Goal: Information Seeking & Learning: Learn about a topic

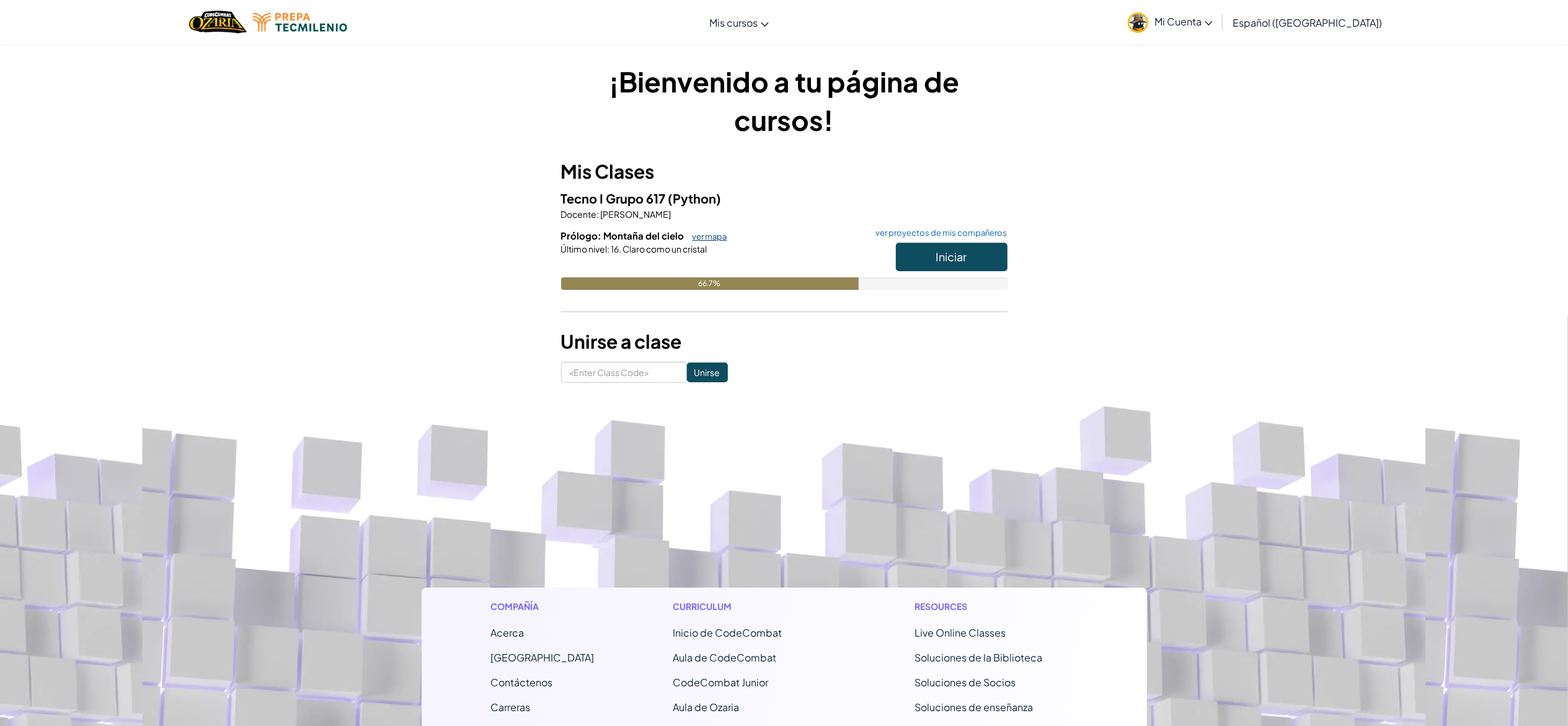
click at [719, 238] on link "ver mapa" at bounding box center [707, 236] width 41 height 10
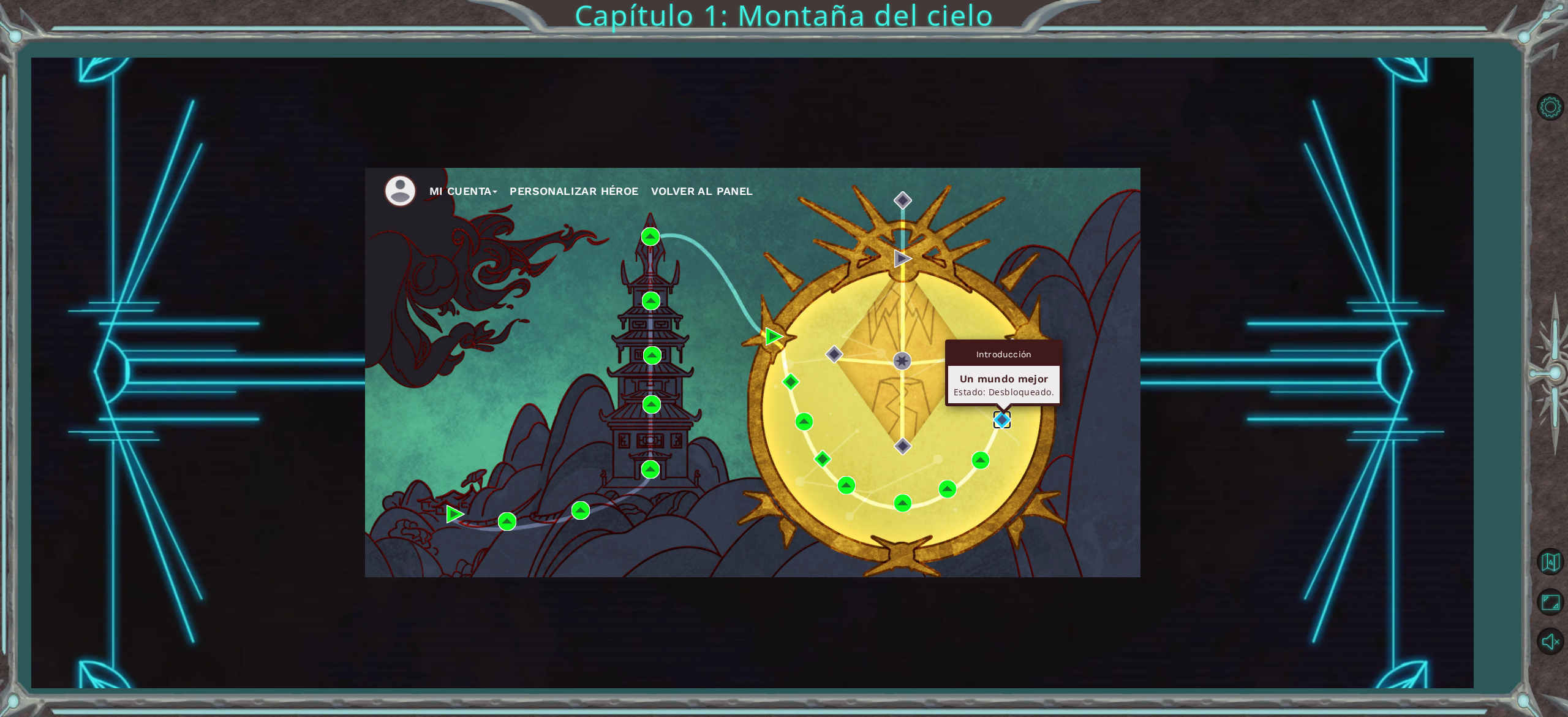
click at [1002, 414] on img at bounding box center [1002, 419] width 19 height 19
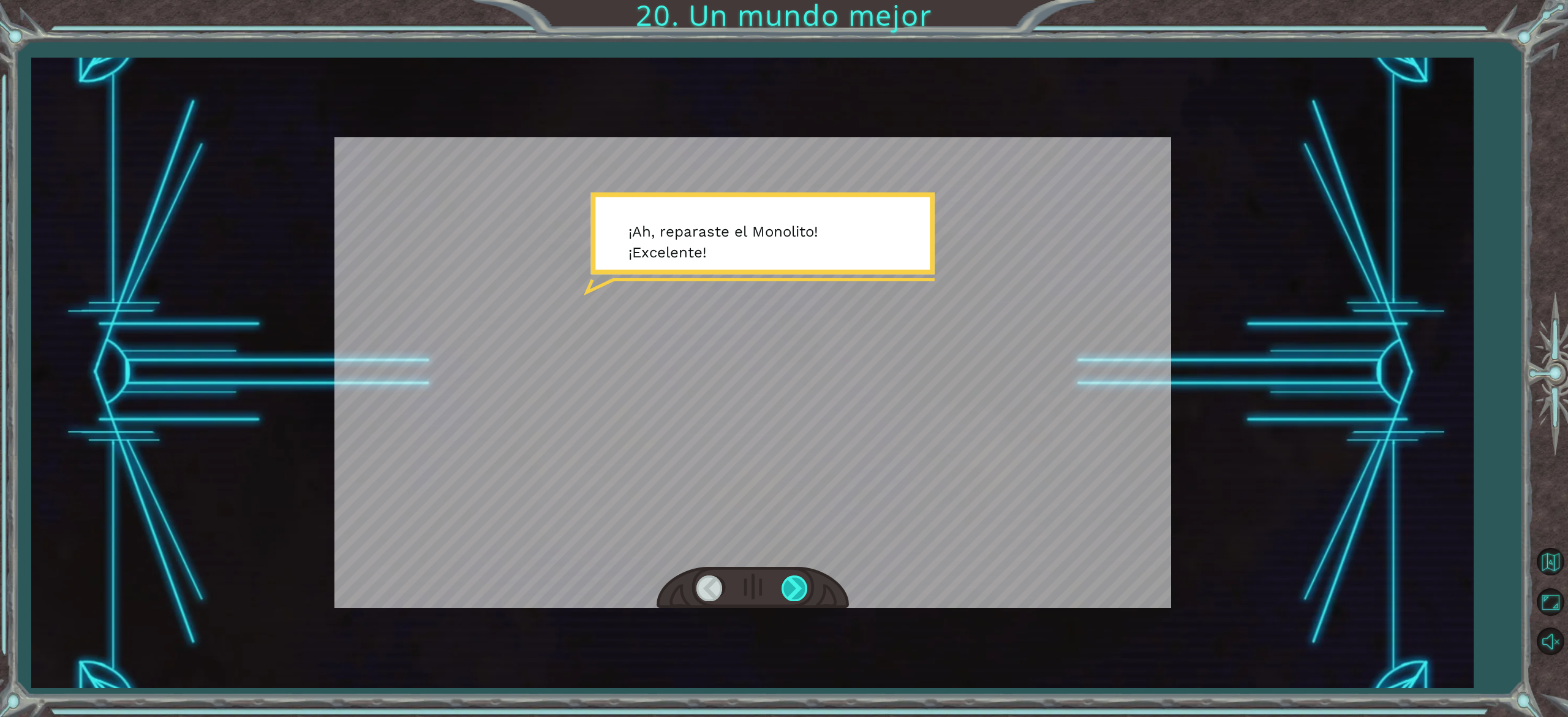
click at [794, 580] on div at bounding box center [796, 588] width 28 height 25
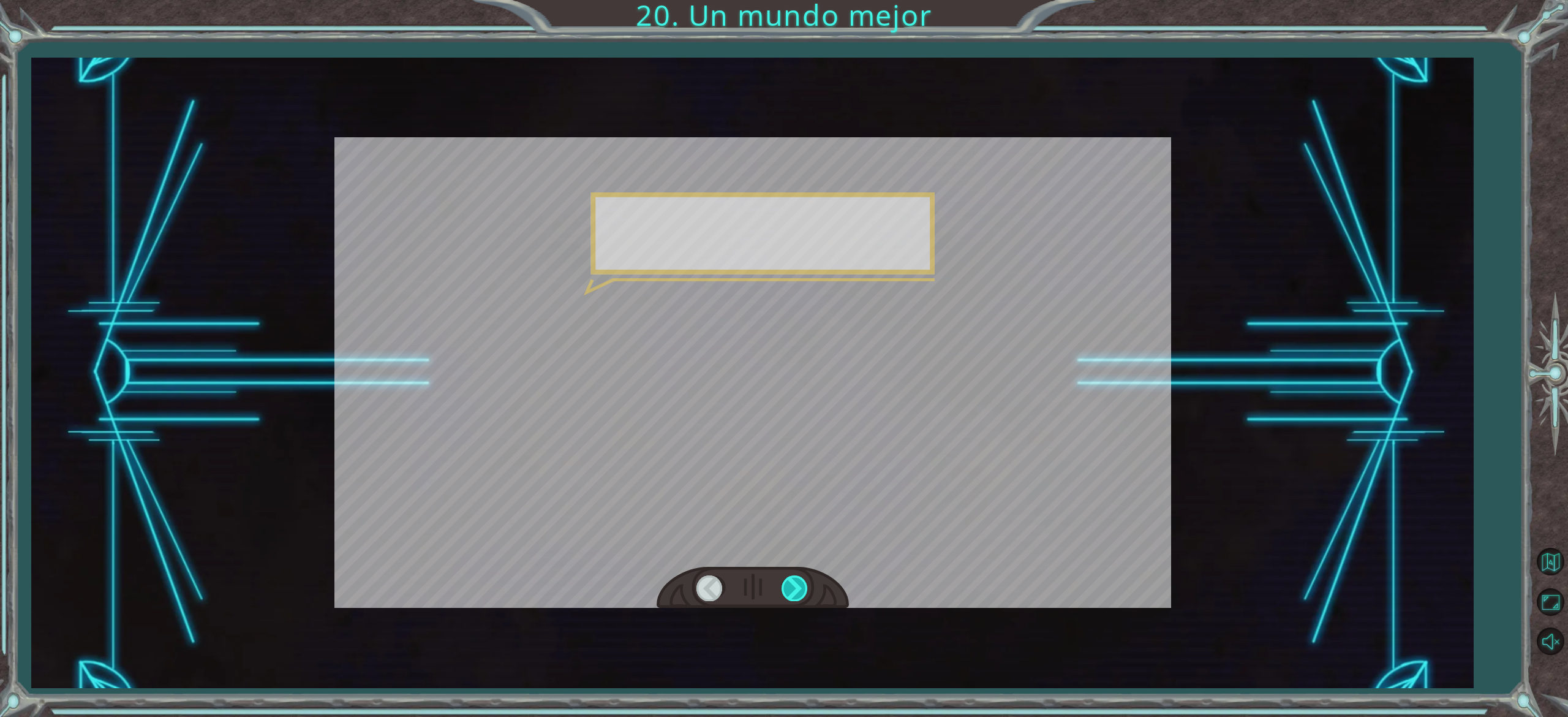
click at [794, 580] on div at bounding box center [796, 588] width 28 height 25
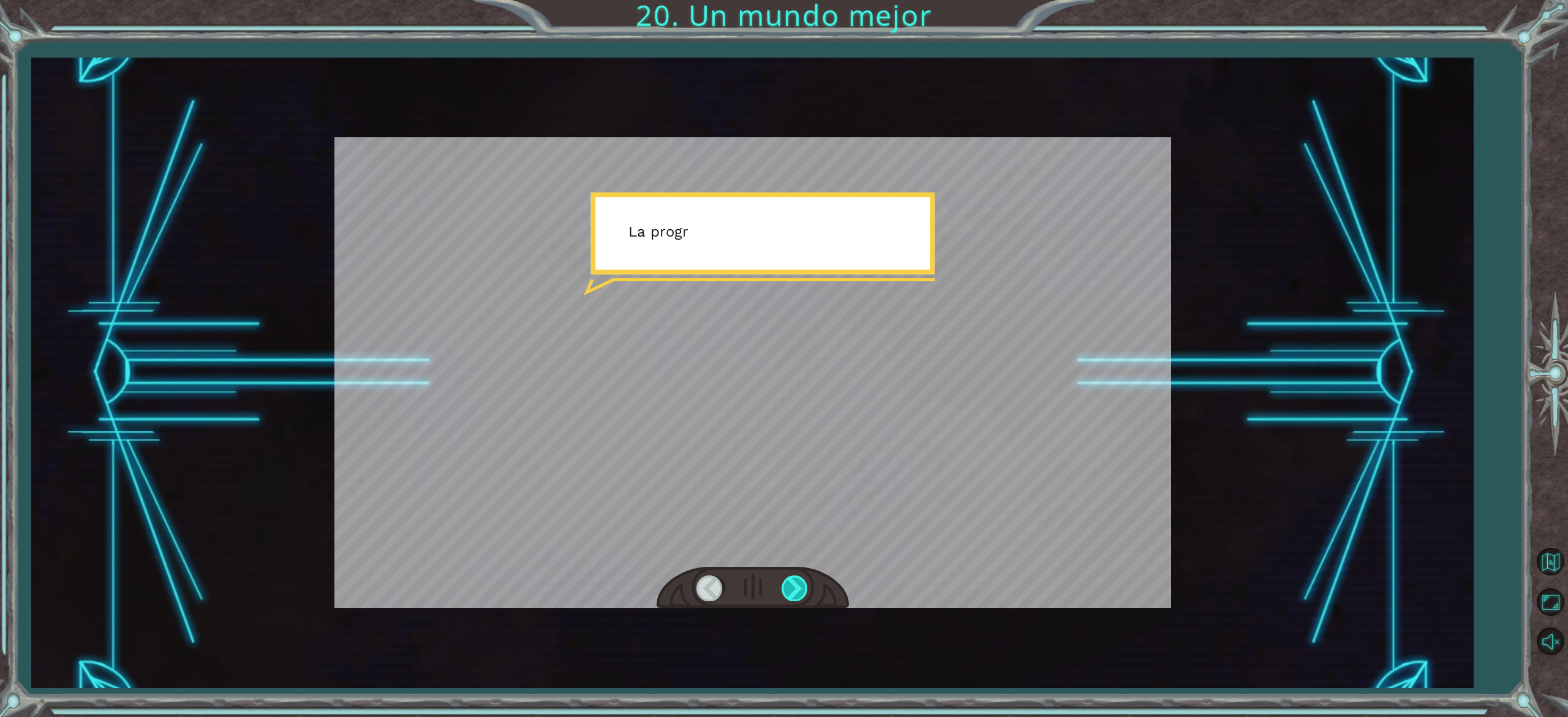
click at [794, 580] on div at bounding box center [796, 588] width 28 height 25
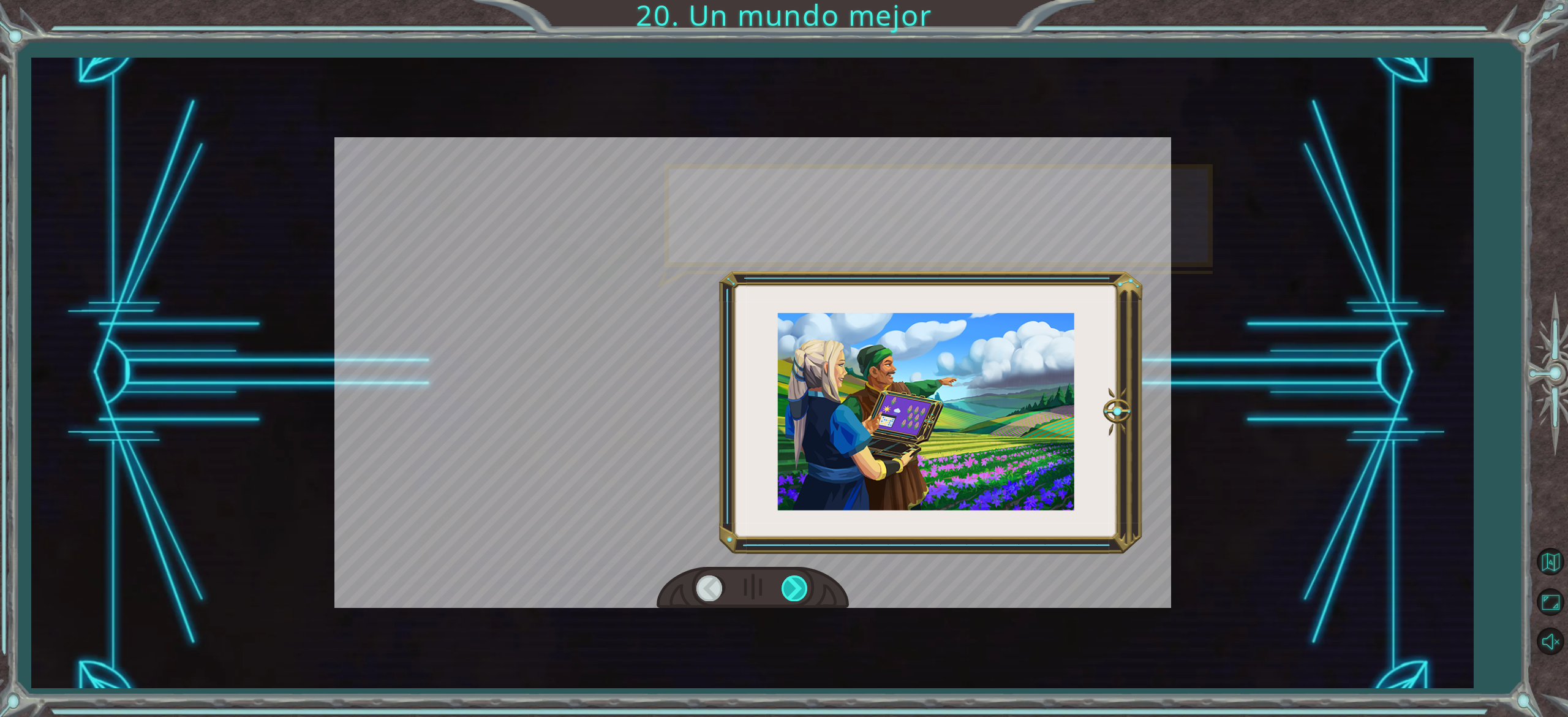
click at [794, 580] on div at bounding box center [796, 588] width 28 height 25
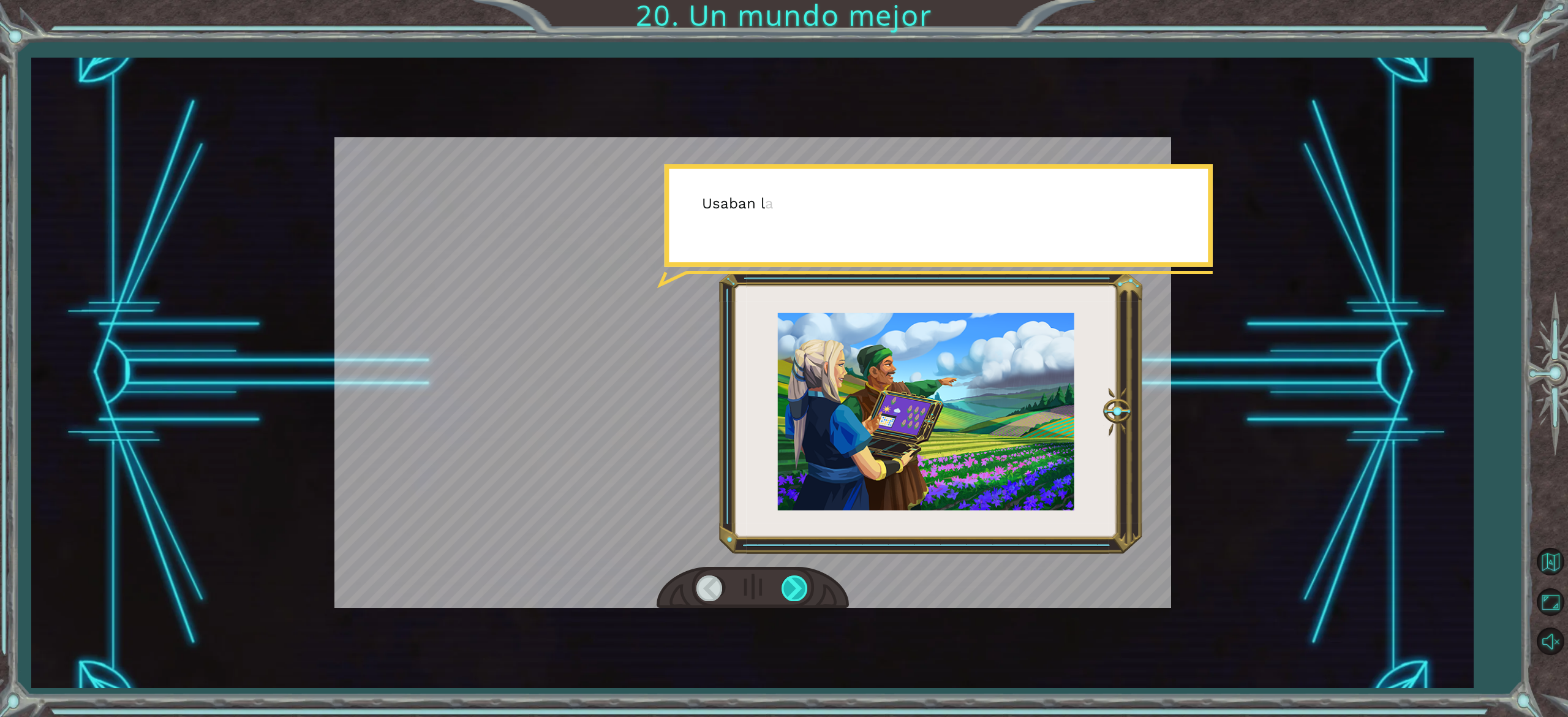
click at [794, 580] on div at bounding box center [796, 588] width 28 height 25
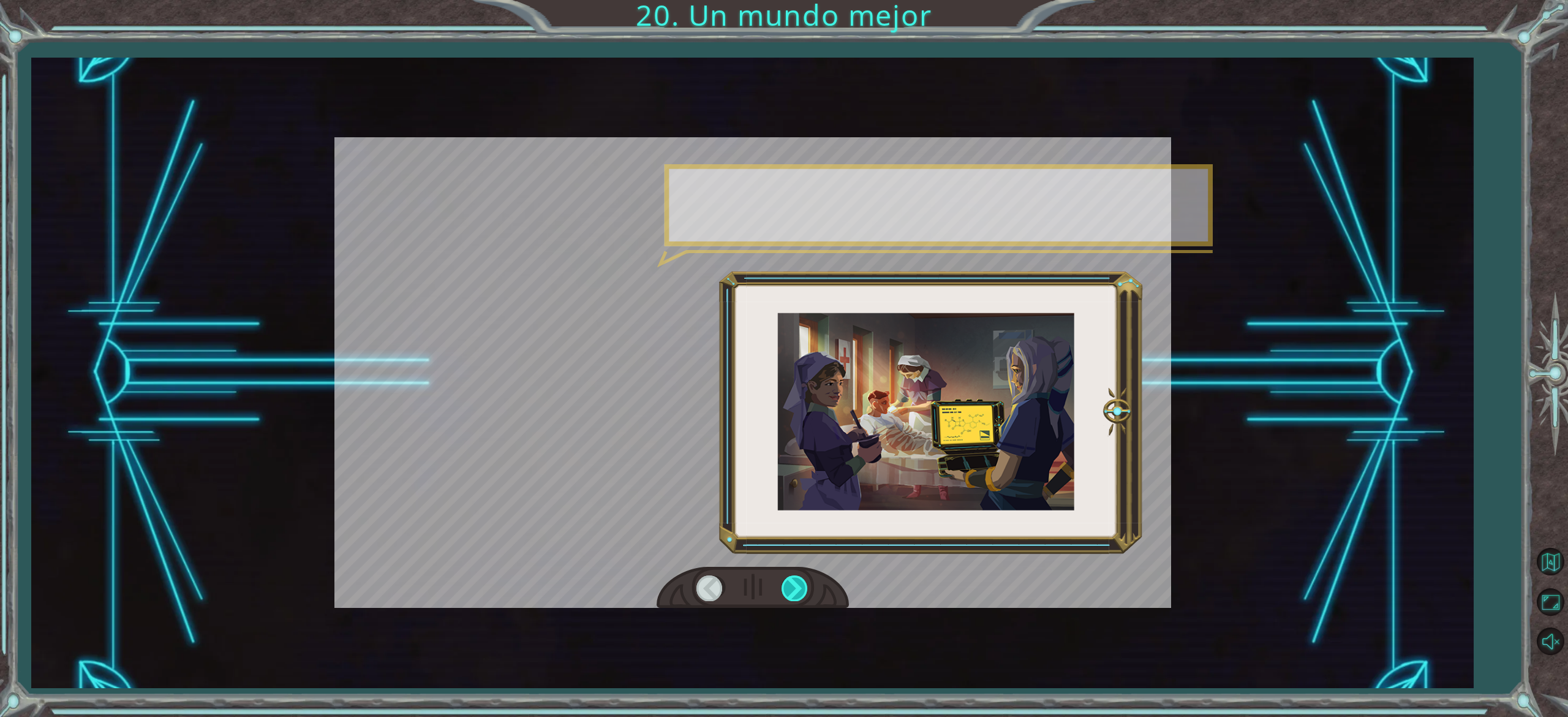
click at [794, 580] on div at bounding box center [796, 588] width 28 height 25
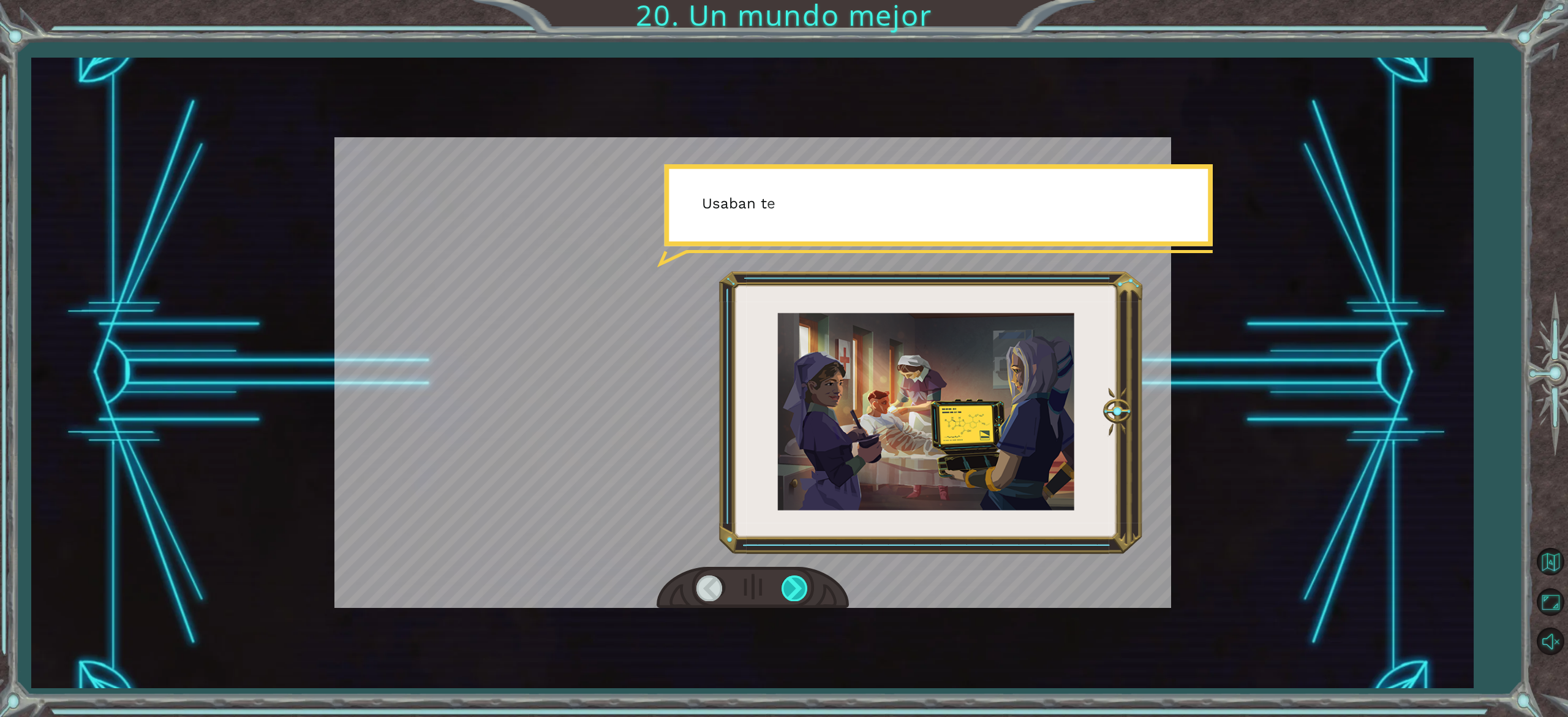
click at [794, 580] on div at bounding box center [796, 588] width 28 height 25
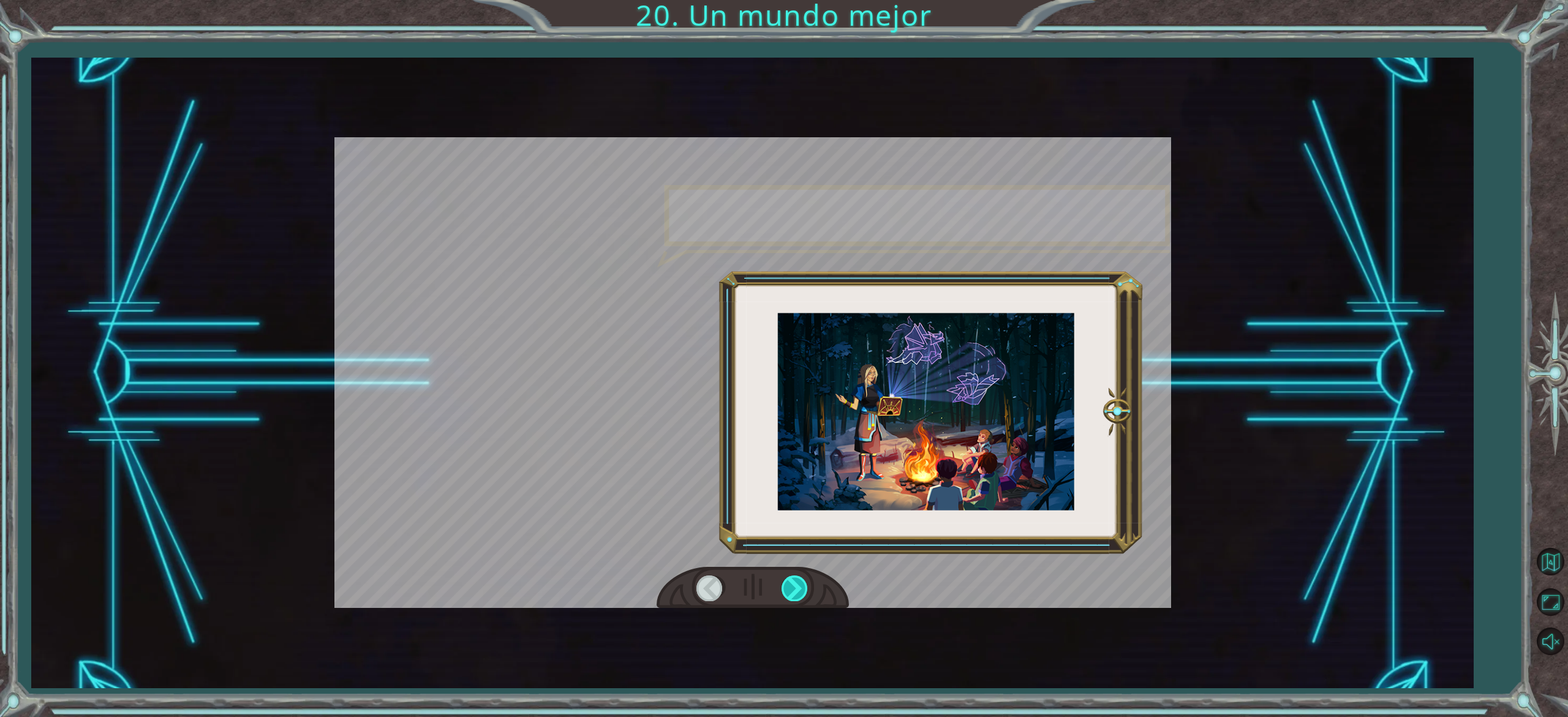
click at [794, 580] on div at bounding box center [796, 588] width 28 height 25
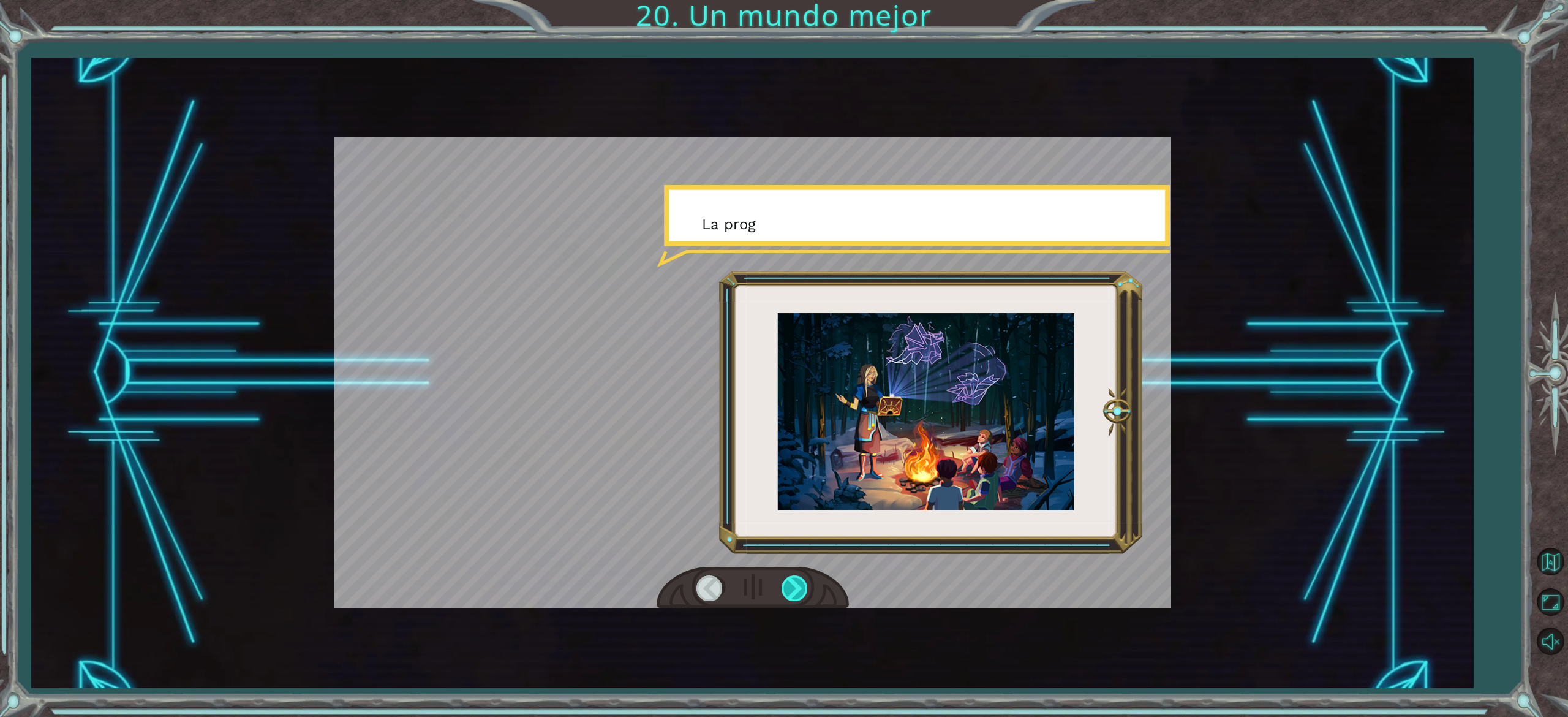
click at [794, 580] on div at bounding box center [796, 588] width 28 height 25
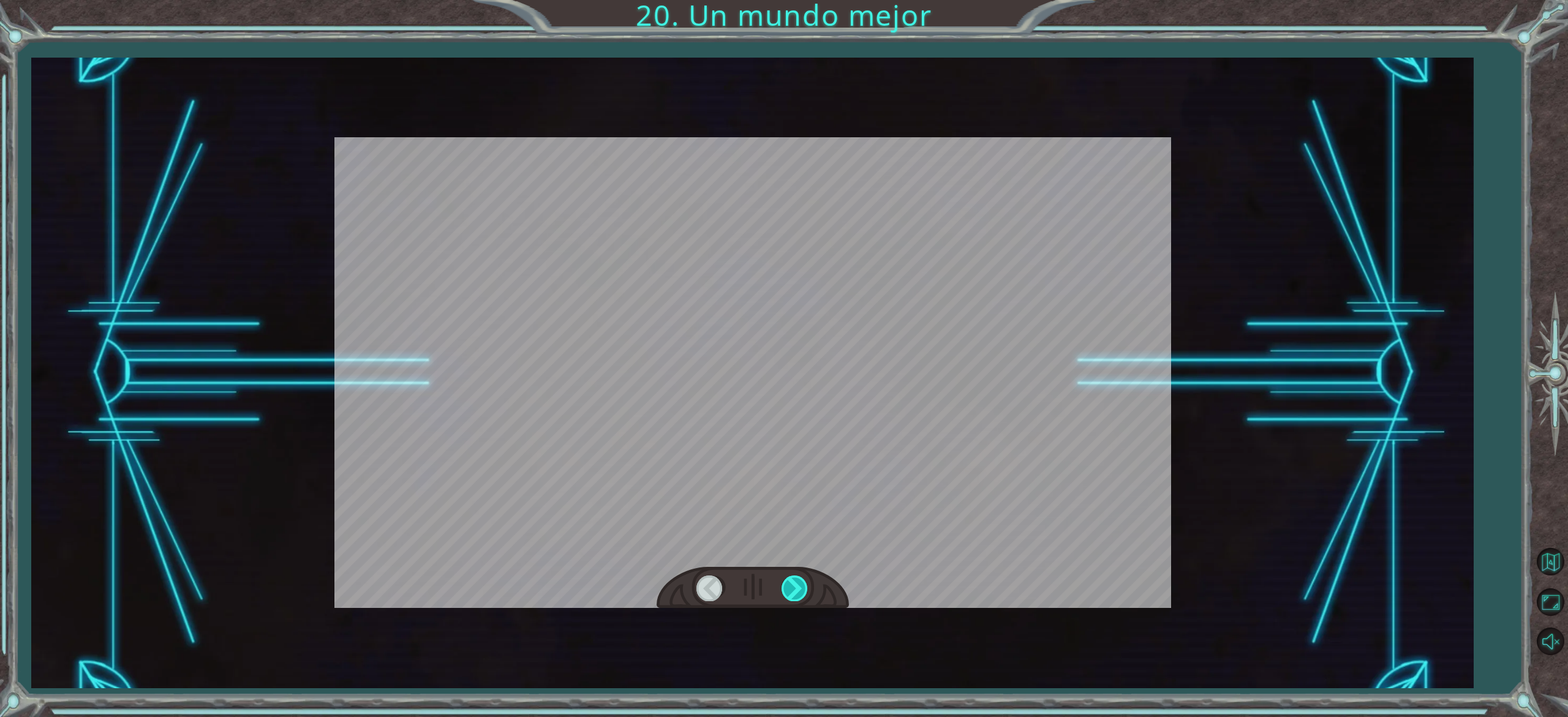
click at [794, 580] on div at bounding box center [796, 588] width 28 height 25
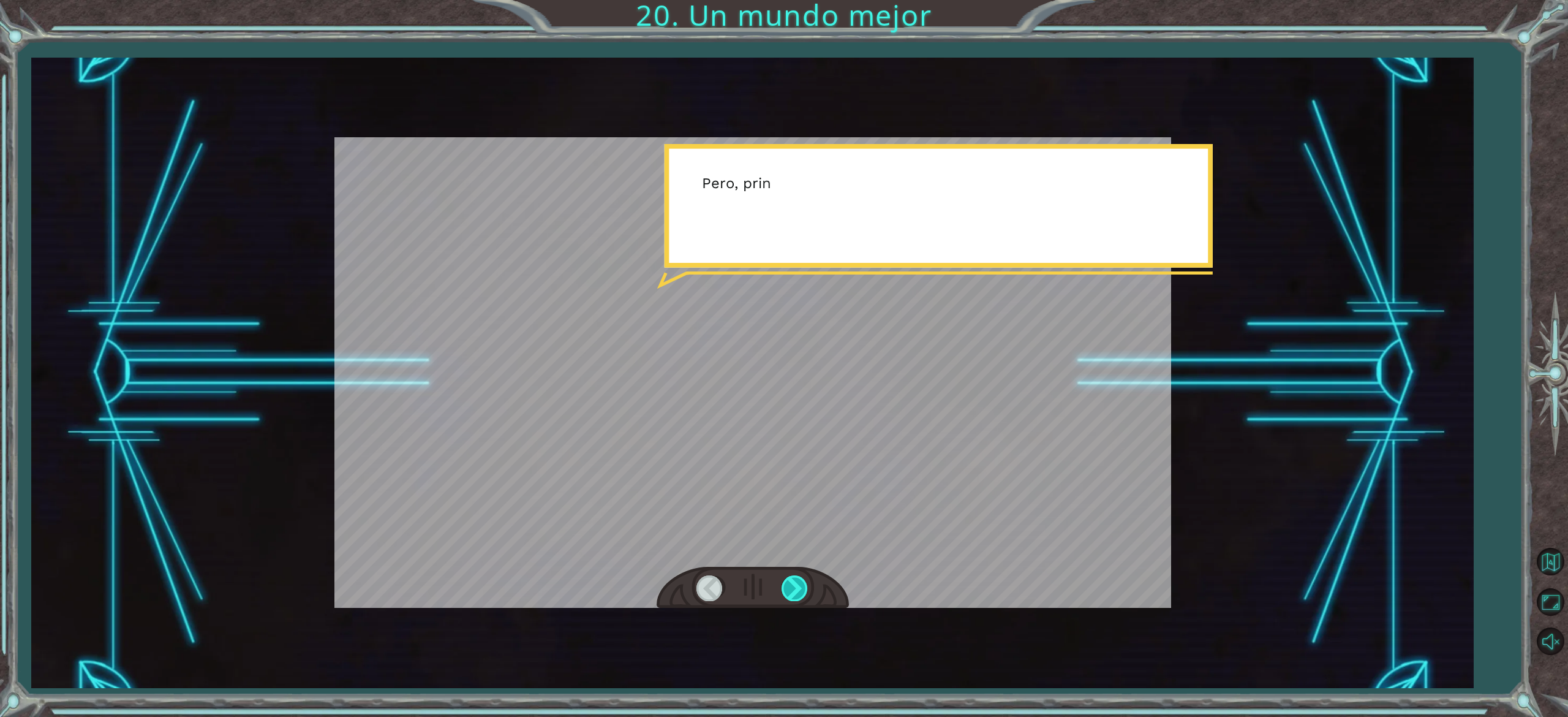
click at [794, 580] on div at bounding box center [796, 588] width 28 height 25
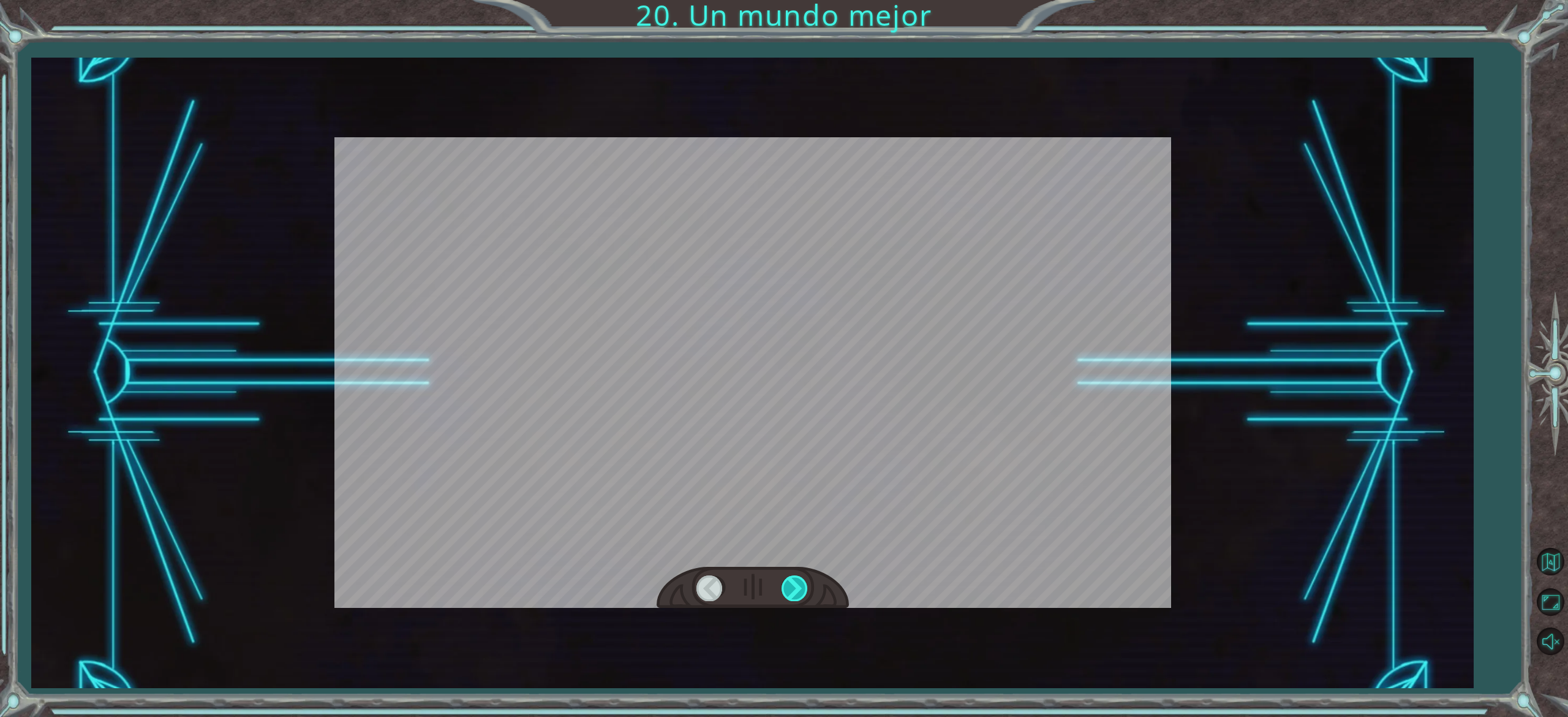
click at [794, 580] on div at bounding box center [796, 588] width 28 height 25
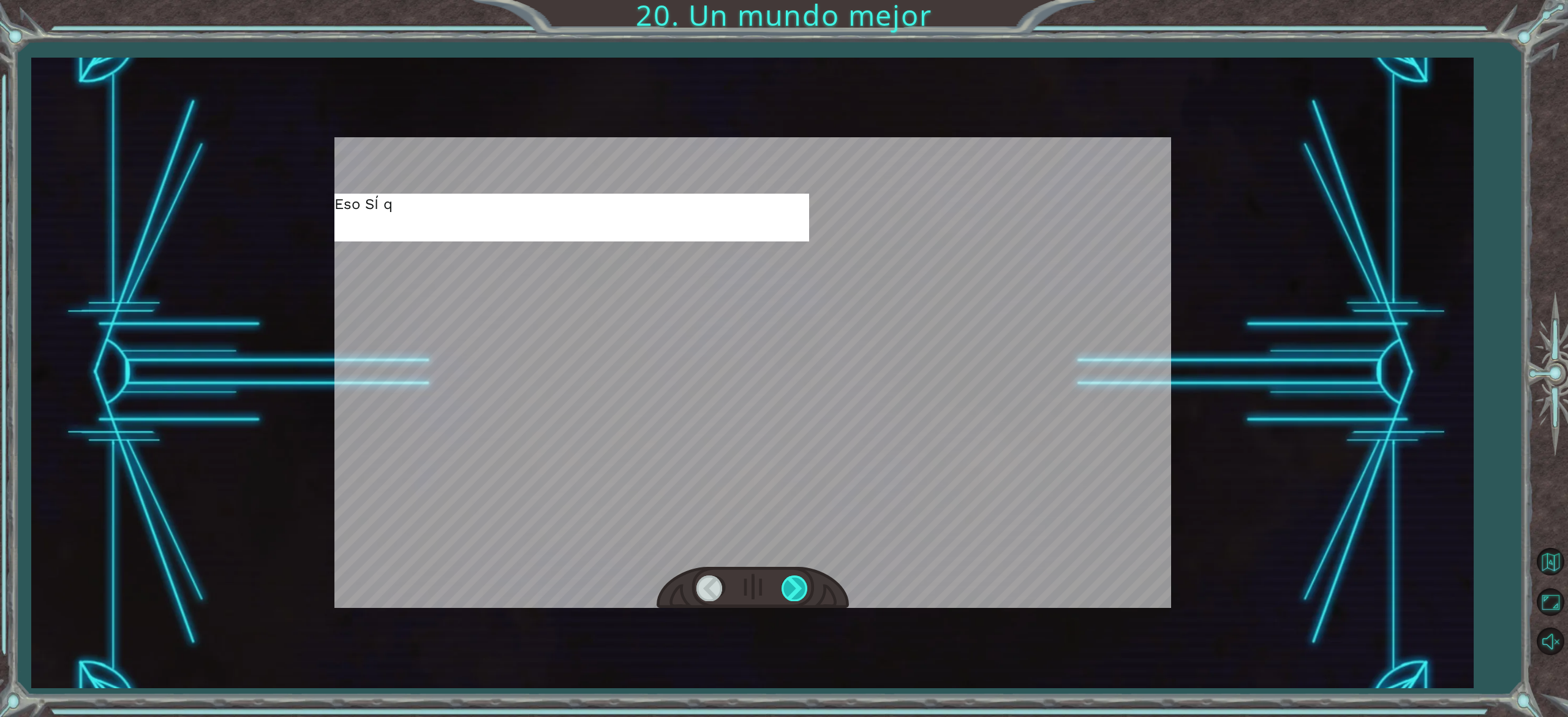
click at [794, 580] on div at bounding box center [796, 588] width 28 height 25
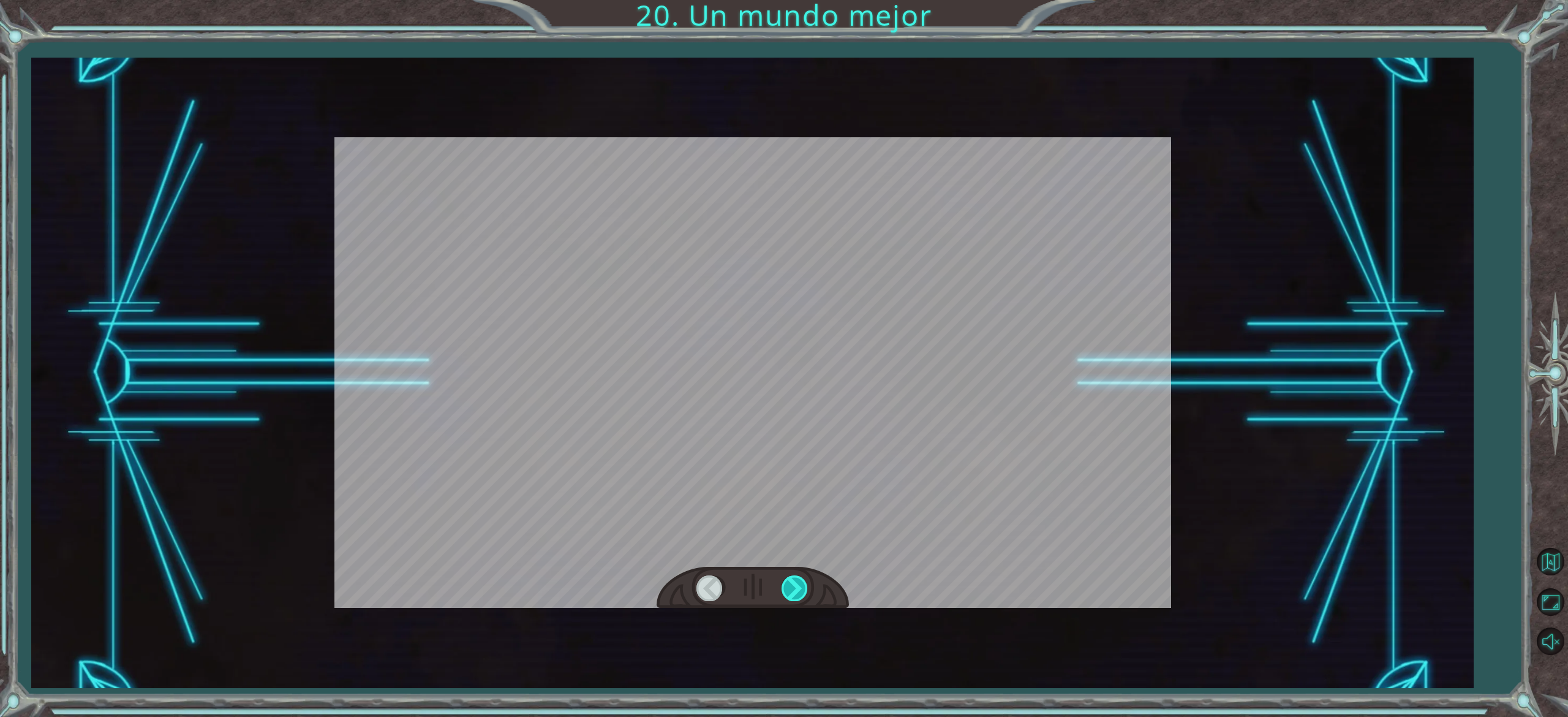
click at [794, 580] on div at bounding box center [796, 588] width 28 height 25
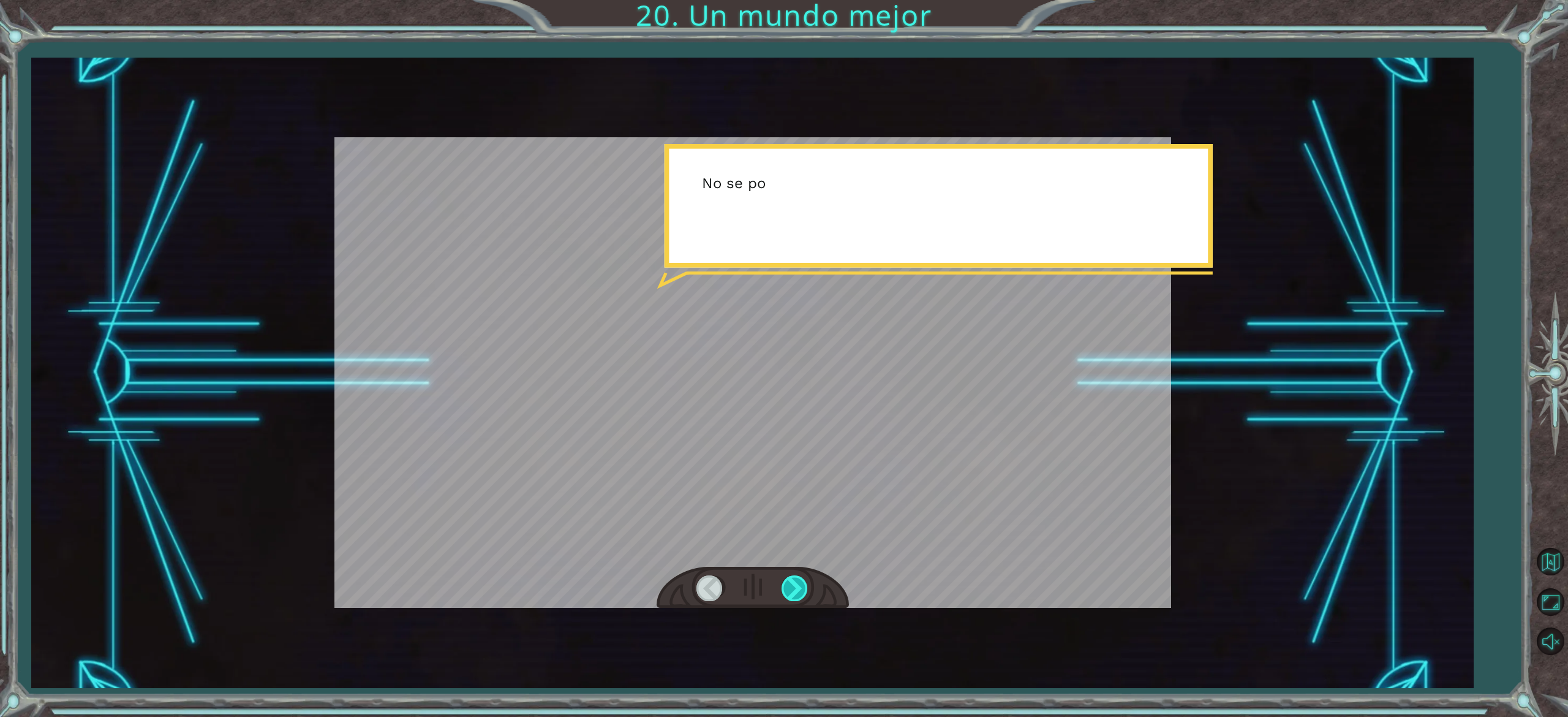
click at [794, 580] on div at bounding box center [796, 588] width 28 height 25
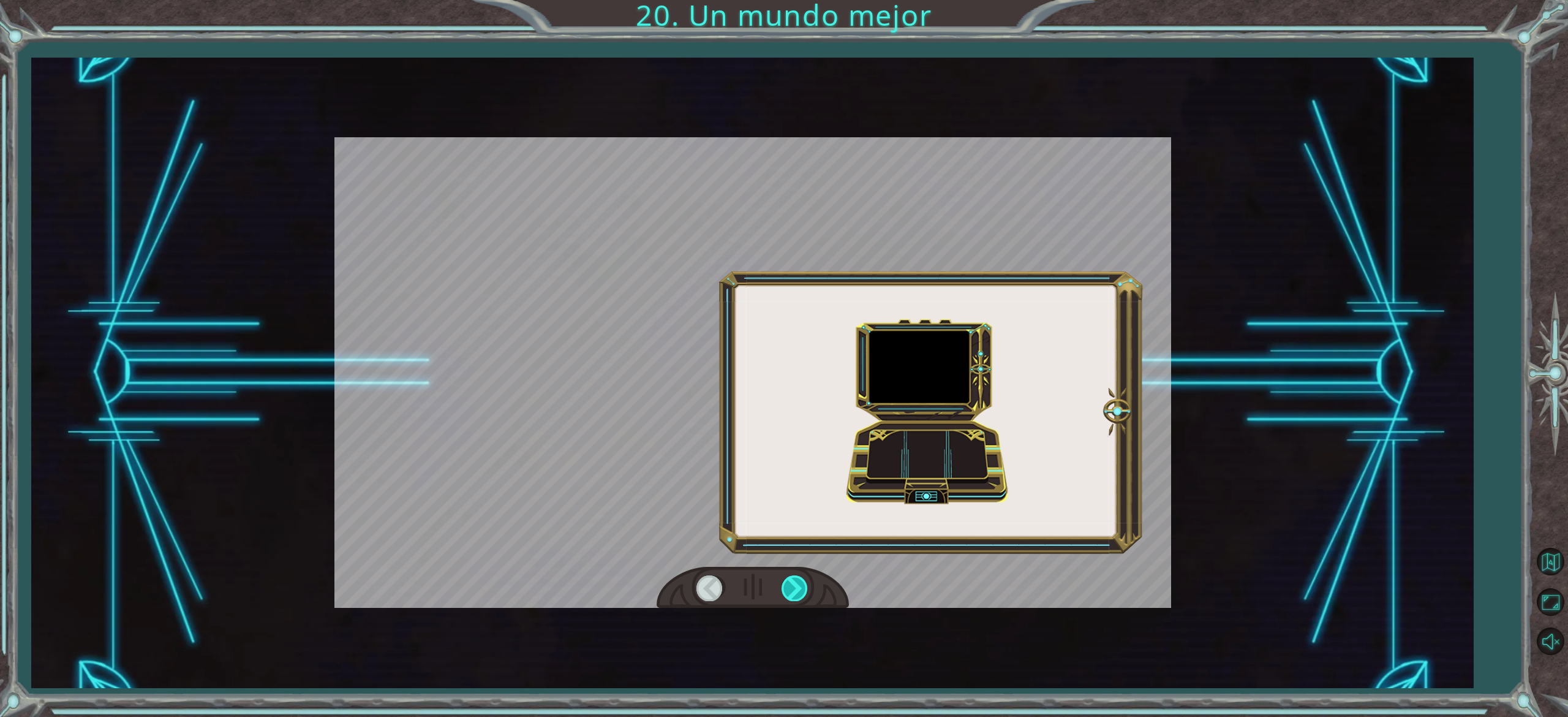
click at [794, 580] on div at bounding box center [796, 588] width 28 height 25
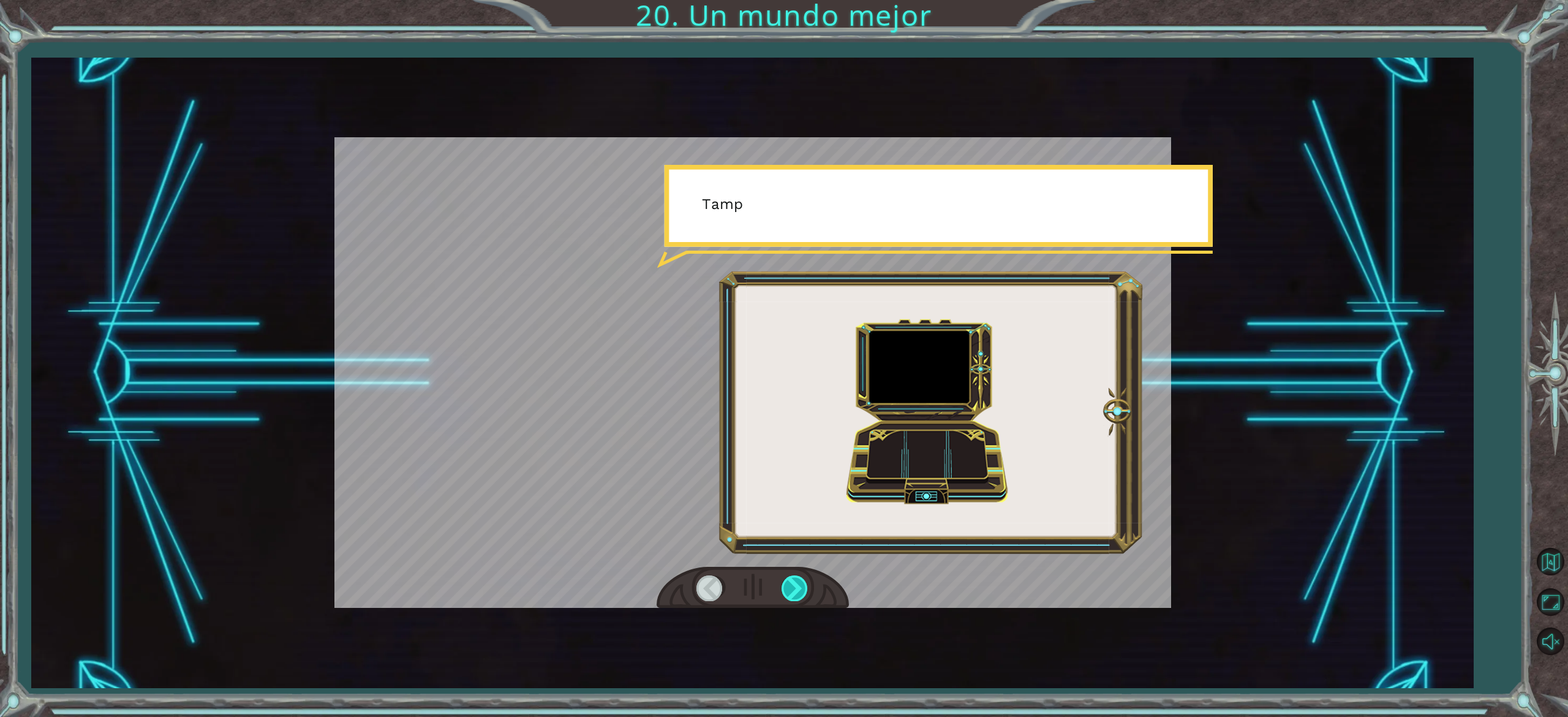
click at [794, 580] on div at bounding box center [796, 588] width 28 height 25
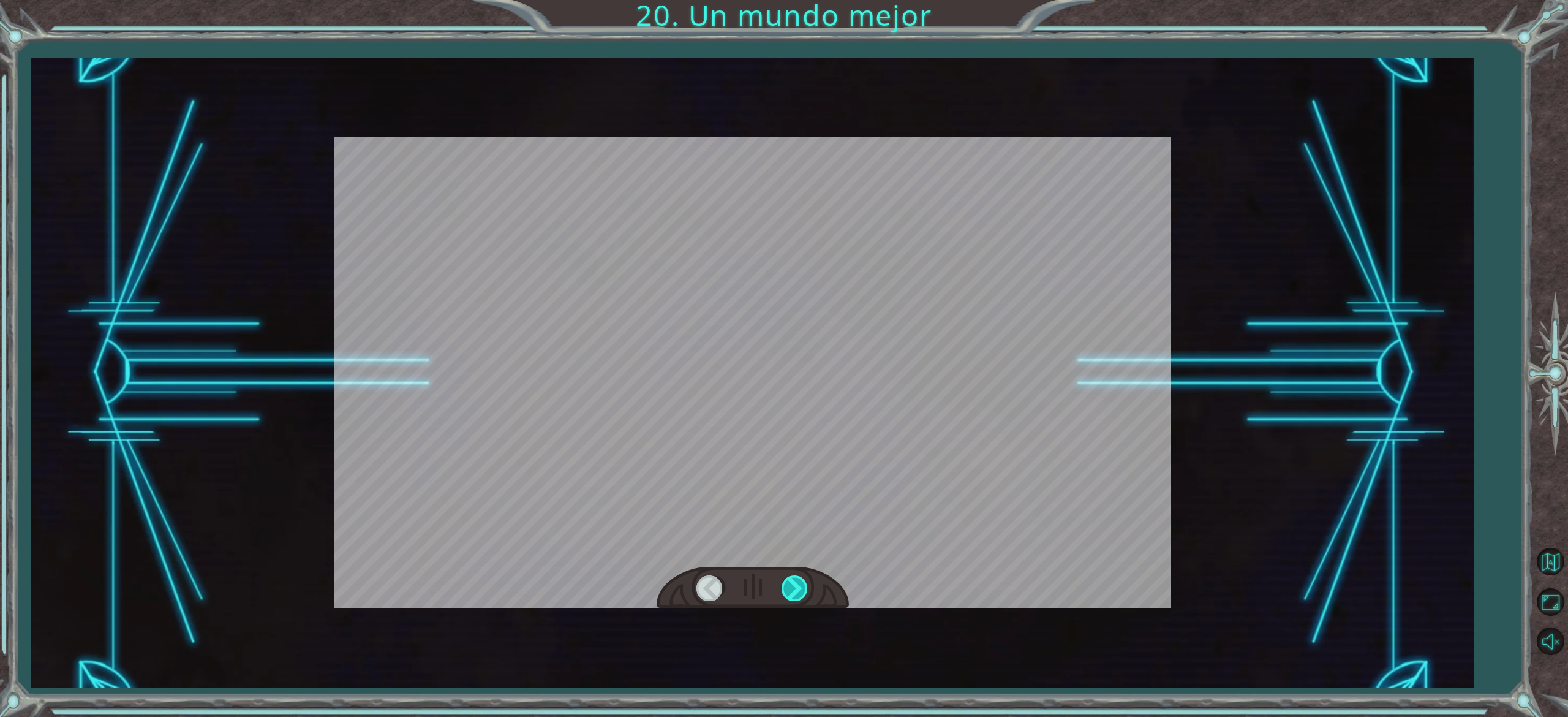
click at [794, 580] on div at bounding box center [796, 588] width 28 height 25
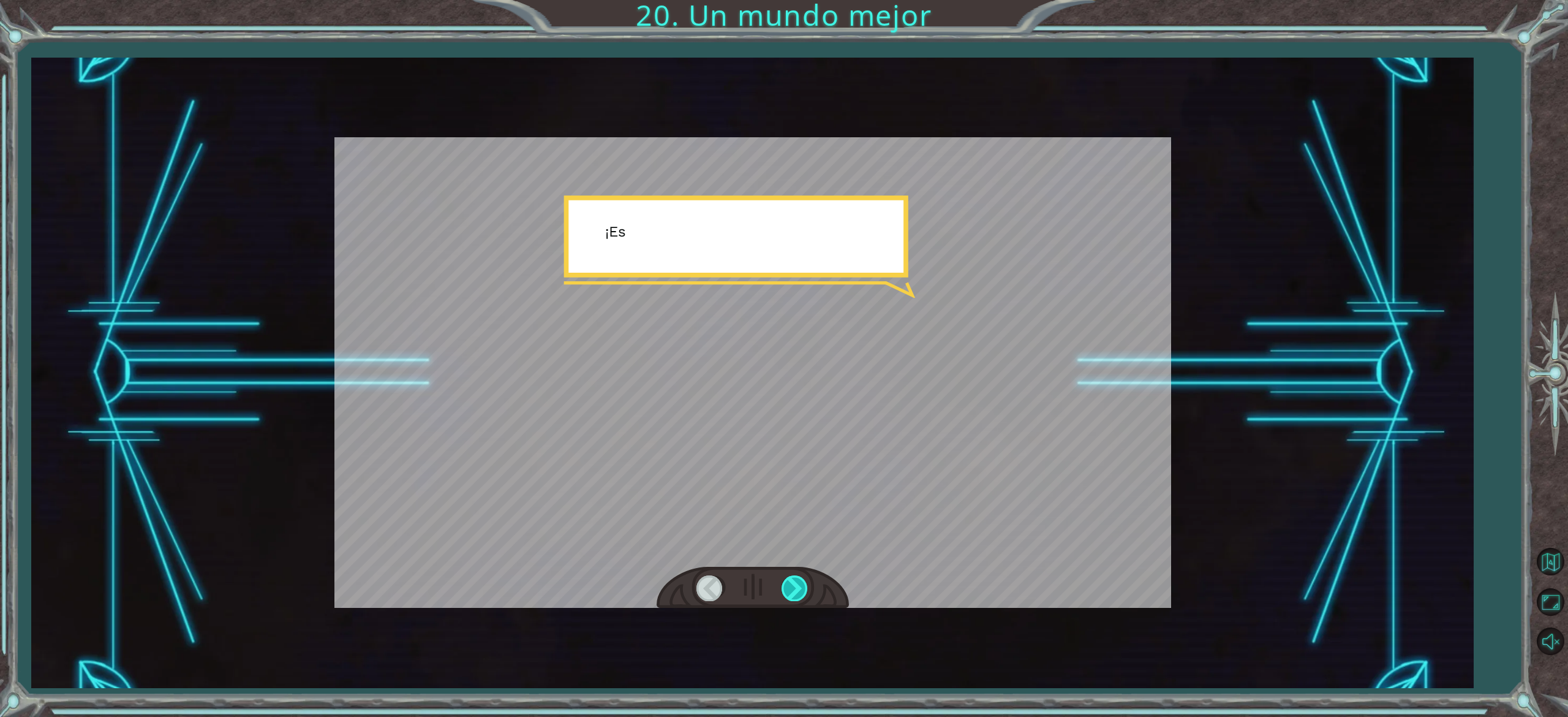
click at [794, 580] on div at bounding box center [796, 588] width 28 height 25
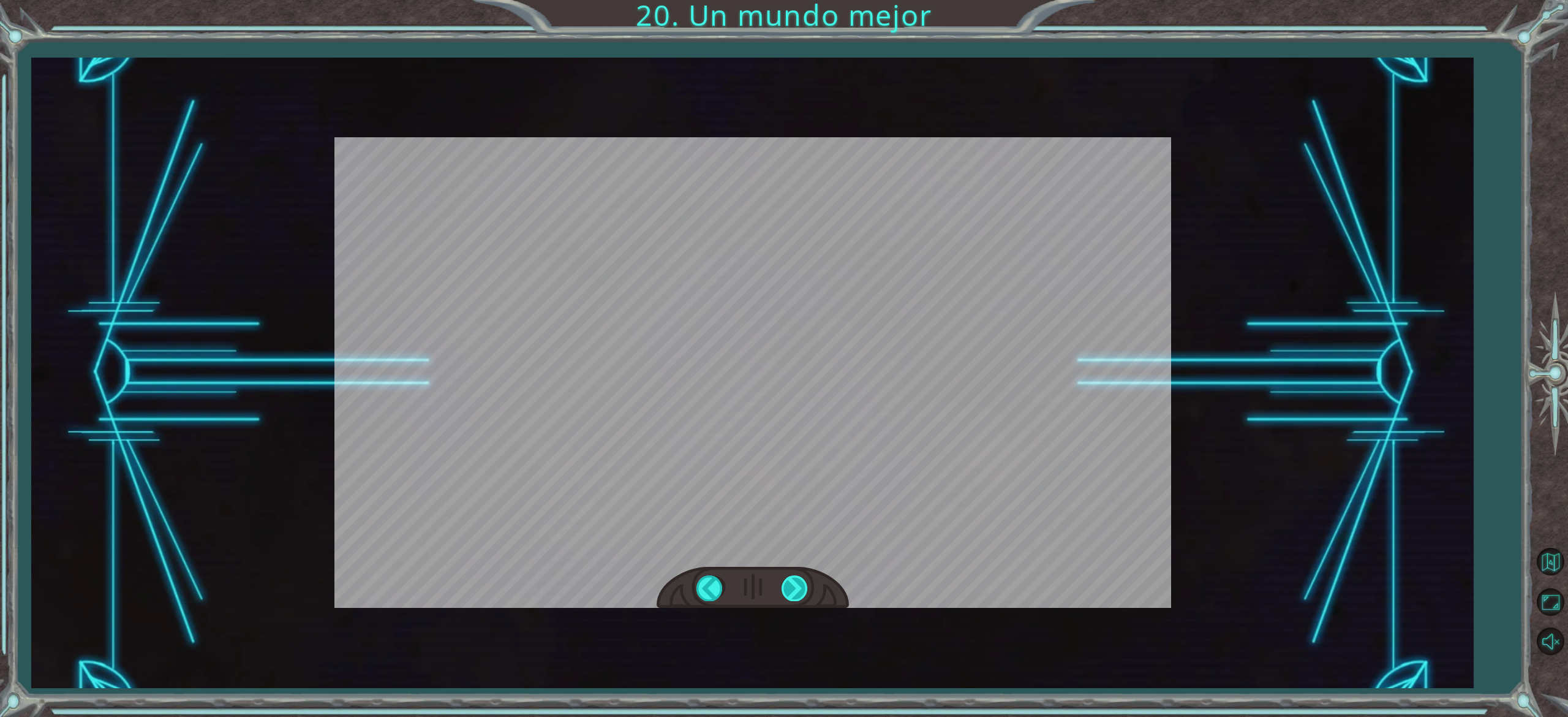
click at [794, 580] on div at bounding box center [796, 588] width 28 height 25
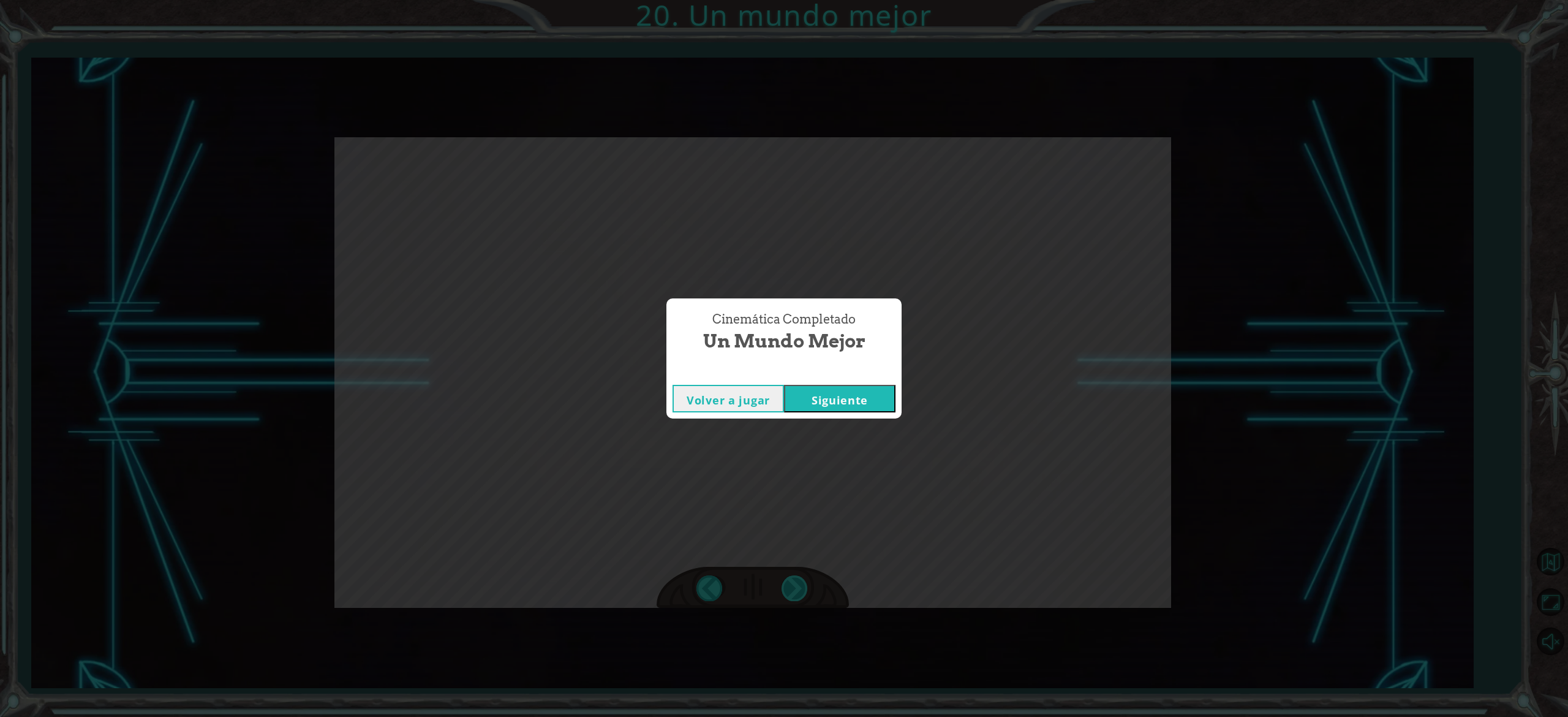
click at [794, 580] on div "Cinemática Completado Un mundo mejor Volver a jugar [GEOGRAPHIC_DATA]" at bounding box center [784, 358] width 1568 height 717
click at [814, 397] on button "Siguiente" at bounding box center [839, 399] width 111 height 28
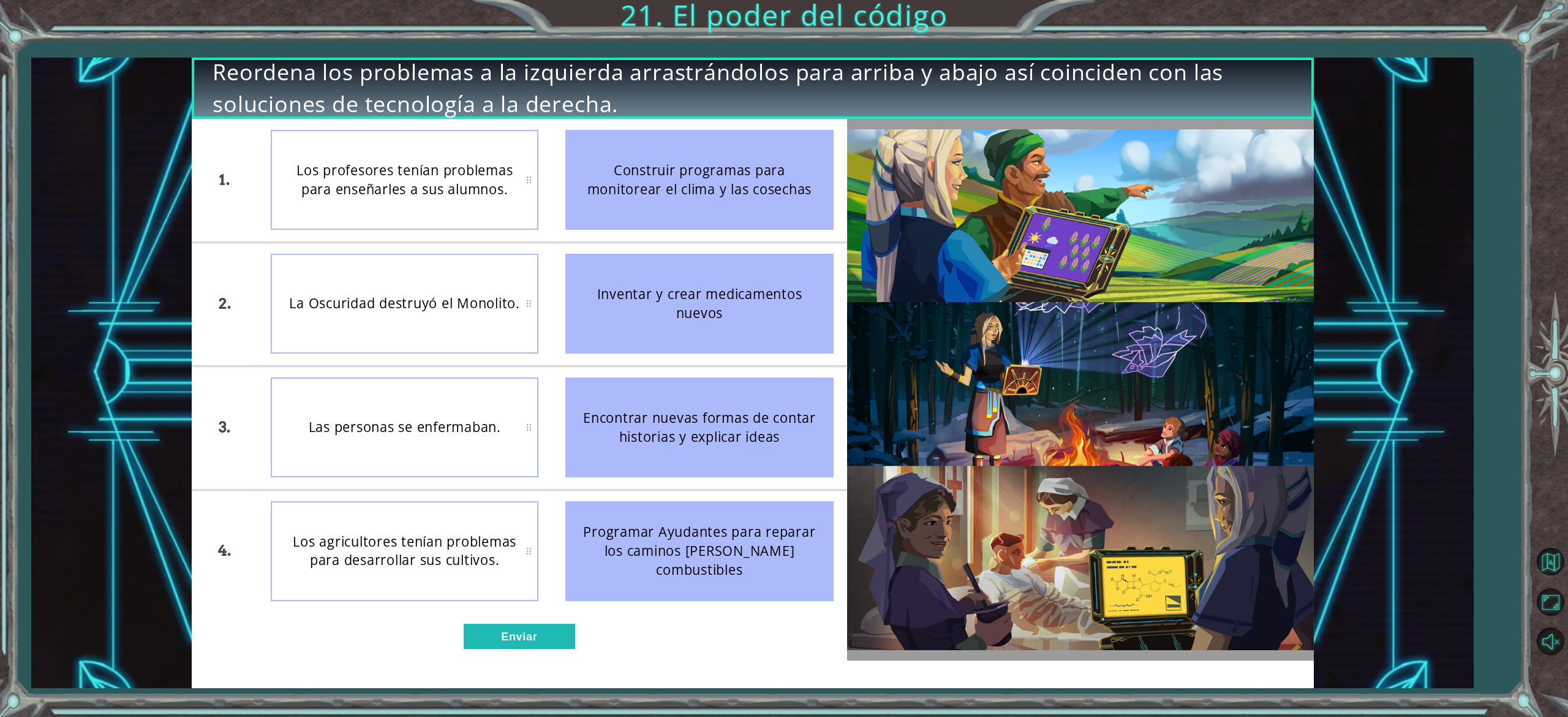
click at [466, 441] on div "Las personas se enfermaban." at bounding box center [404, 427] width 268 height 100
click at [650, 419] on div "Encontrar nuevas formas de contar historias y explicar ideas" at bounding box center [699, 427] width 268 height 100
drag, startPoint x: 613, startPoint y: 269, endPoint x: 657, endPoint y: 500, distance: 235.2
click at [657, 500] on ul "Construir programas para monitorear el clima y las cosechas Inventar y crear me…" at bounding box center [700, 366] width 295 height 494
click at [518, 622] on div "1. 2. 3. 4. Los agricultores tenían problemas para desarrollar sus cultivos. La…" at bounding box center [519, 390] width 655 height 542
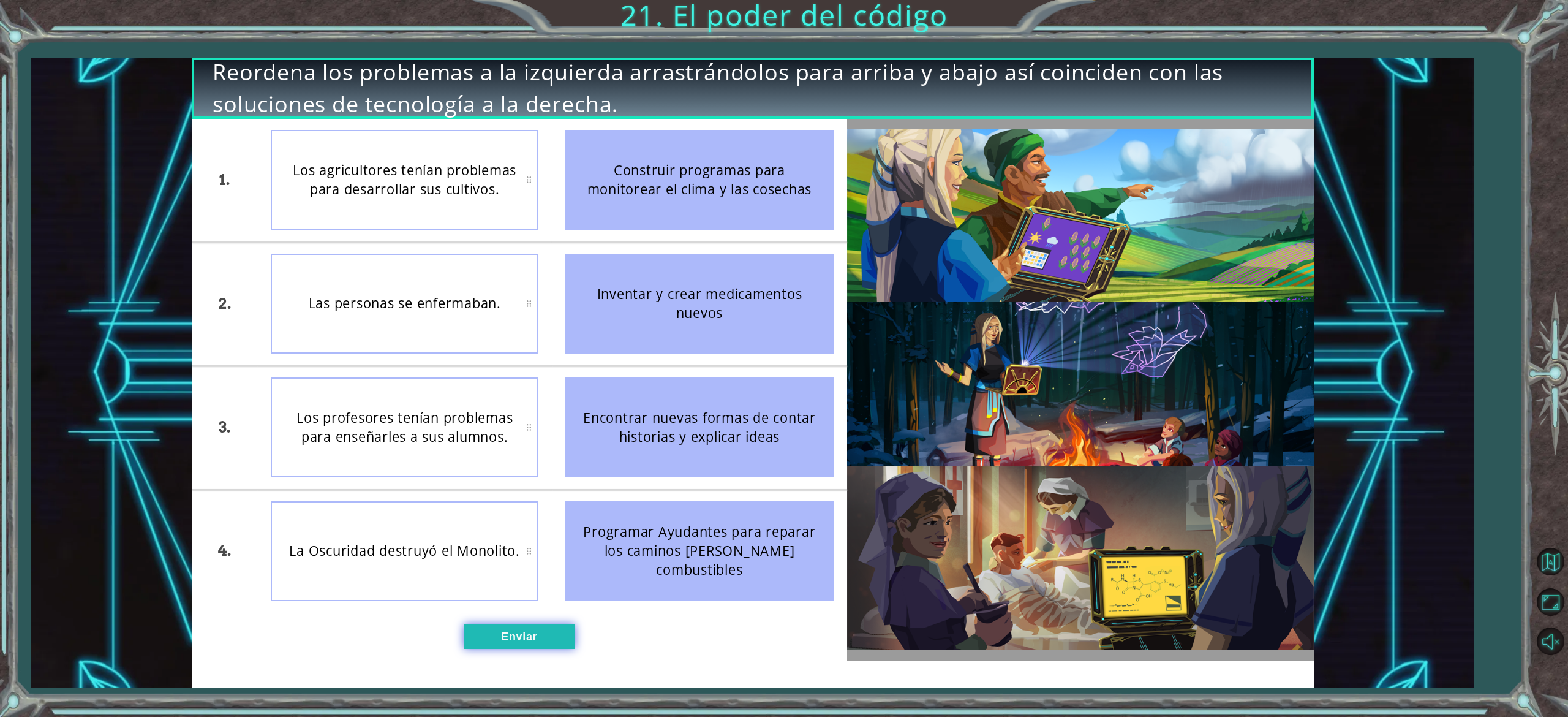
click at [517, 642] on button "Enviar" at bounding box center [519, 636] width 111 height 25
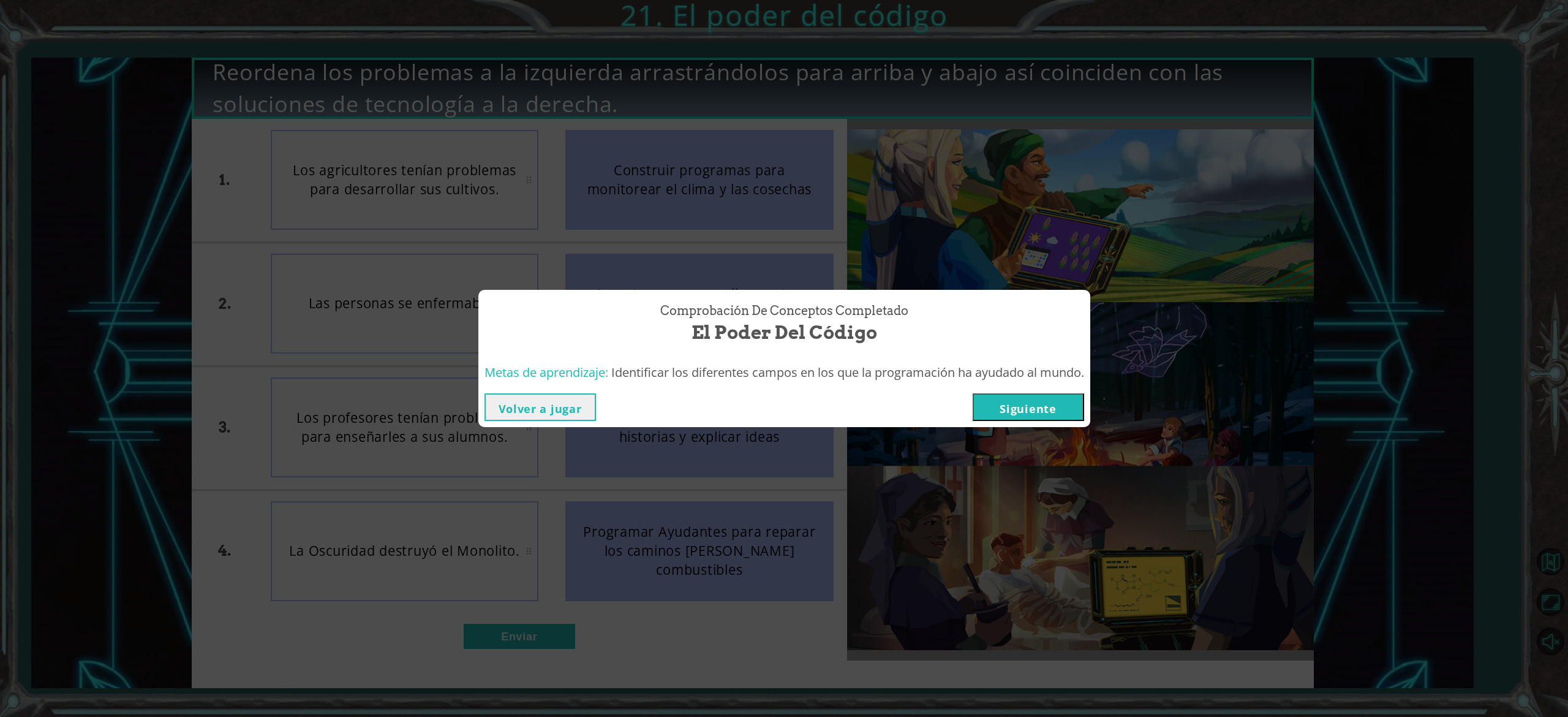
click at [1028, 408] on button "Siguiente" at bounding box center [1028, 407] width 111 height 28
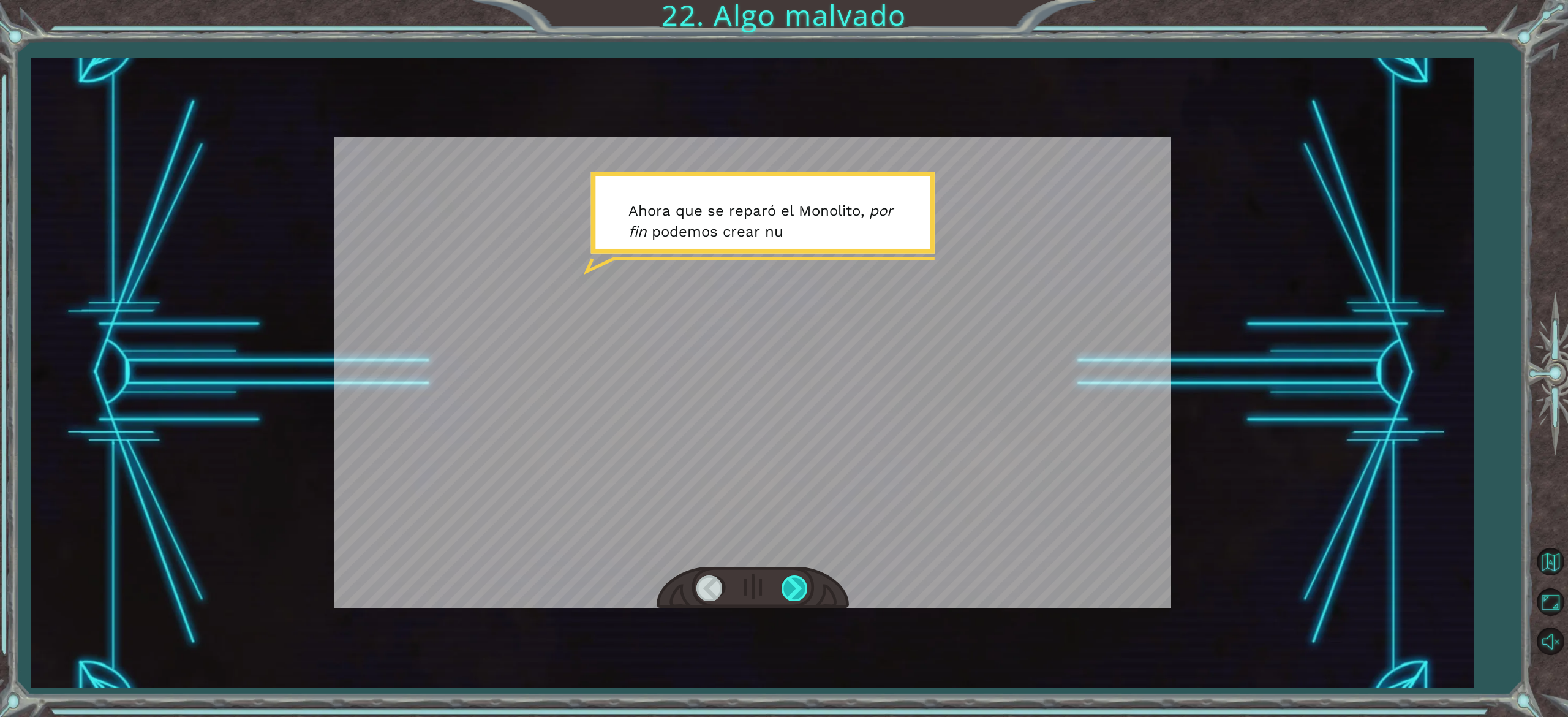
click at [796, 595] on div at bounding box center [796, 588] width 28 height 25
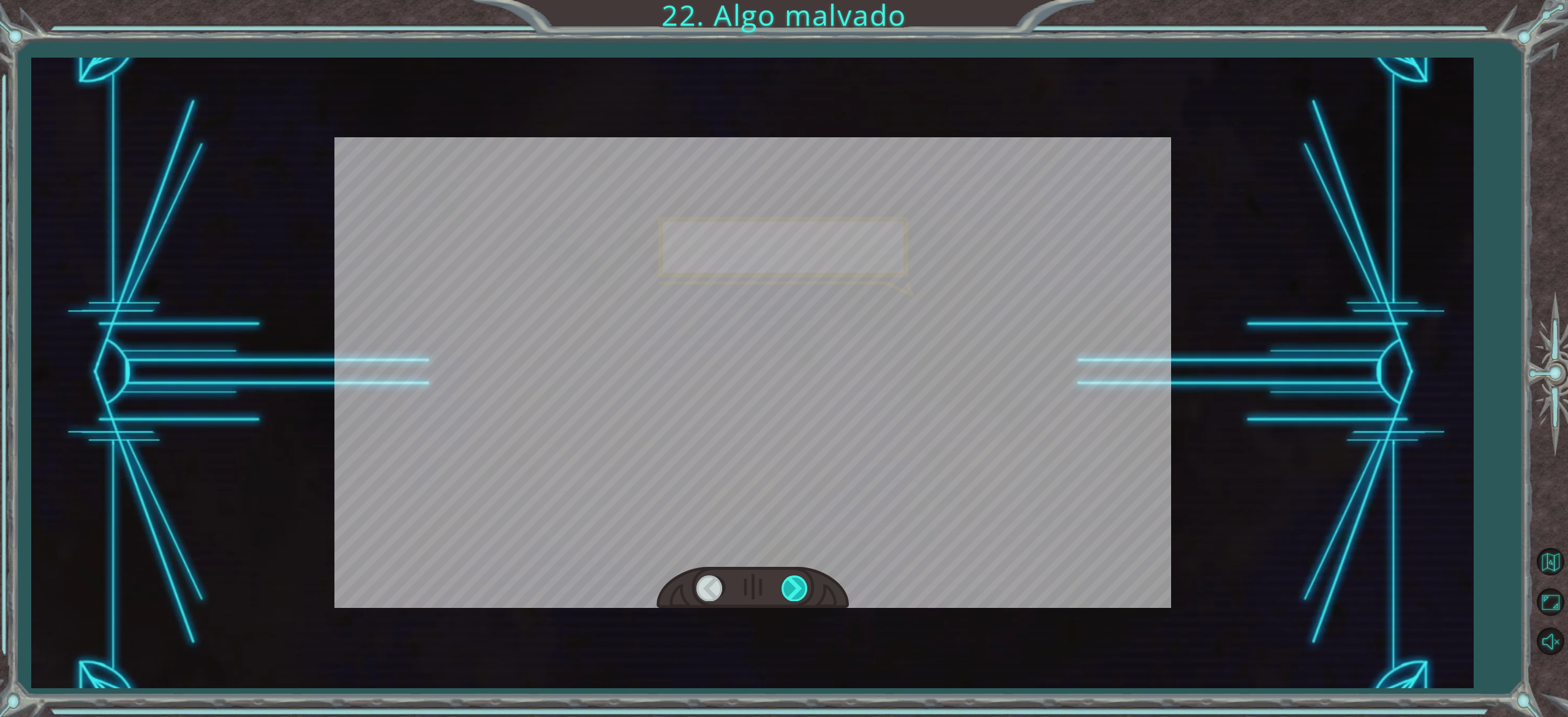
click at [796, 595] on div at bounding box center [796, 588] width 28 height 25
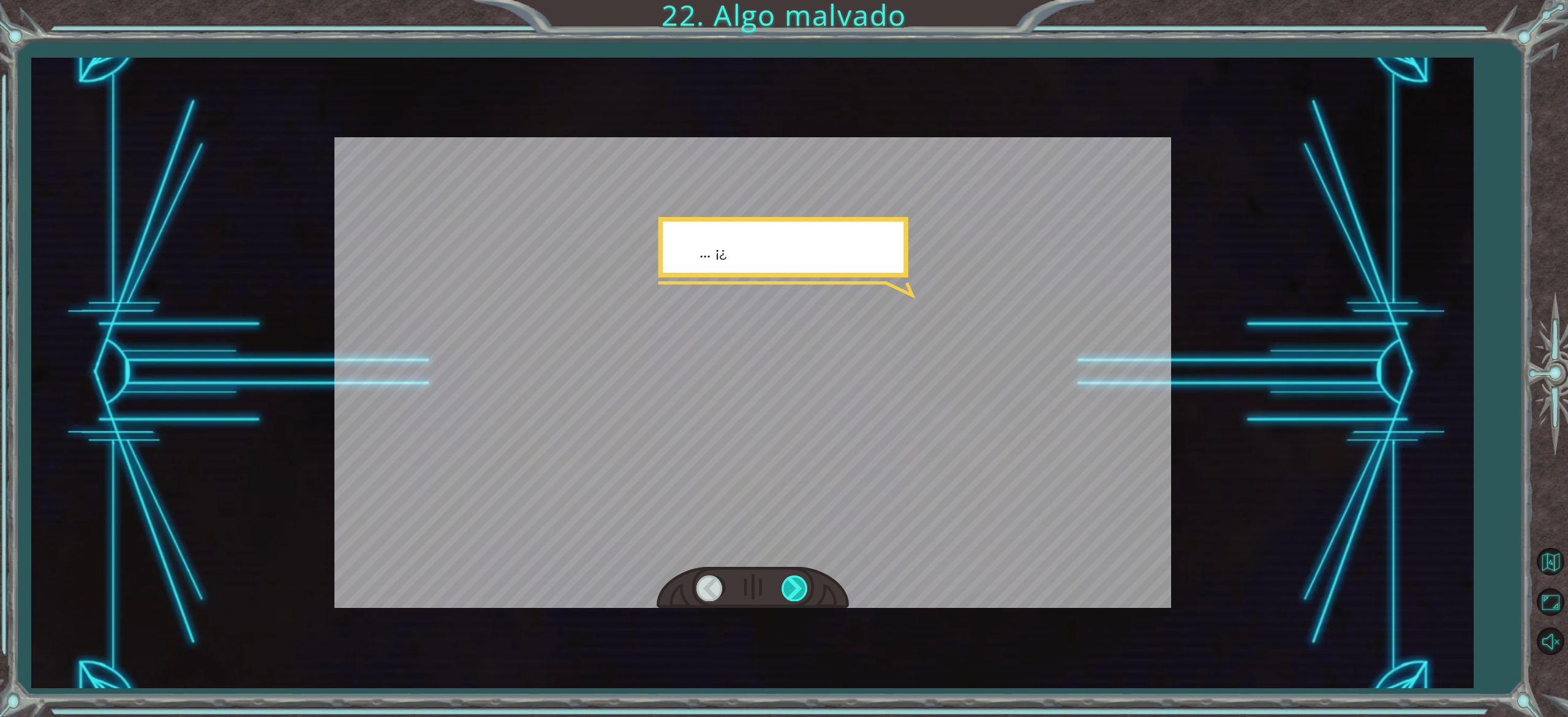
click at [796, 595] on div at bounding box center [796, 588] width 28 height 25
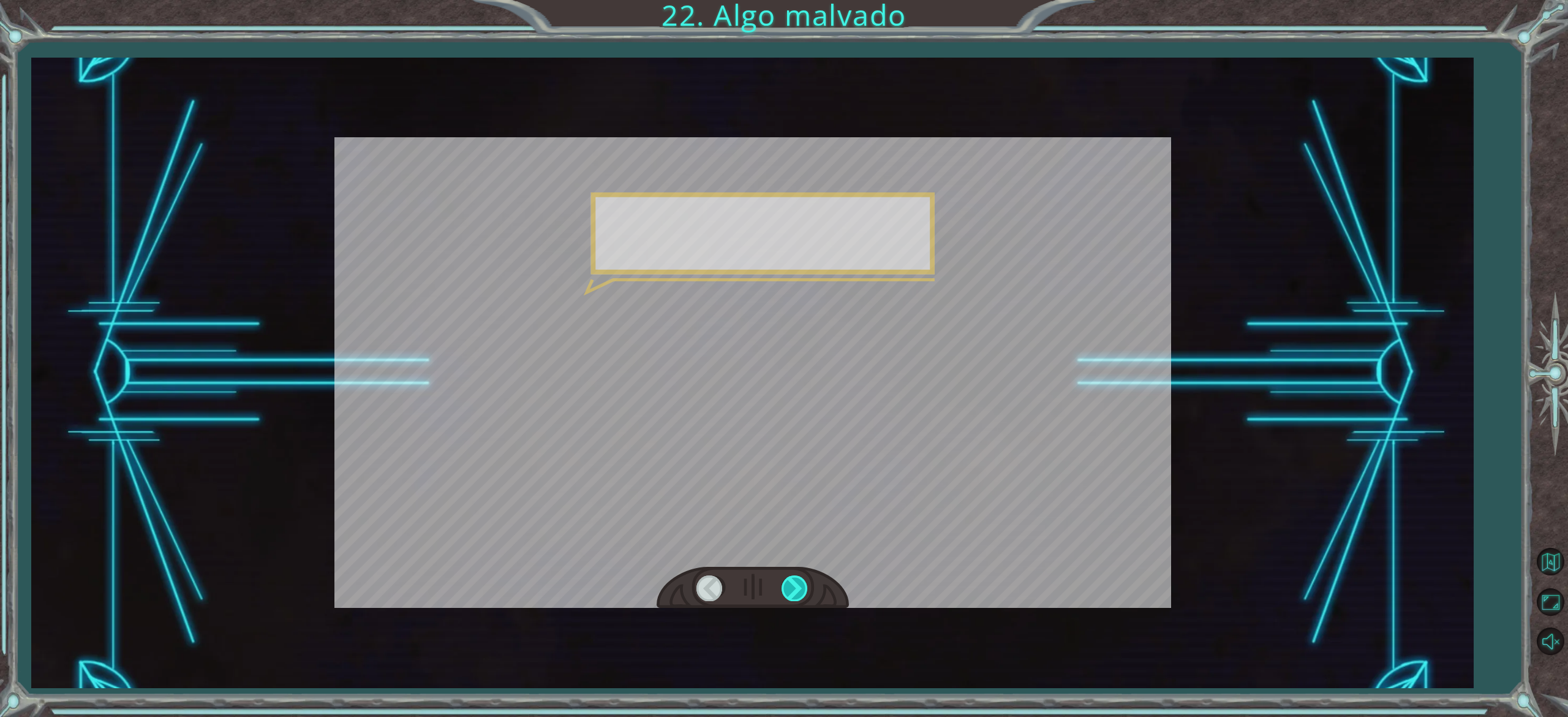
click at [796, 595] on div at bounding box center [796, 588] width 28 height 25
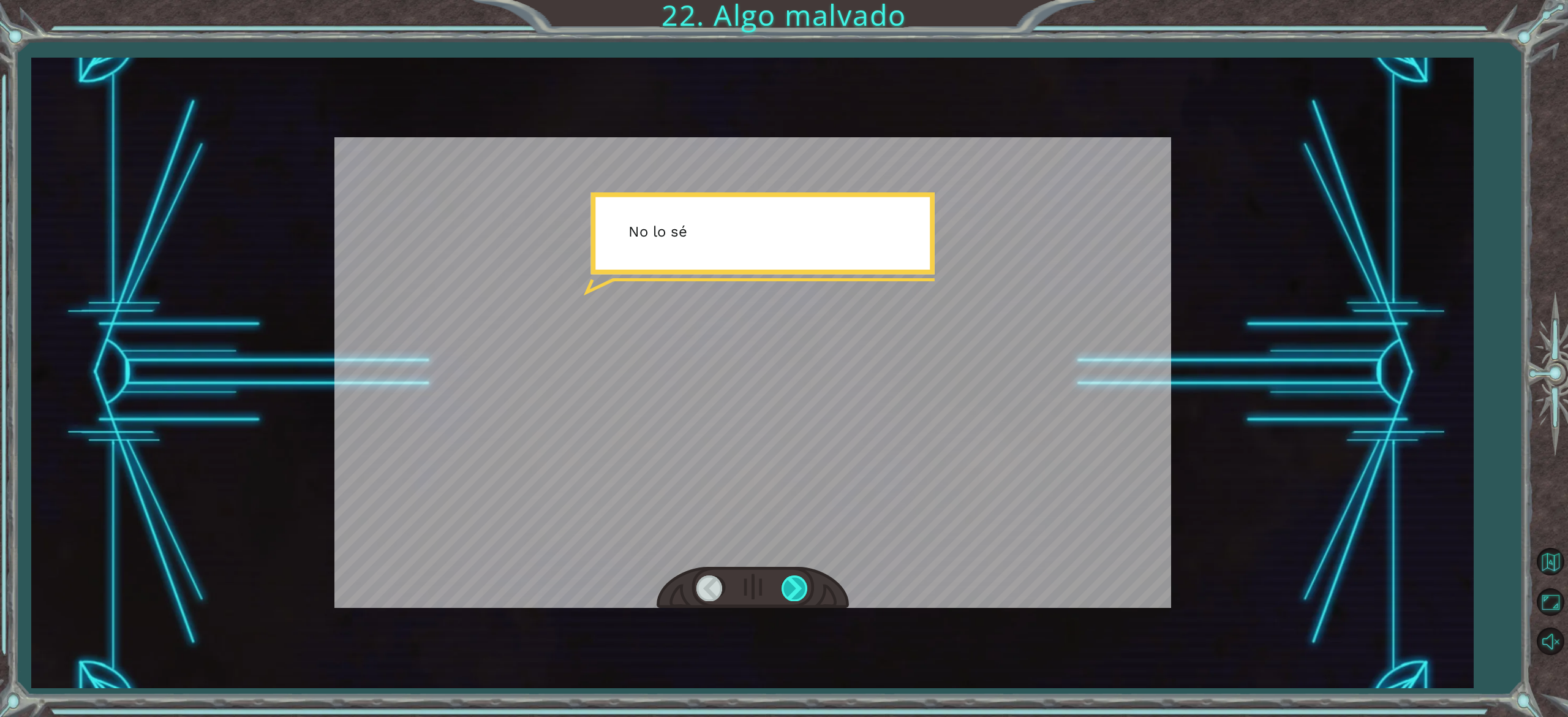
click at [796, 595] on div at bounding box center [796, 588] width 28 height 25
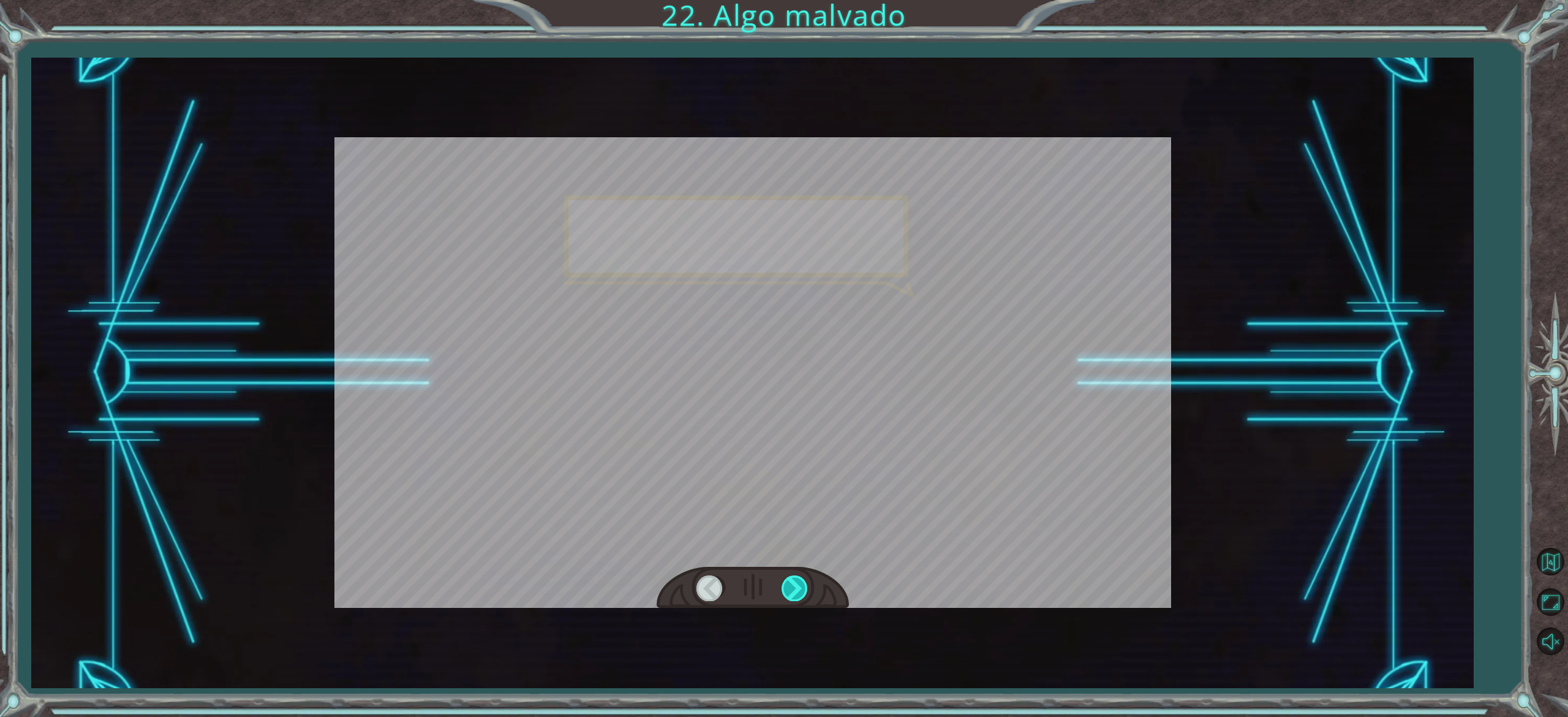
click at [796, 595] on div at bounding box center [796, 588] width 28 height 25
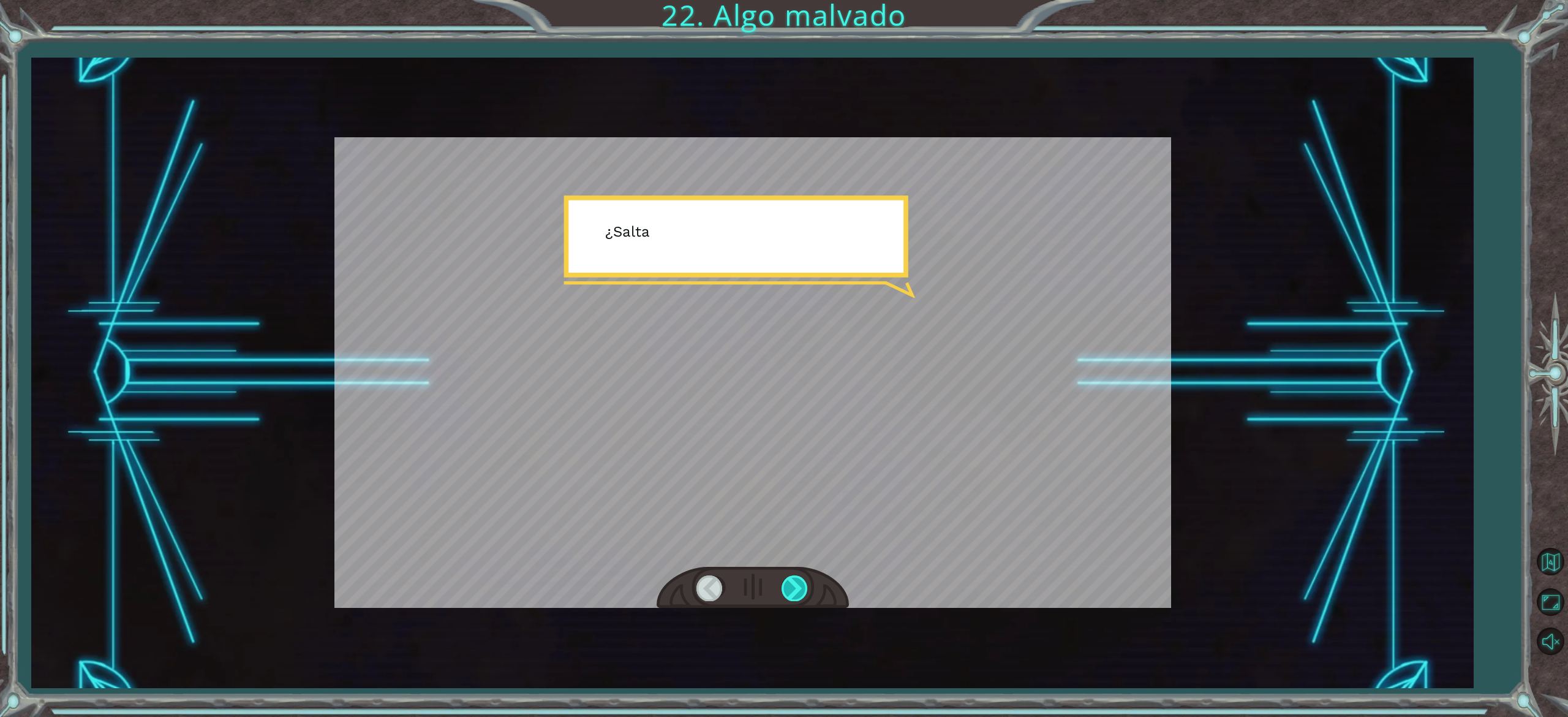
click at [796, 595] on div at bounding box center [796, 588] width 28 height 25
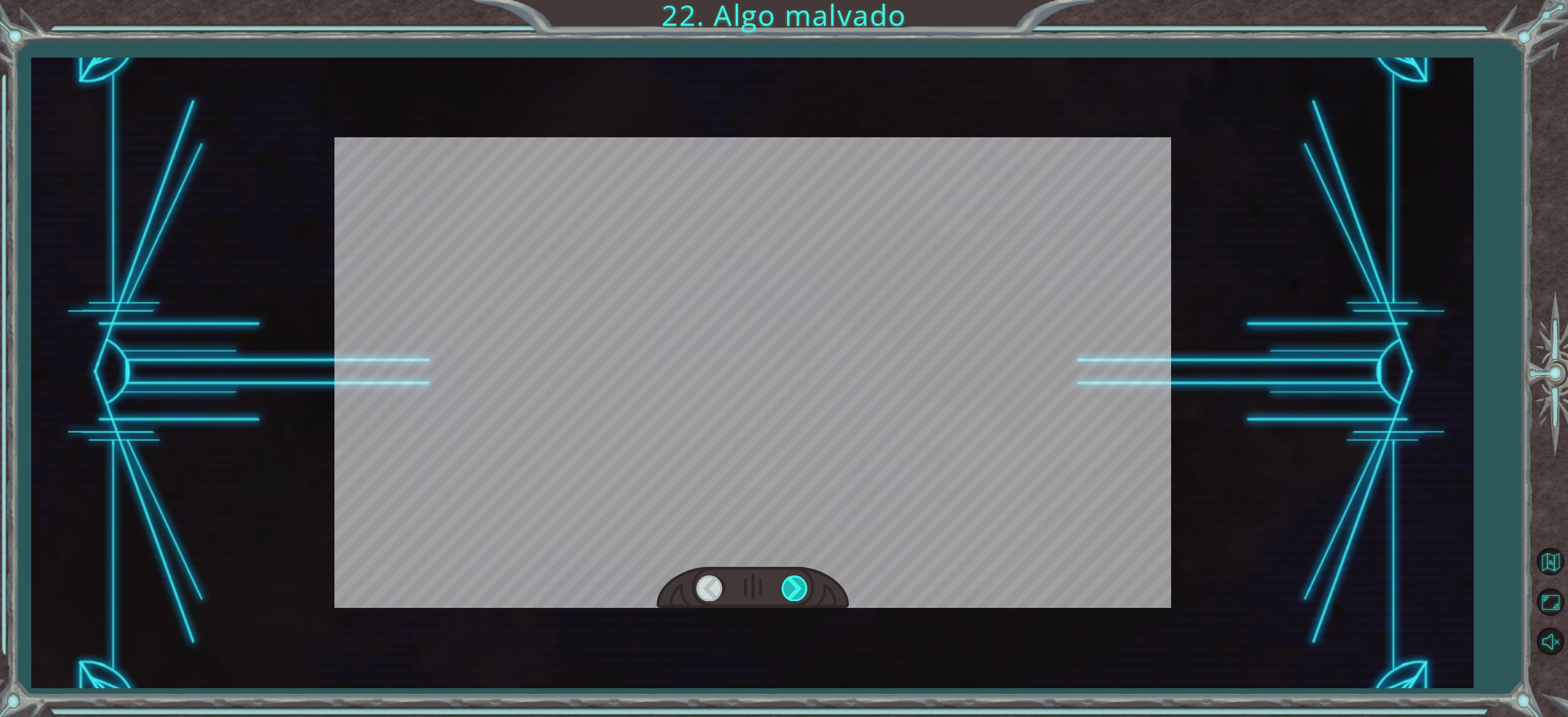
click at [796, 595] on div at bounding box center [796, 588] width 28 height 25
click at [796, 0] on div "Temporary Text A h o r a q u e s e r e p a r ó e l M o n o l i t o , p o r f i …" at bounding box center [784, 0] width 1568 height 0
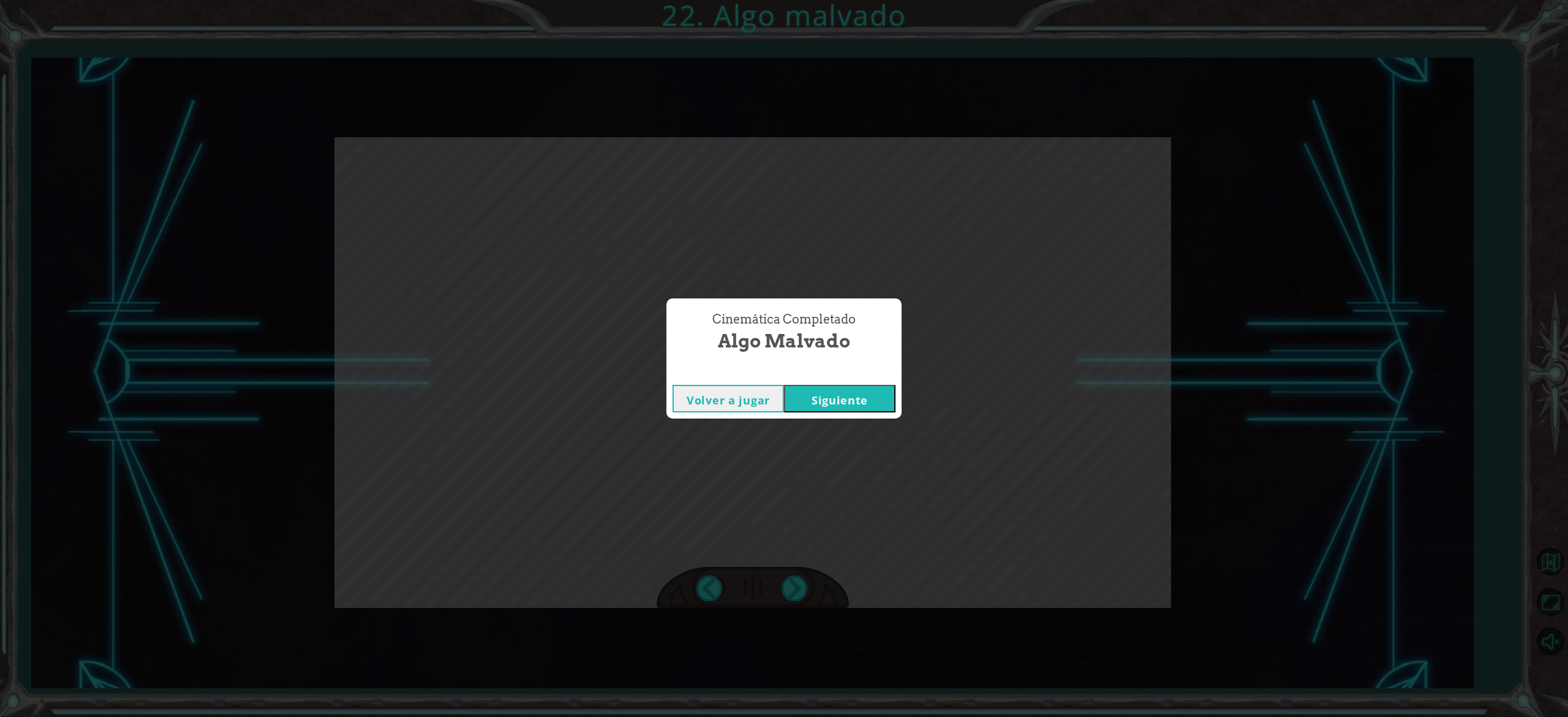
drag, startPoint x: 797, startPoint y: 595, endPoint x: 829, endPoint y: 401, distance: 196.6
click at [829, 401] on div "Cinemática Completado Algo malvado Volver a jugar [GEOGRAPHIC_DATA]" at bounding box center [784, 358] width 1568 height 717
click at [829, 401] on button "Siguiente" at bounding box center [839, 399] width 111 height 28
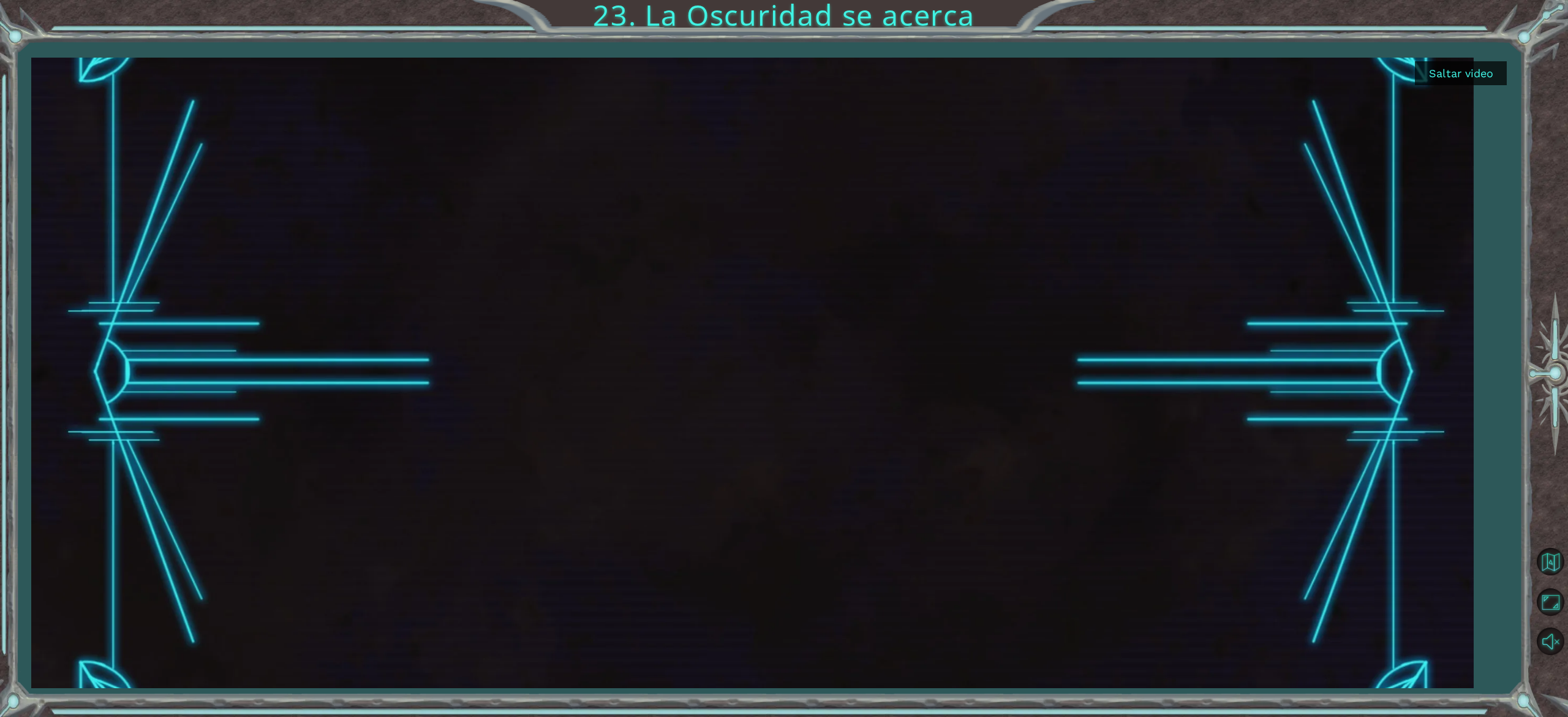
click at [823, 696] on div "Saltar video 23. La Oscuridad se acerca" at bounding box center [784, 358] width 1568 height 717
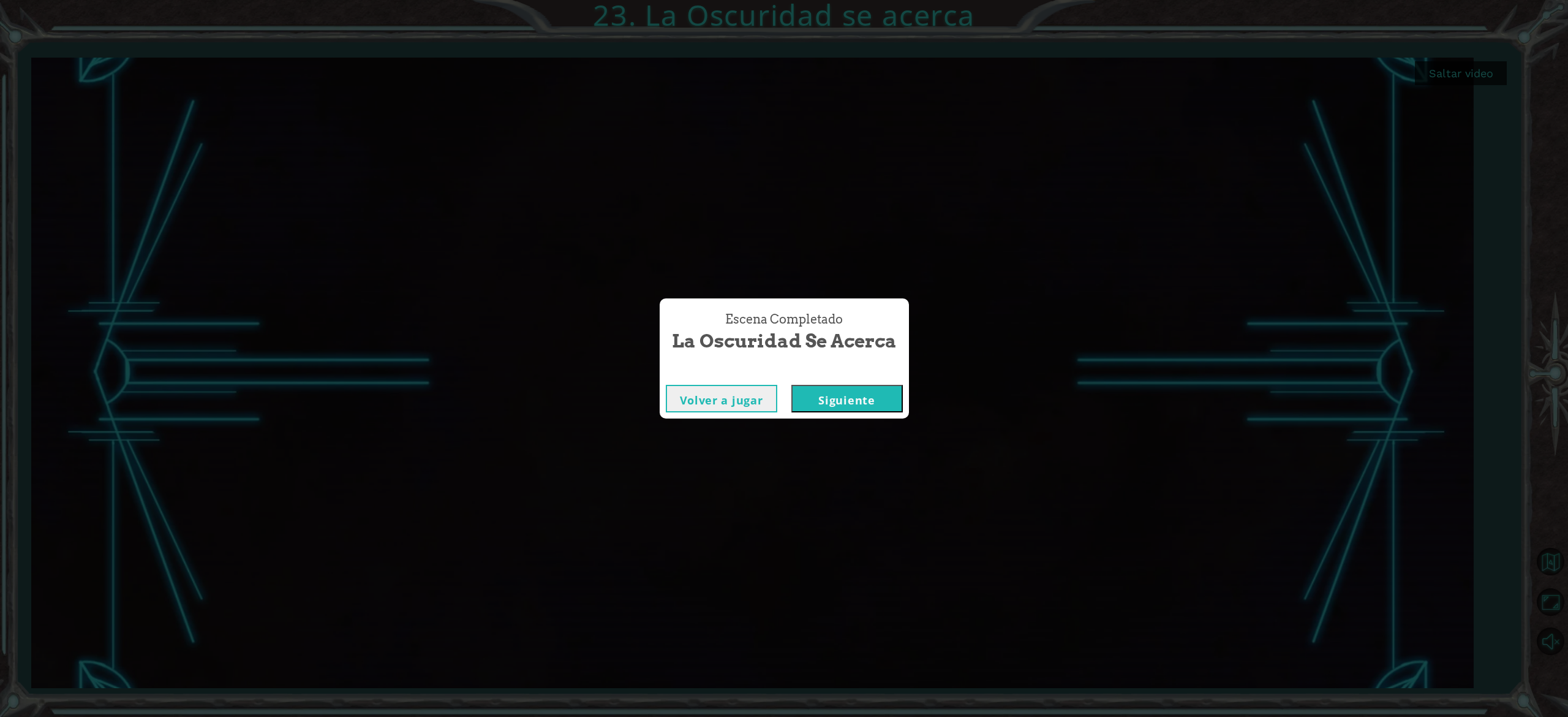
click at [851, 408] on button "Siguiente" at bounding box center [847, 399] width 111 height 28
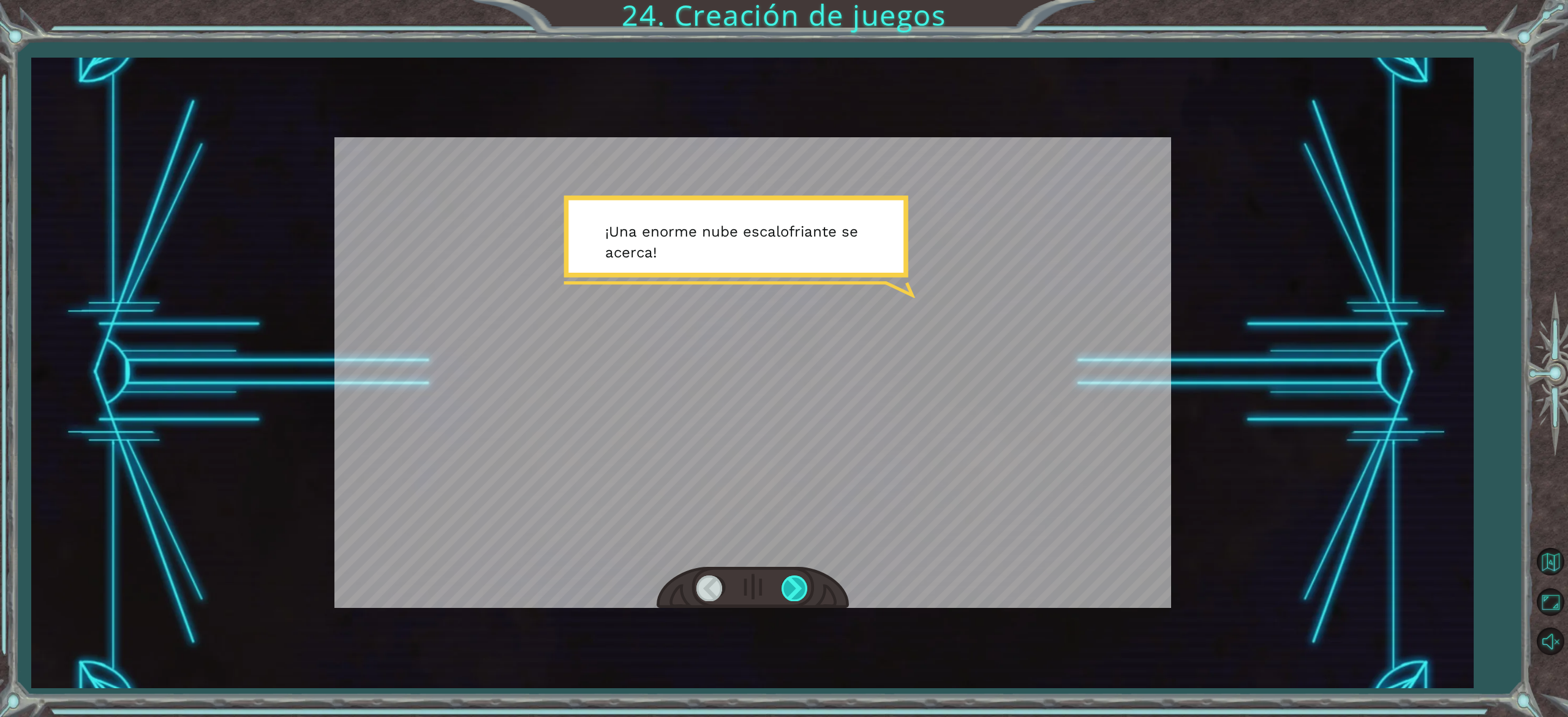
click at [799, 588] on div at bounding box center [796, 588] width 28 height 25
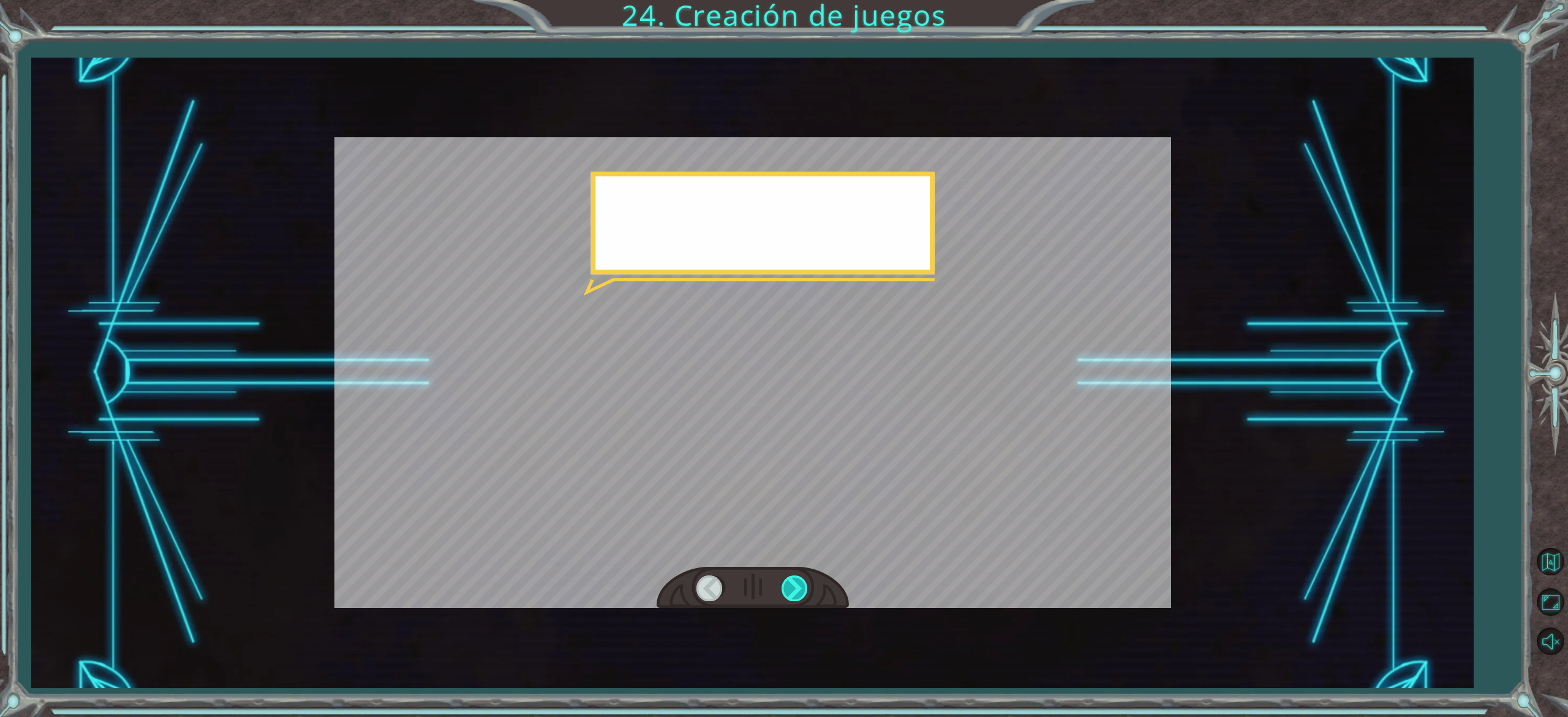
click at [799, 588] on div at bounding box center [796, 588] width 28 height 25
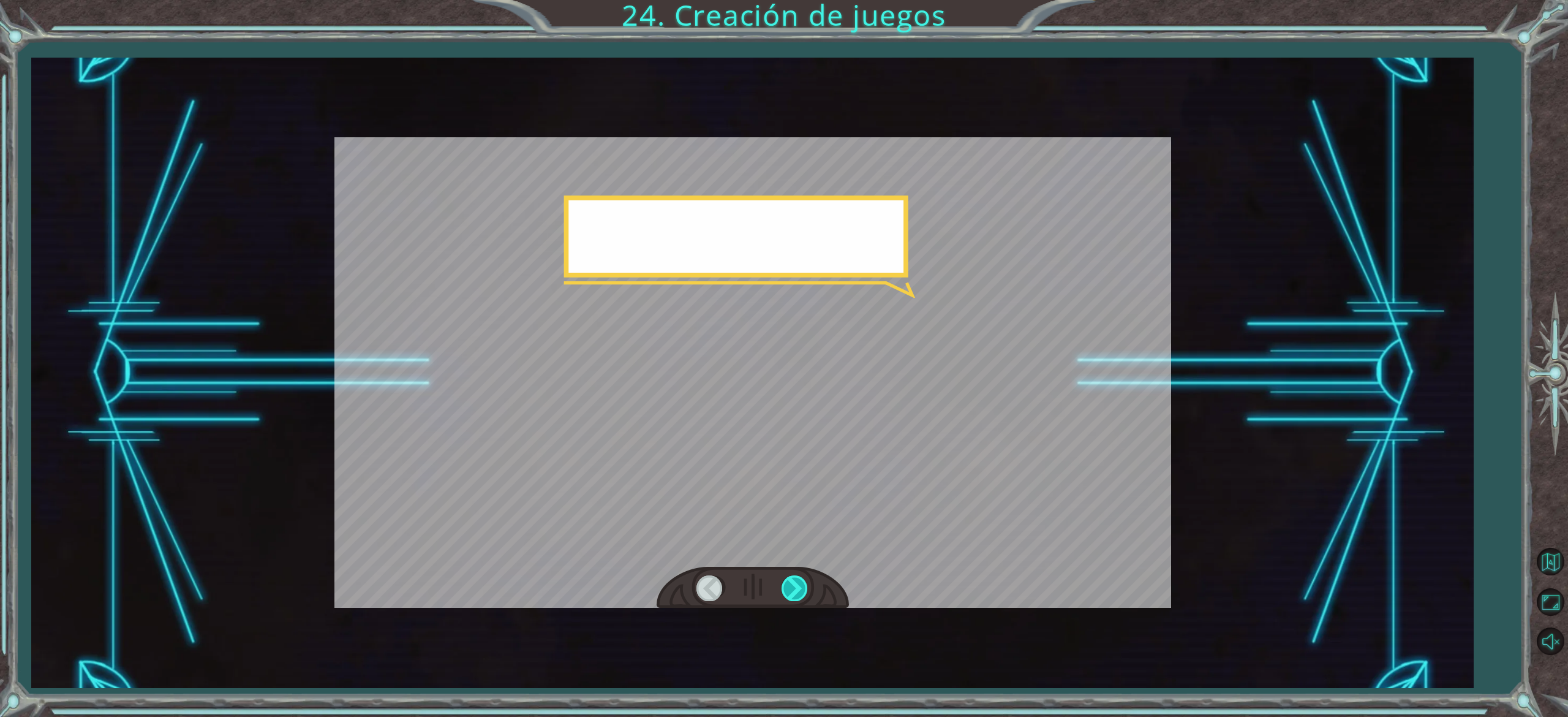
click at [799, 588] on div at bounding box center [796, 588] width 28 height 25
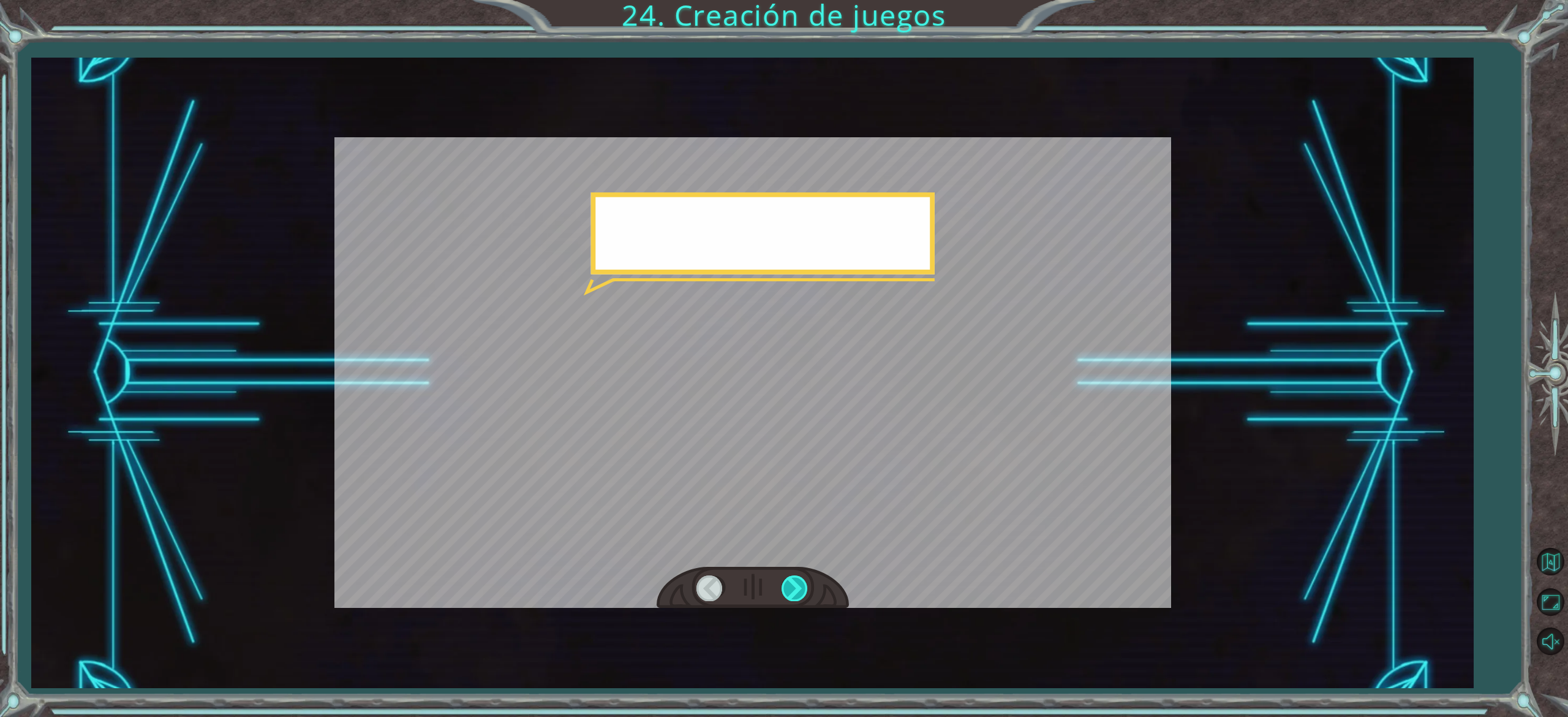
click at [799, 588] on div at bounding box center [796, 588] width 28 height 25
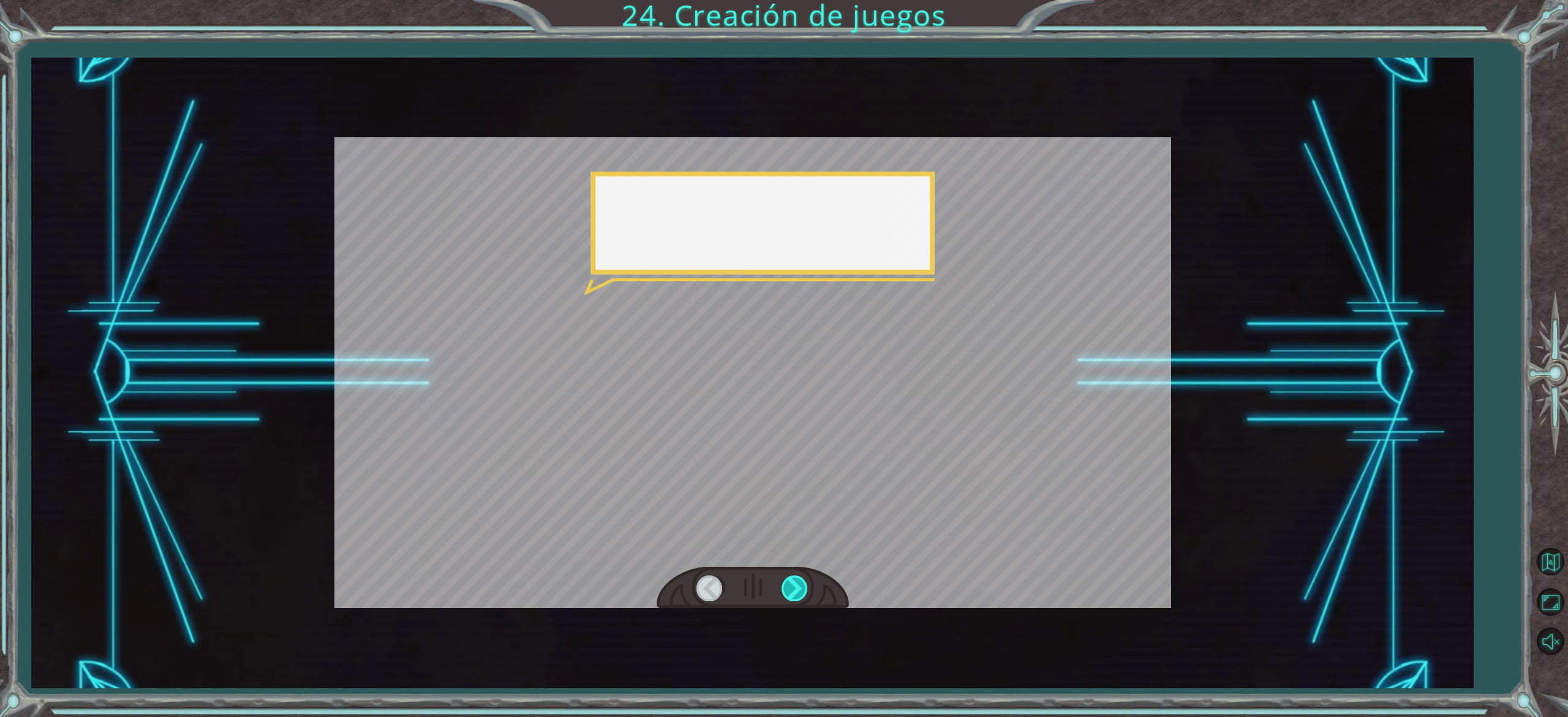
click at [799, 588] on div at bounding box center [796, 588] width 28 height 25
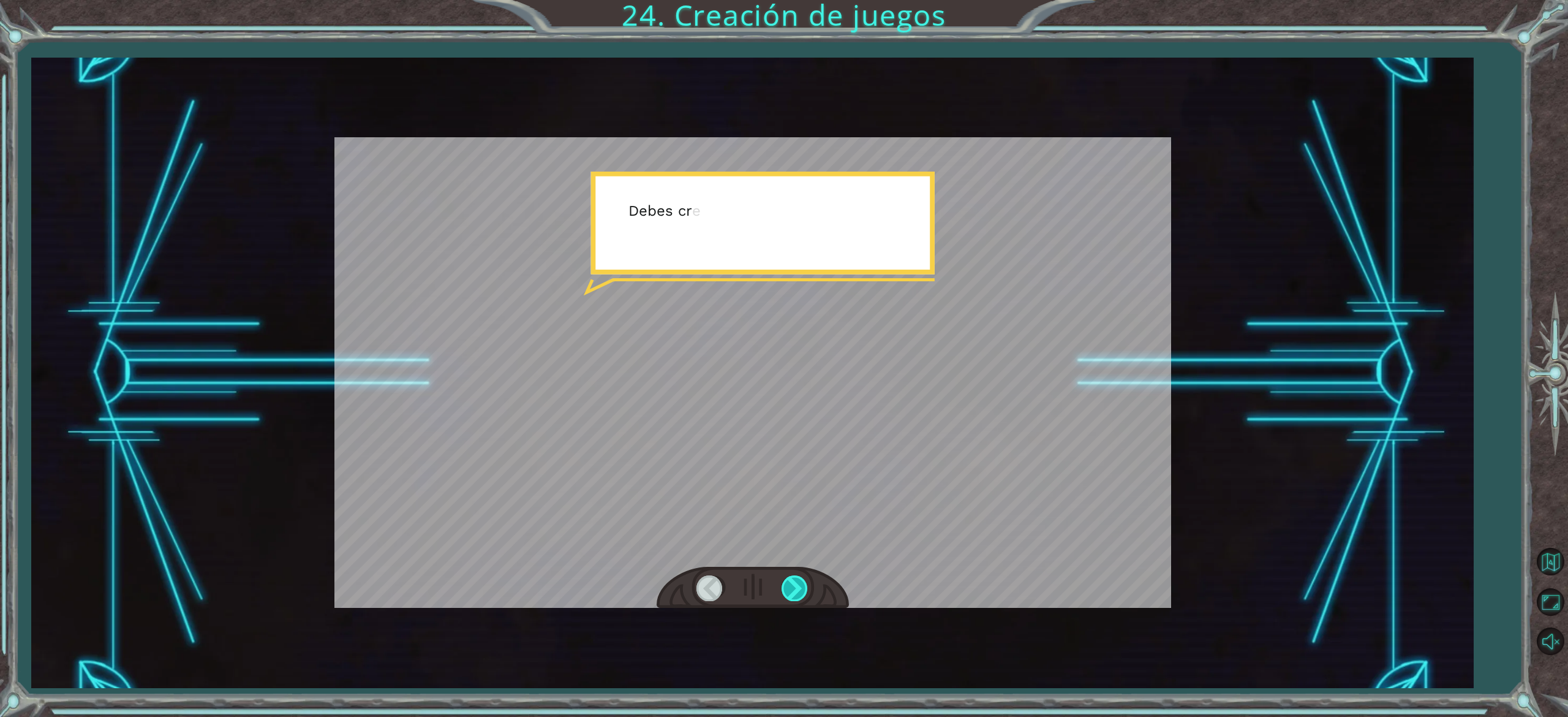
click at [799, 588] on div at bounding box center [796, 588] width 28 height 25
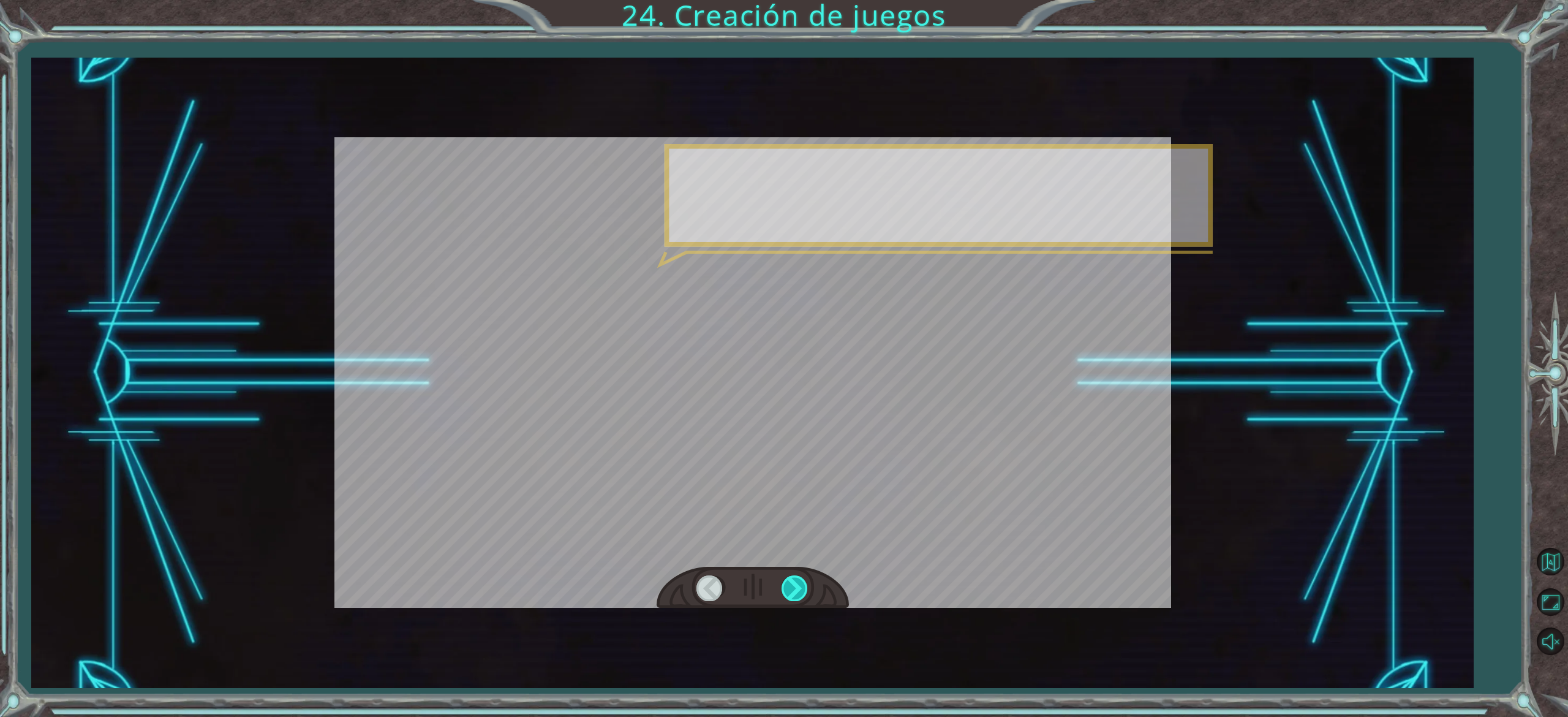
click at [799, 588] on div at bounding box center [796, 588] width 28 height 25
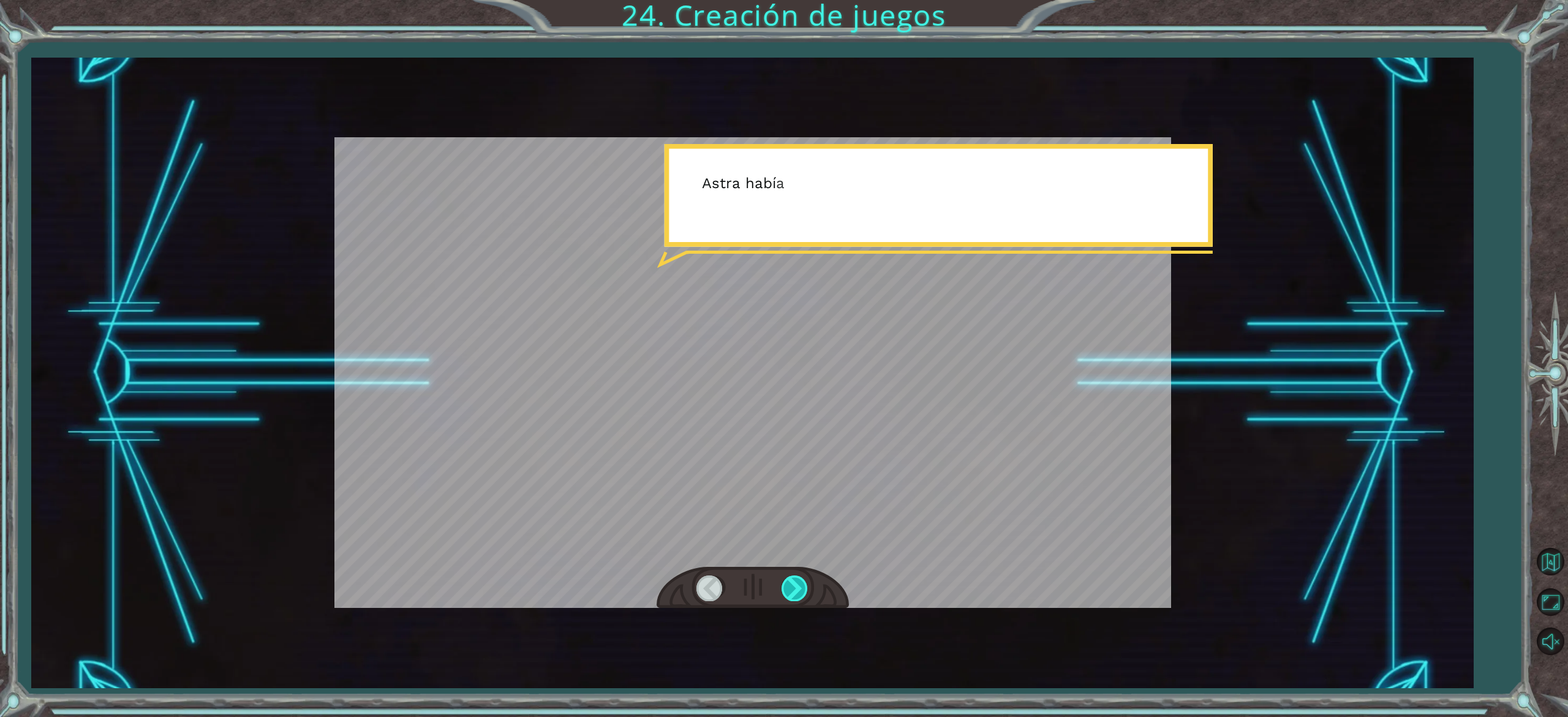
click at [799, 588] on div at bounding box center [796, 588] width 28 height 25
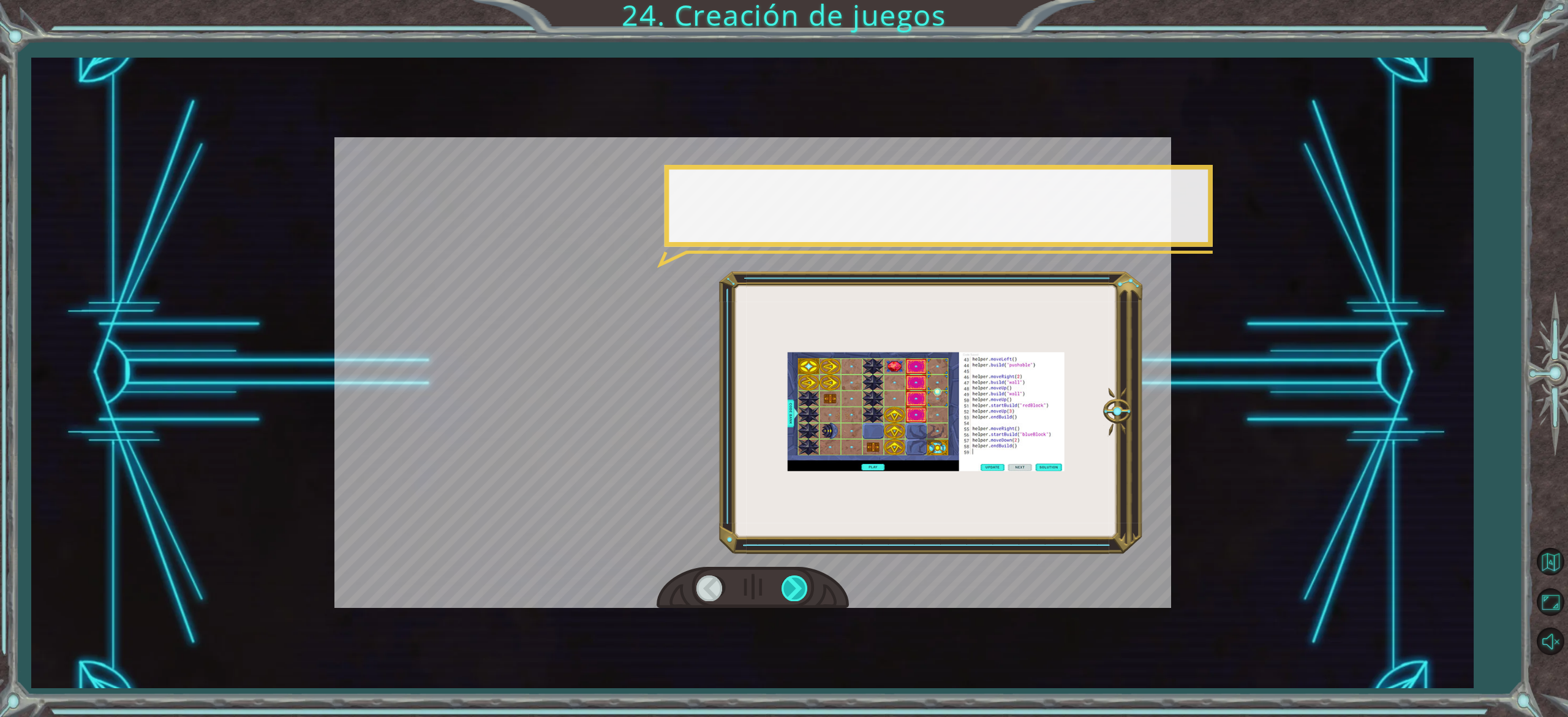
click at [799, 588] on div at bounding box center [796, 588] width 28 height 25
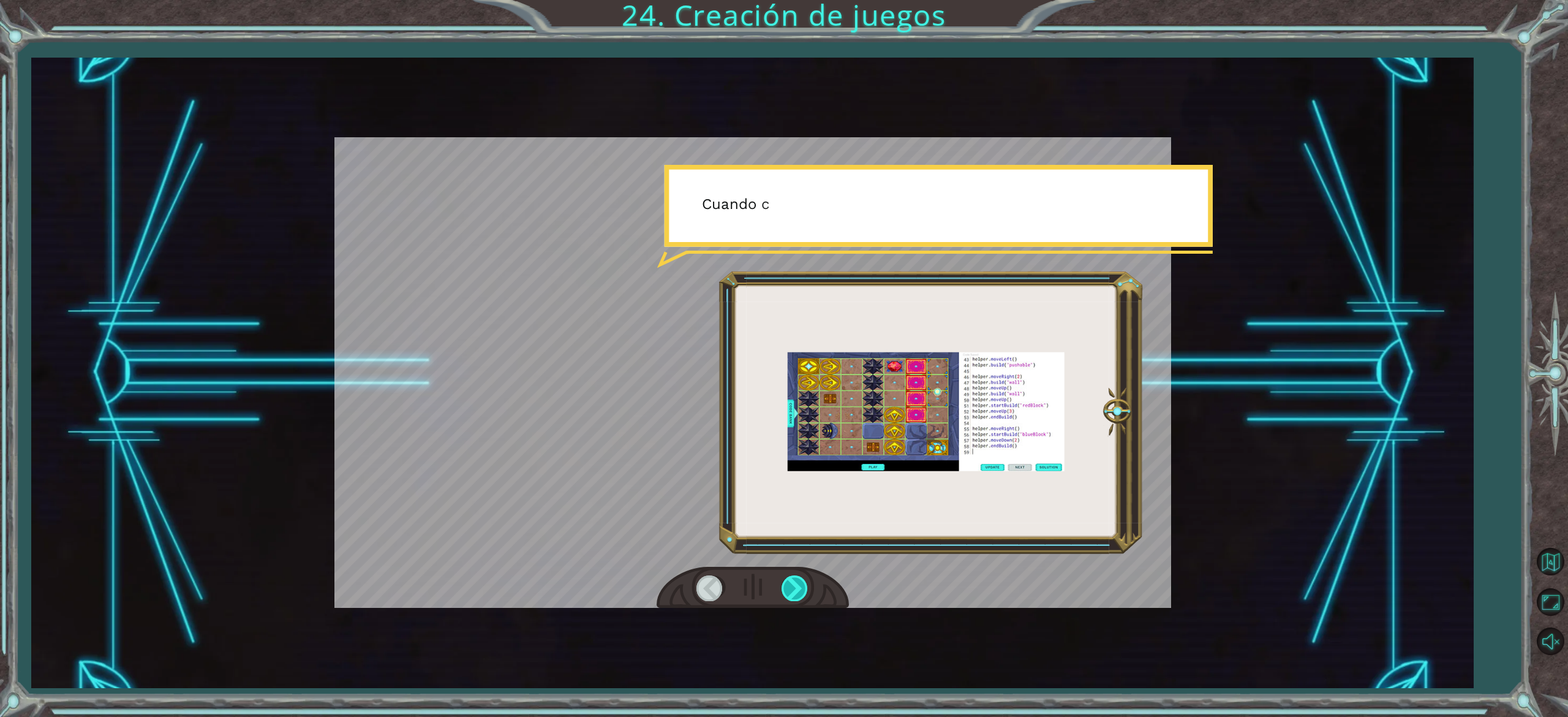
click at [799, 588] on div at bounding box center [796, 588] width 28 height 25
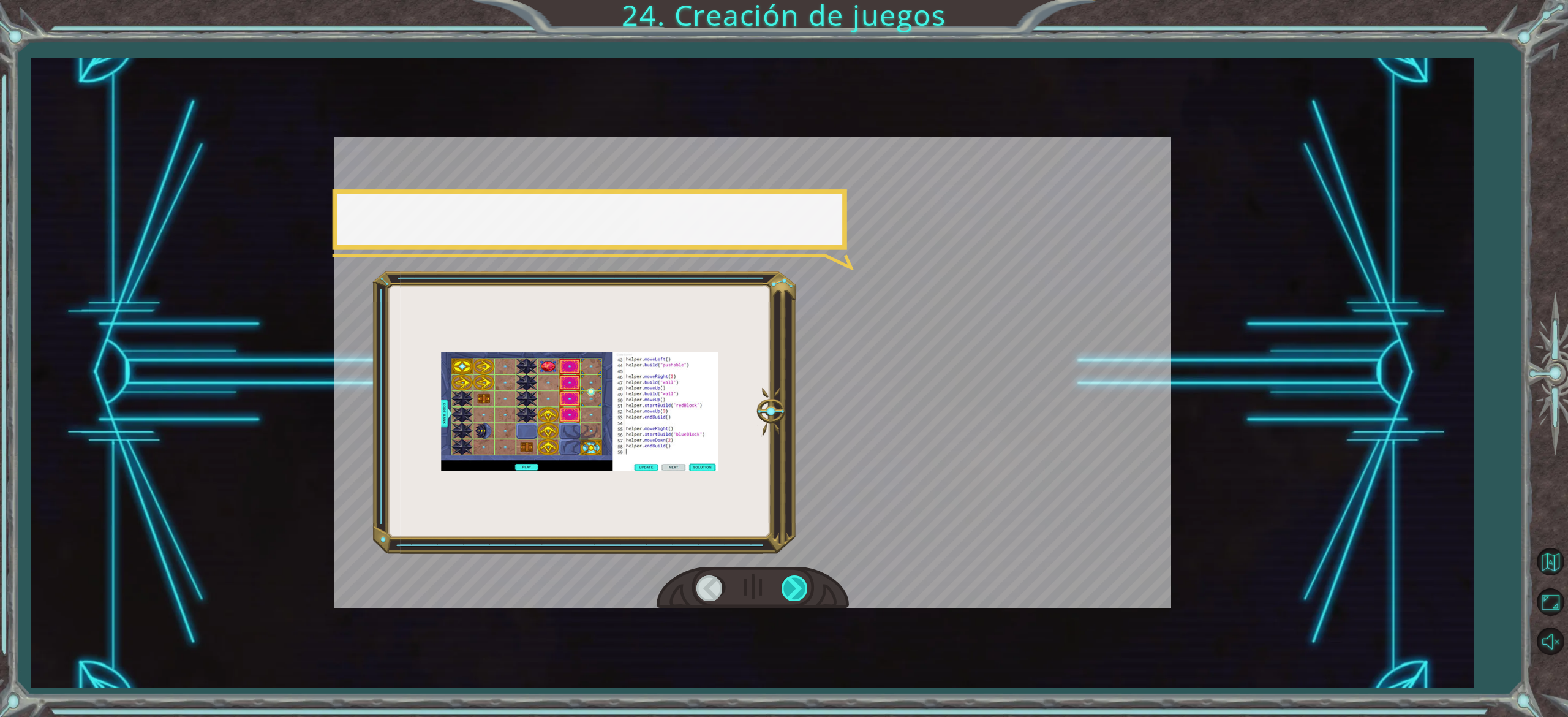
click at [799, 588] on div at bounding box center [796, 588] width 28 height 25
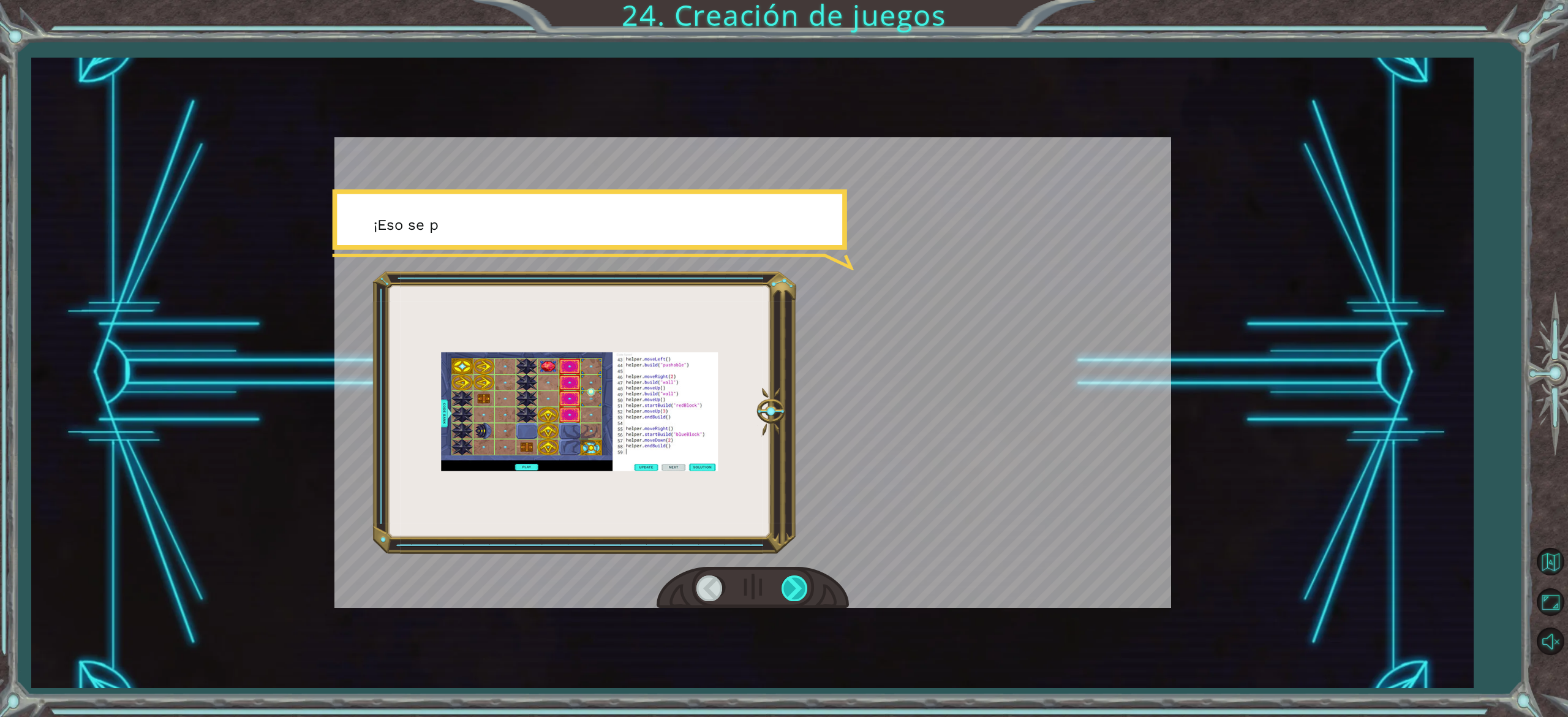
click at [799, 588] on div at bounding box center [796, 588] width 28 height 25
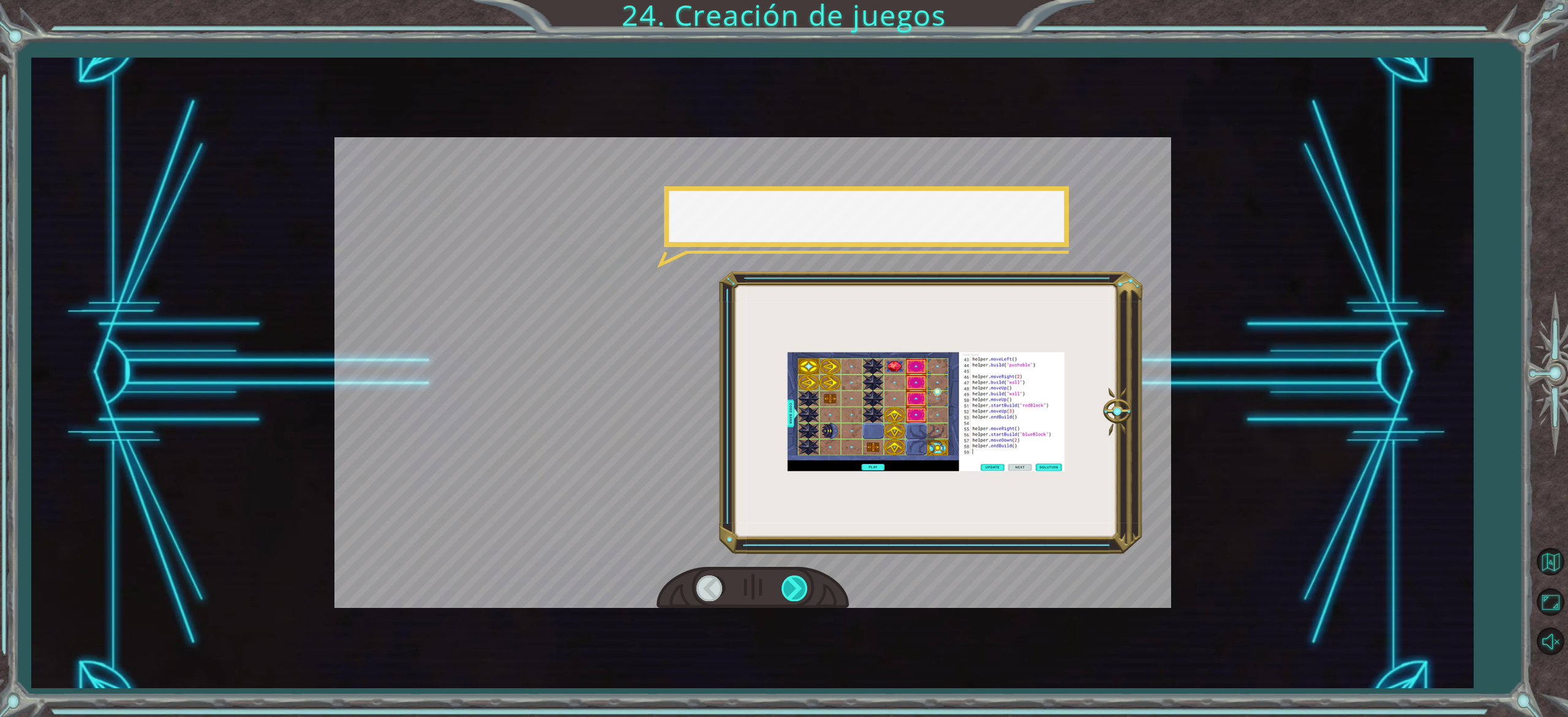
click at [799, 588] on div at bounding box center [796, 588] width 28 height 25
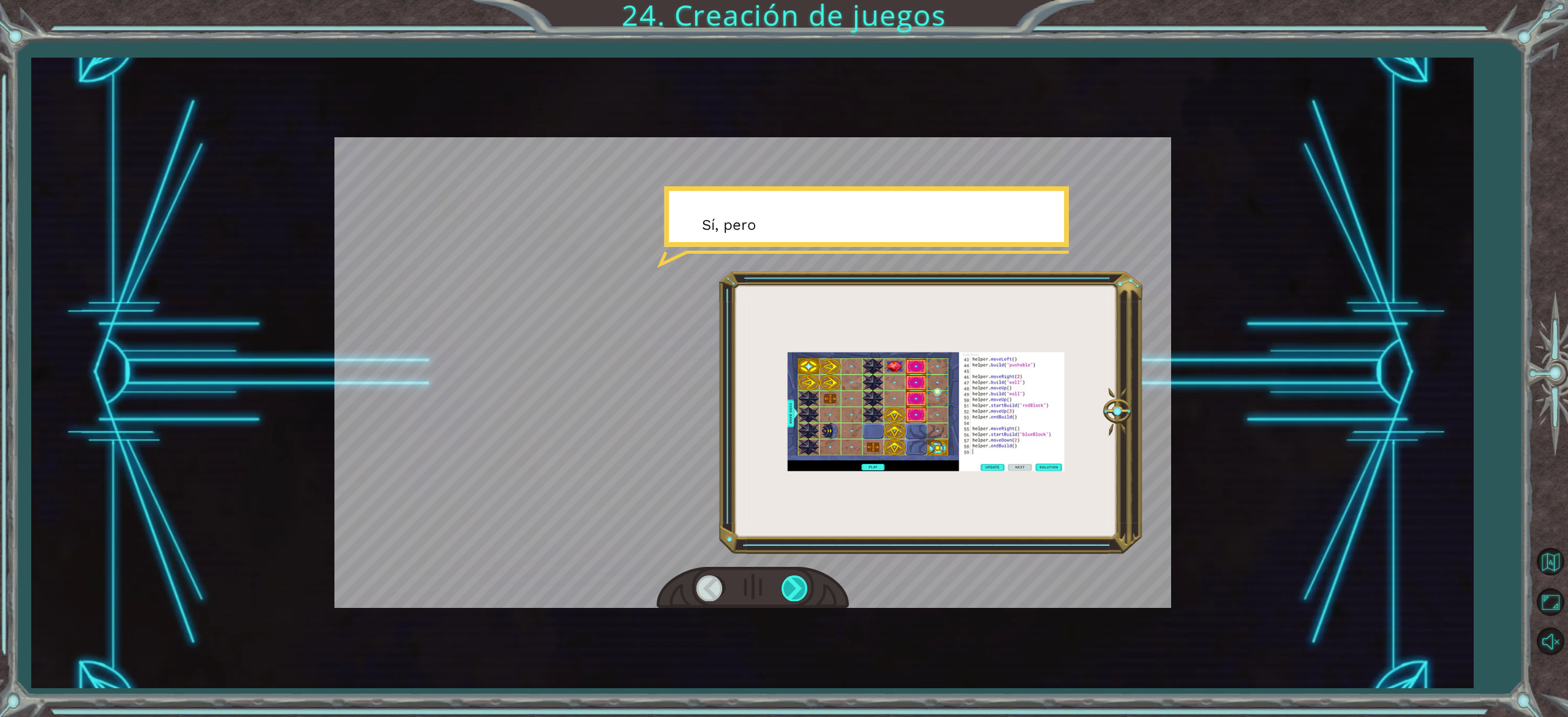
click at [799, 588] on div at bounding box center [796, 588] width 28 height 25
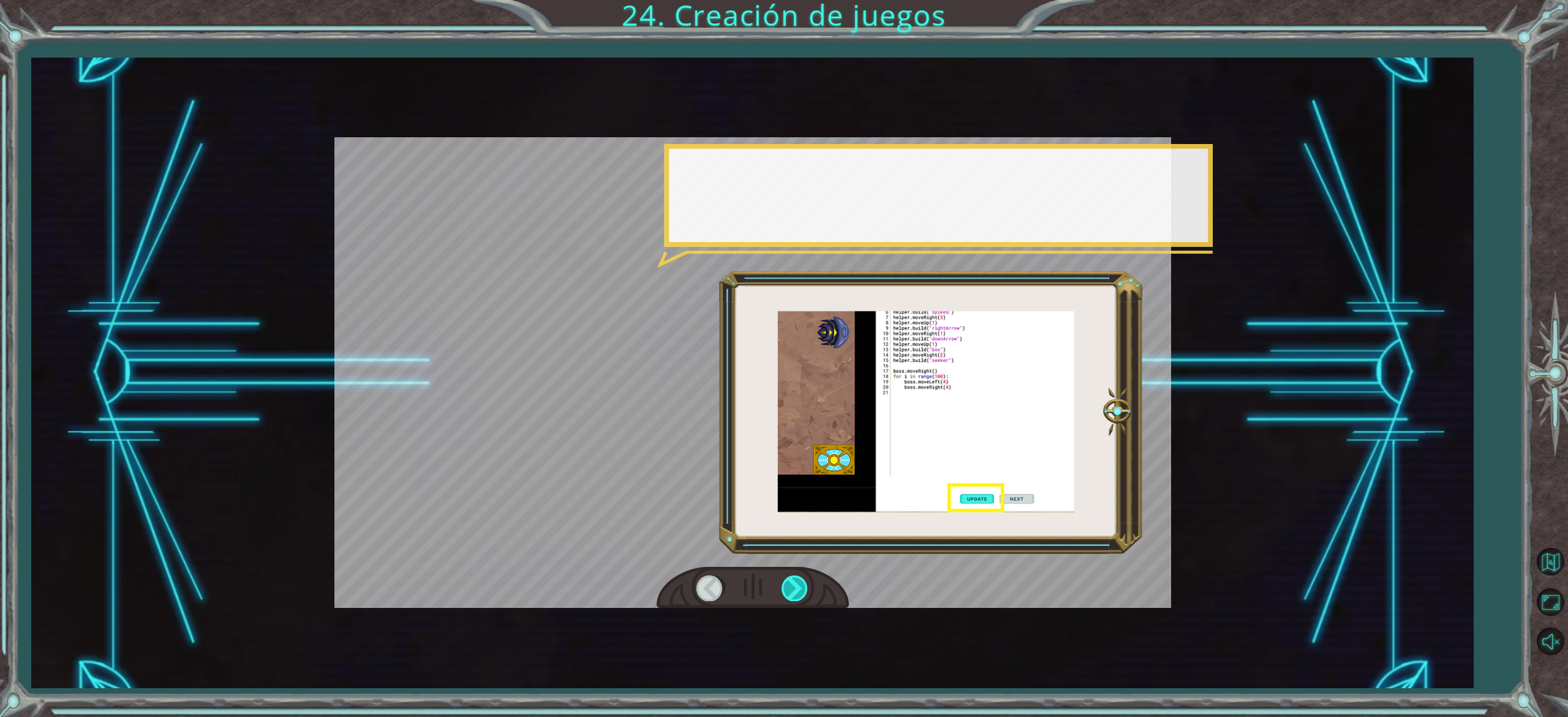
click at [799, 588] on div at bounding box center [796, 588] width 28 height 25
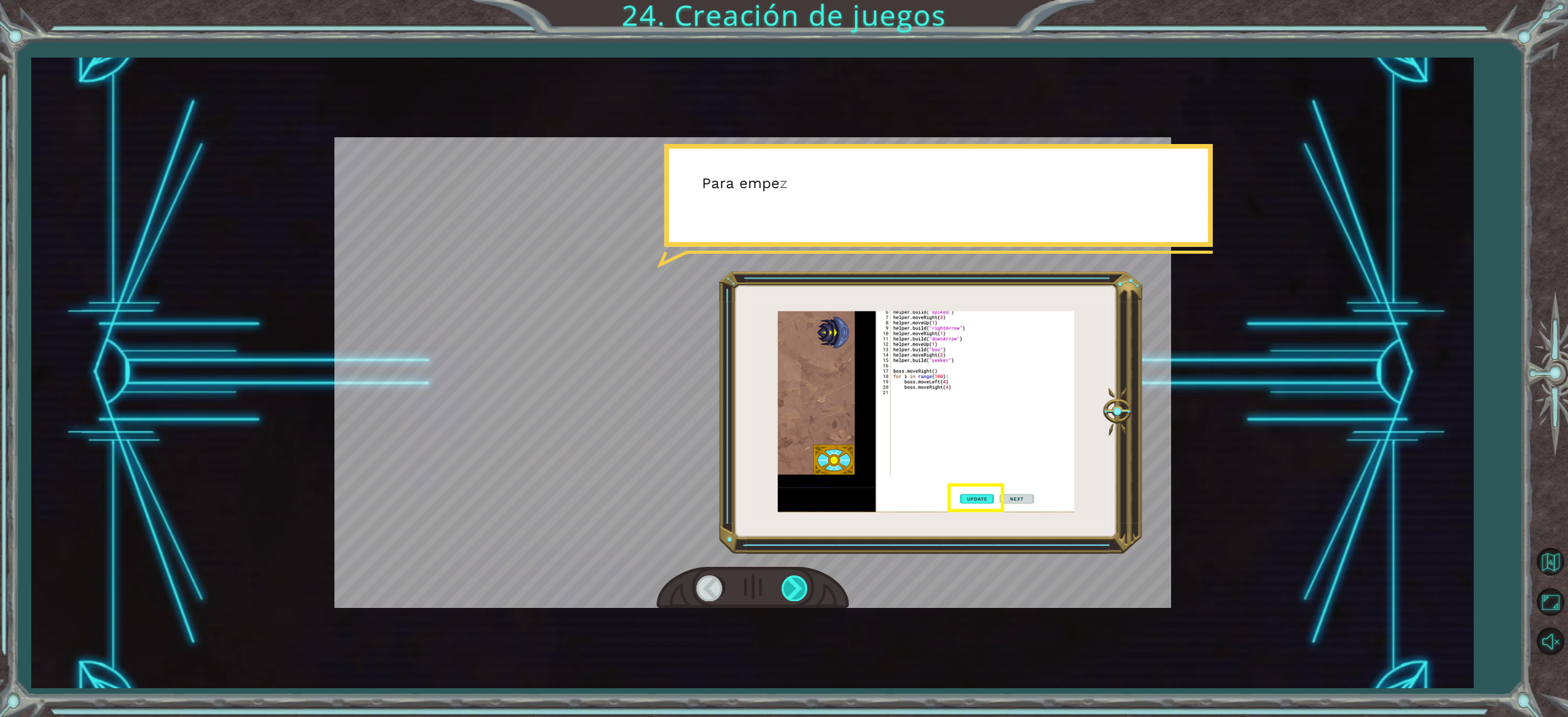
click at [799, 588] on div at bounding box center [796, 588] width 28 height 25
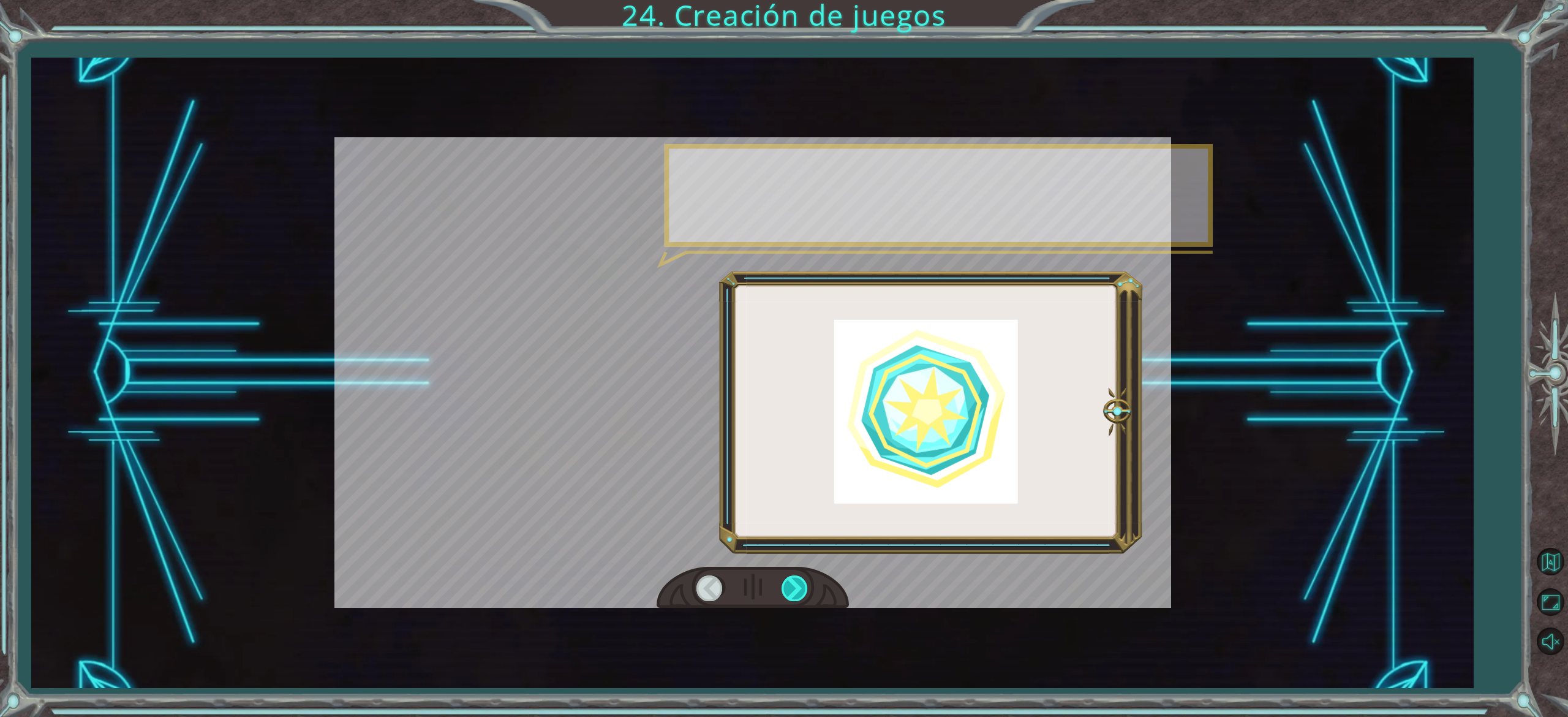
click at [799, 588] on div at bounding box center [796, 588] width 28 height 25
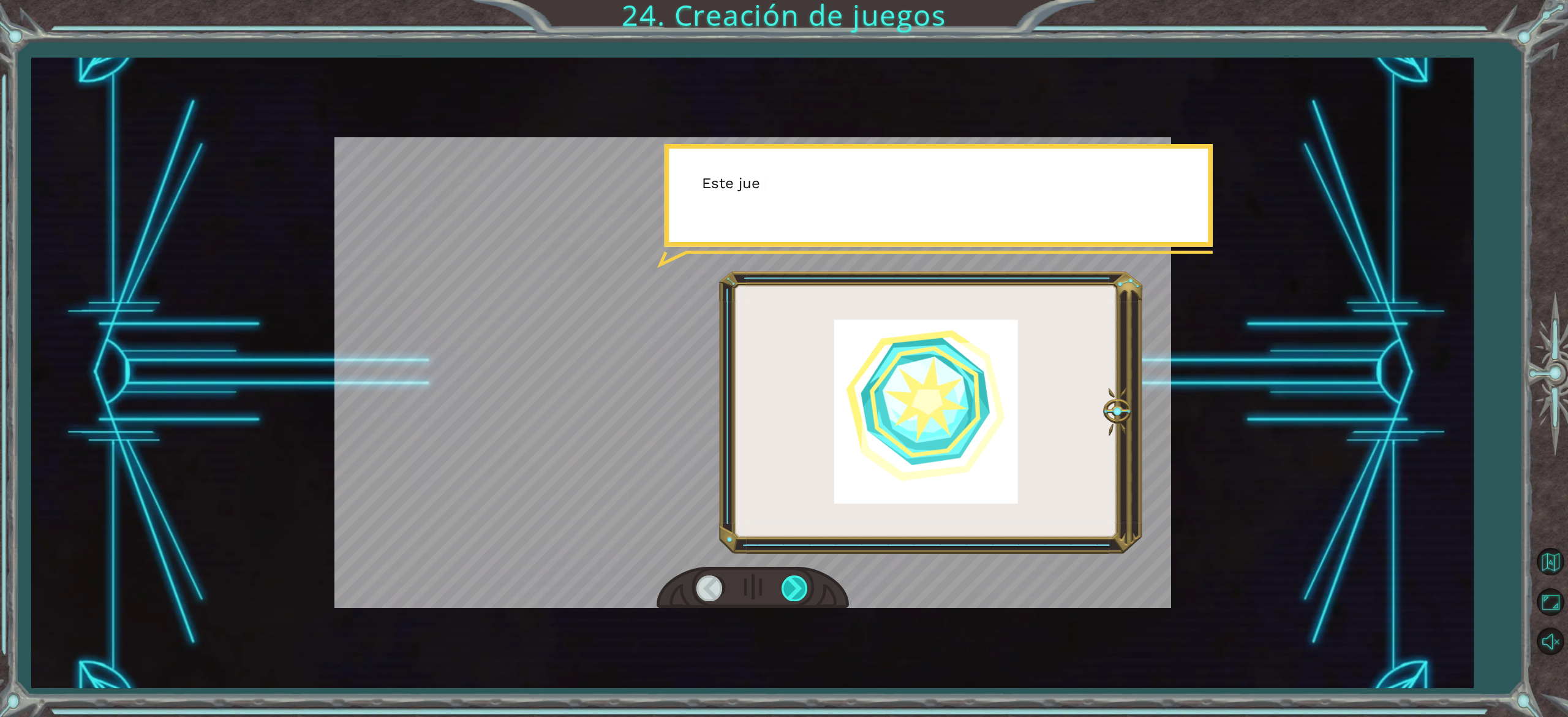
click at [799, 588] on div at bounding box center [796, 588] width 28 height 25
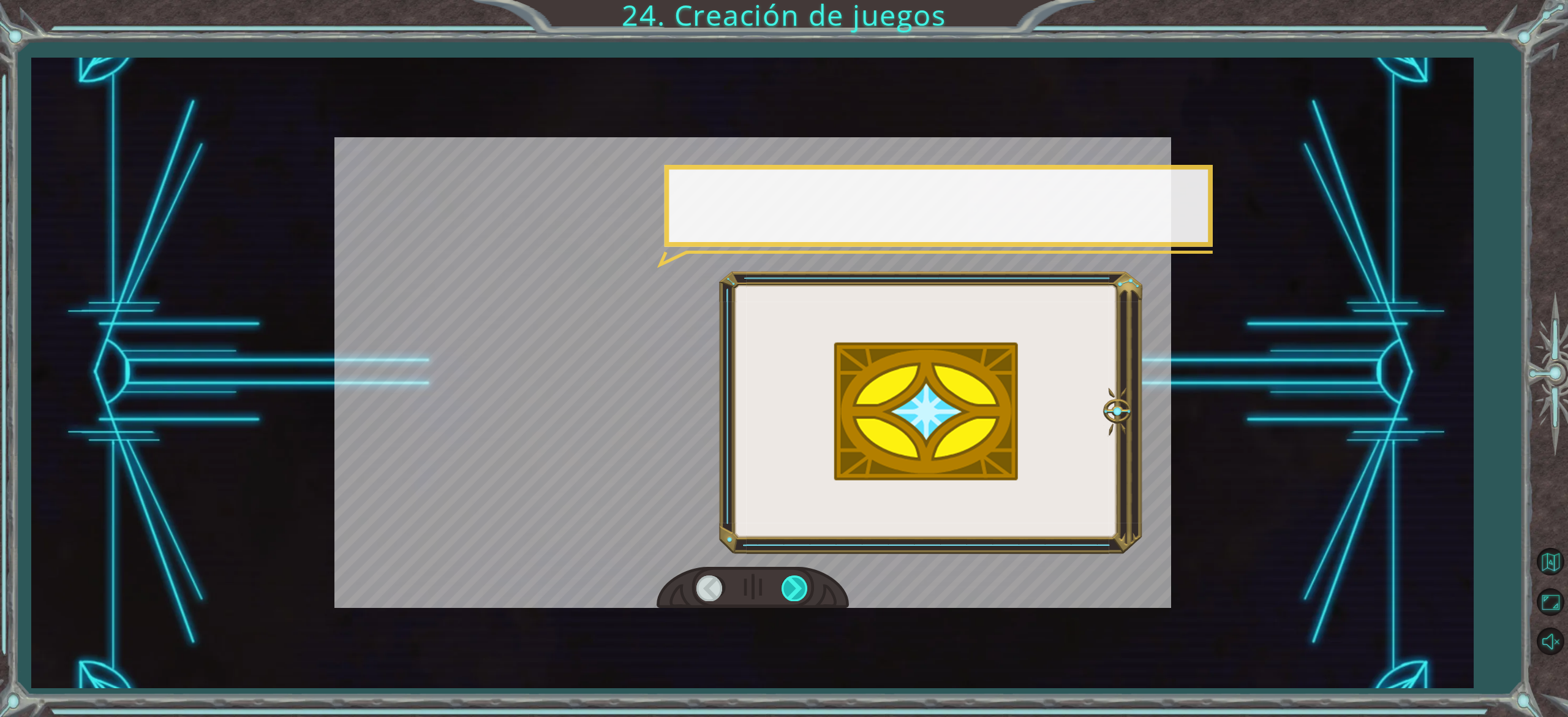
click at [799, 588] on div at bounding box center [796, 588] width 28 height 25
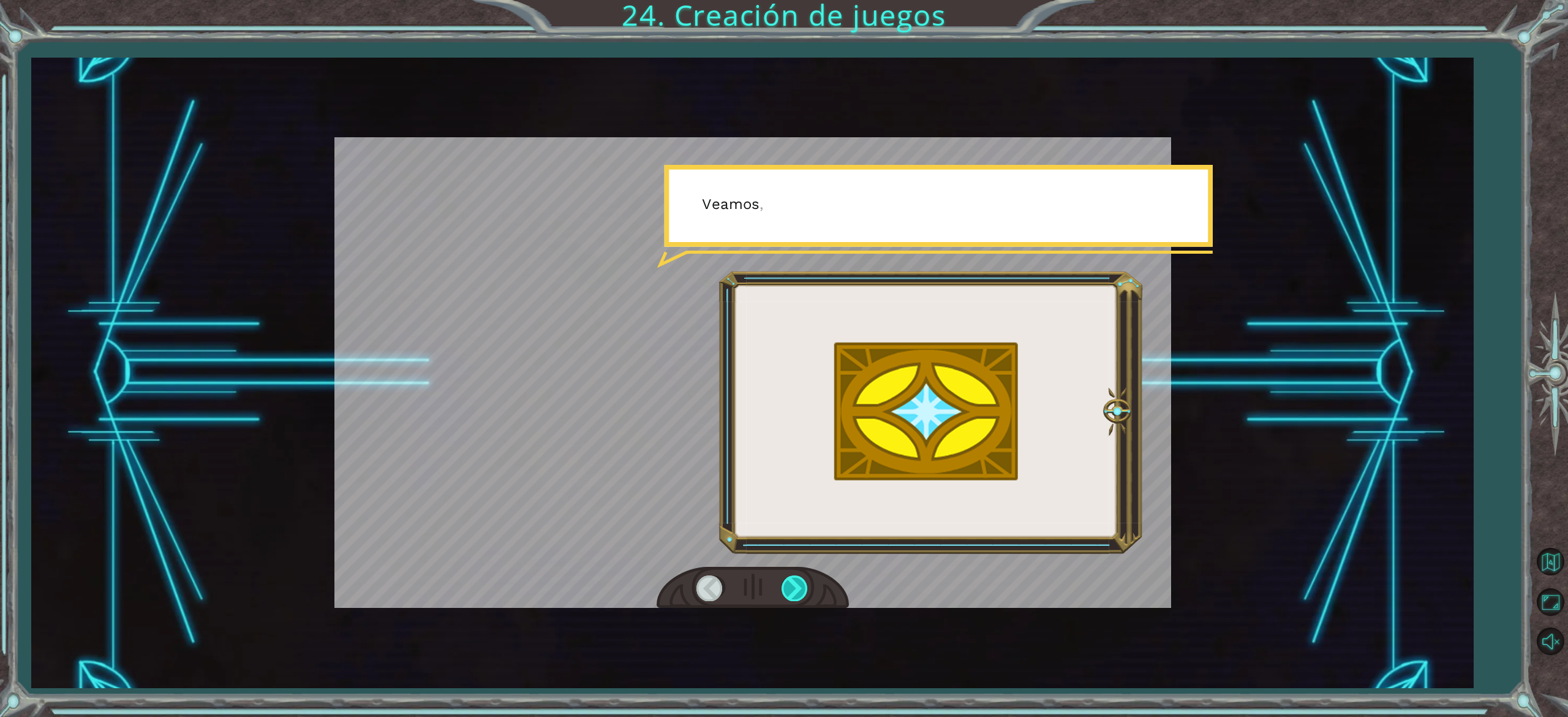
click at [799, 588] on div at bounding box center [796, 588] width 28 height 25
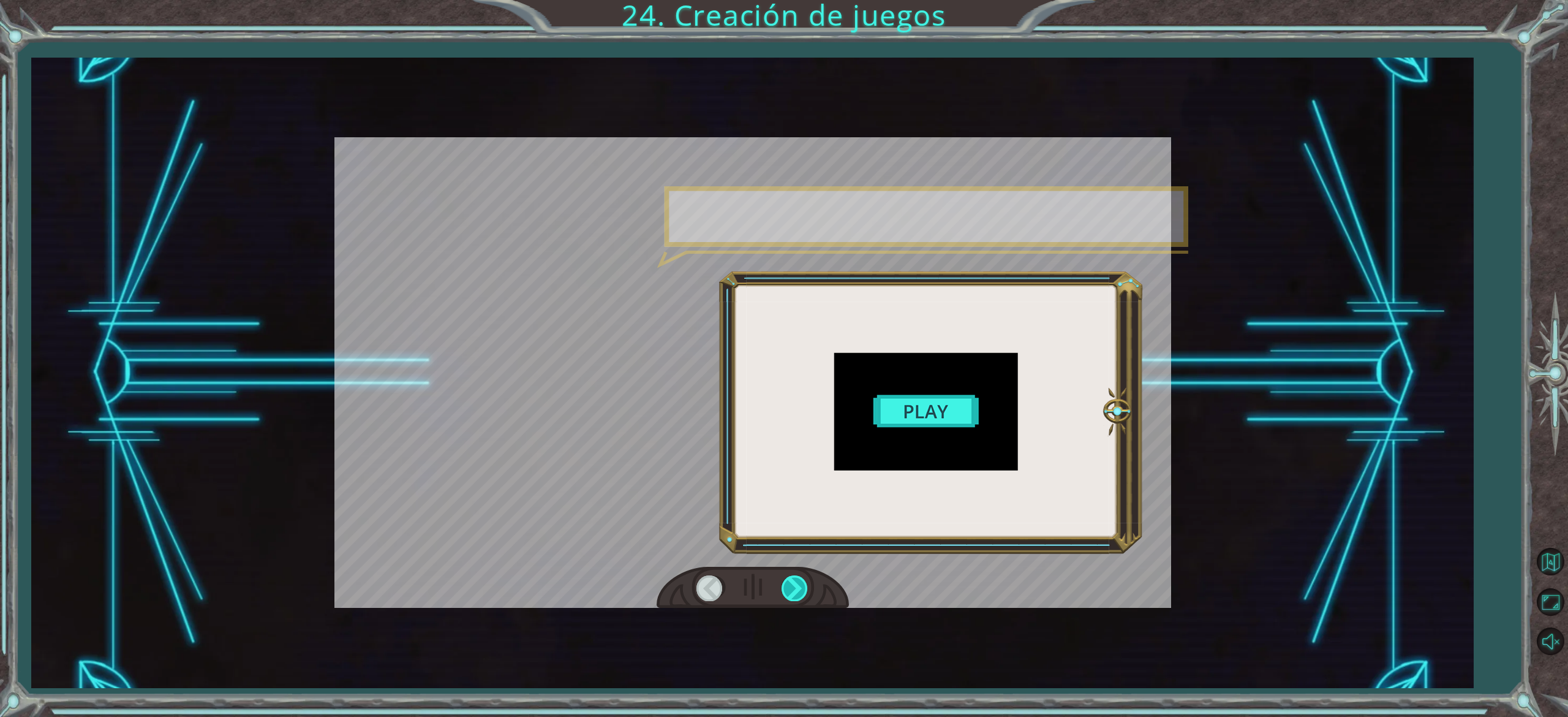
click at [799, 588] on div at bounding box center [796, 588] width 28 height 25
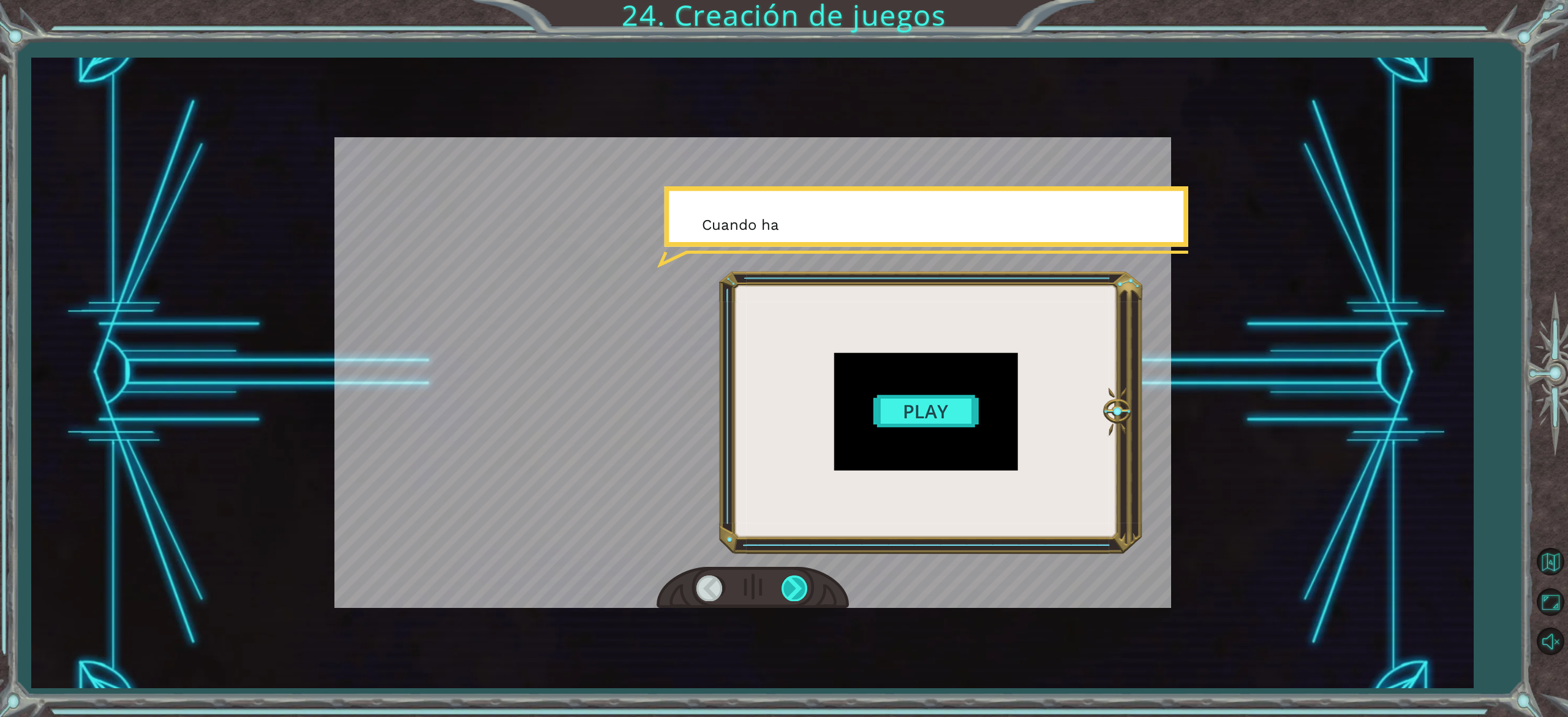
click at [799, 588] on div at bounding box center [796, 588] width 28 height 25
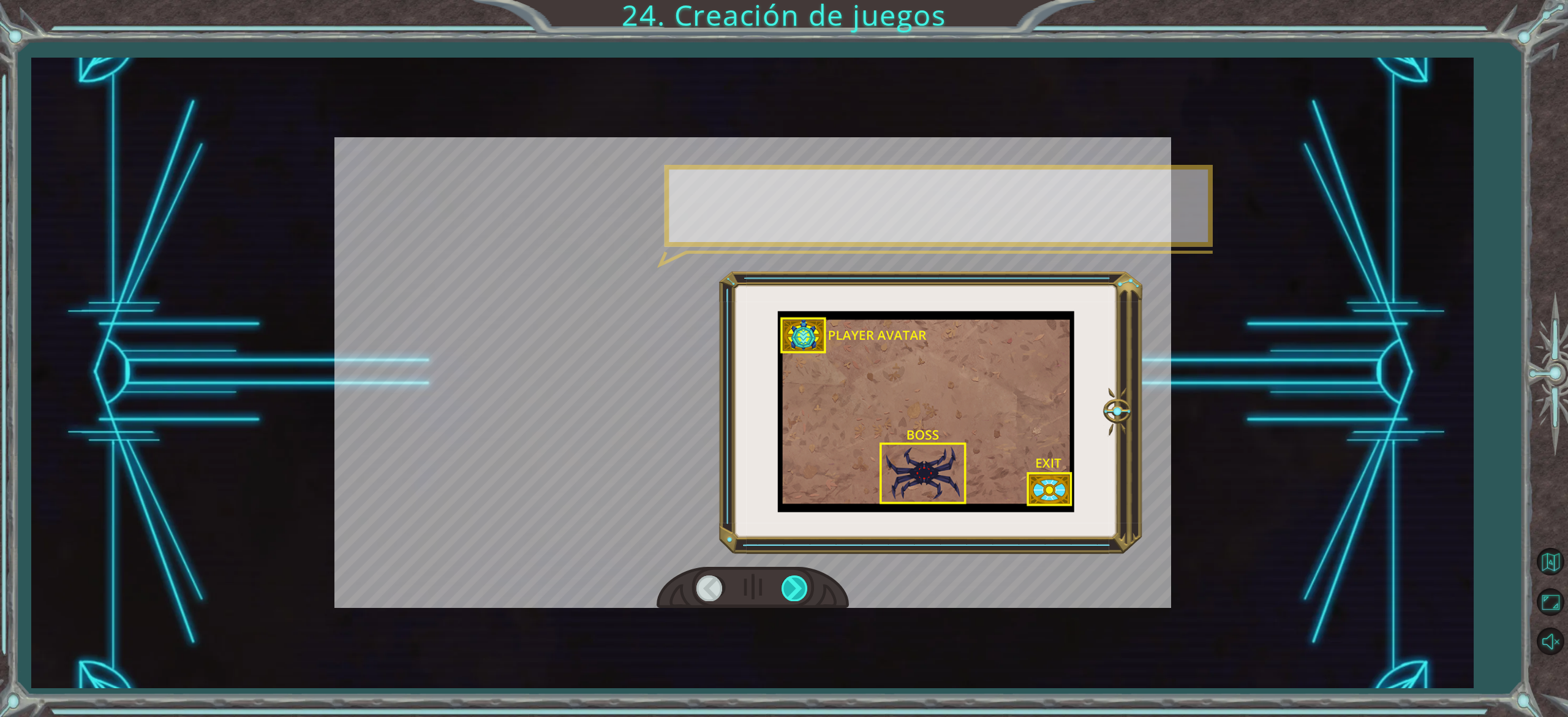
click at [799, 588] on div at bounding box center [796, 588] width 28 height 25
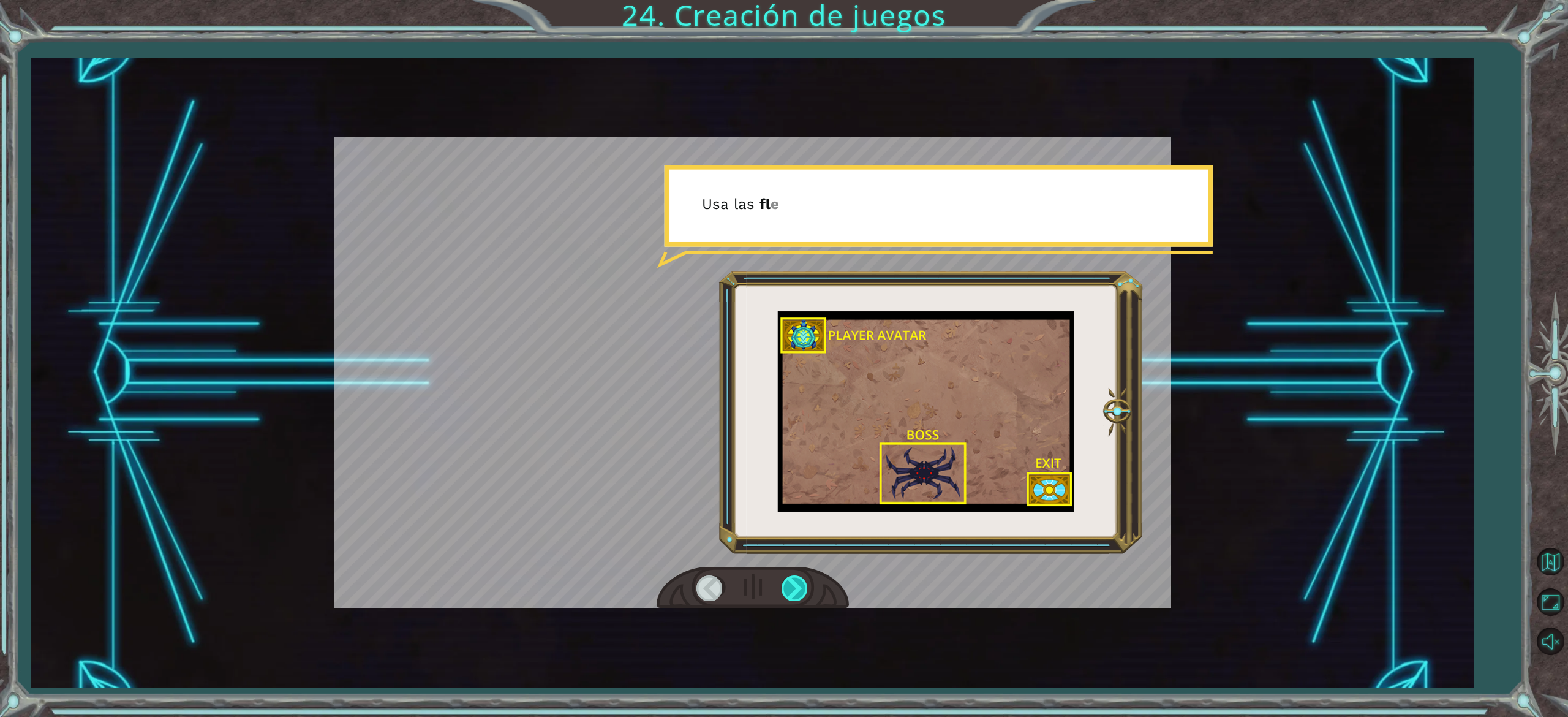
click at [799, 588] on div at bounding box center [796, 588] width 28 height 25
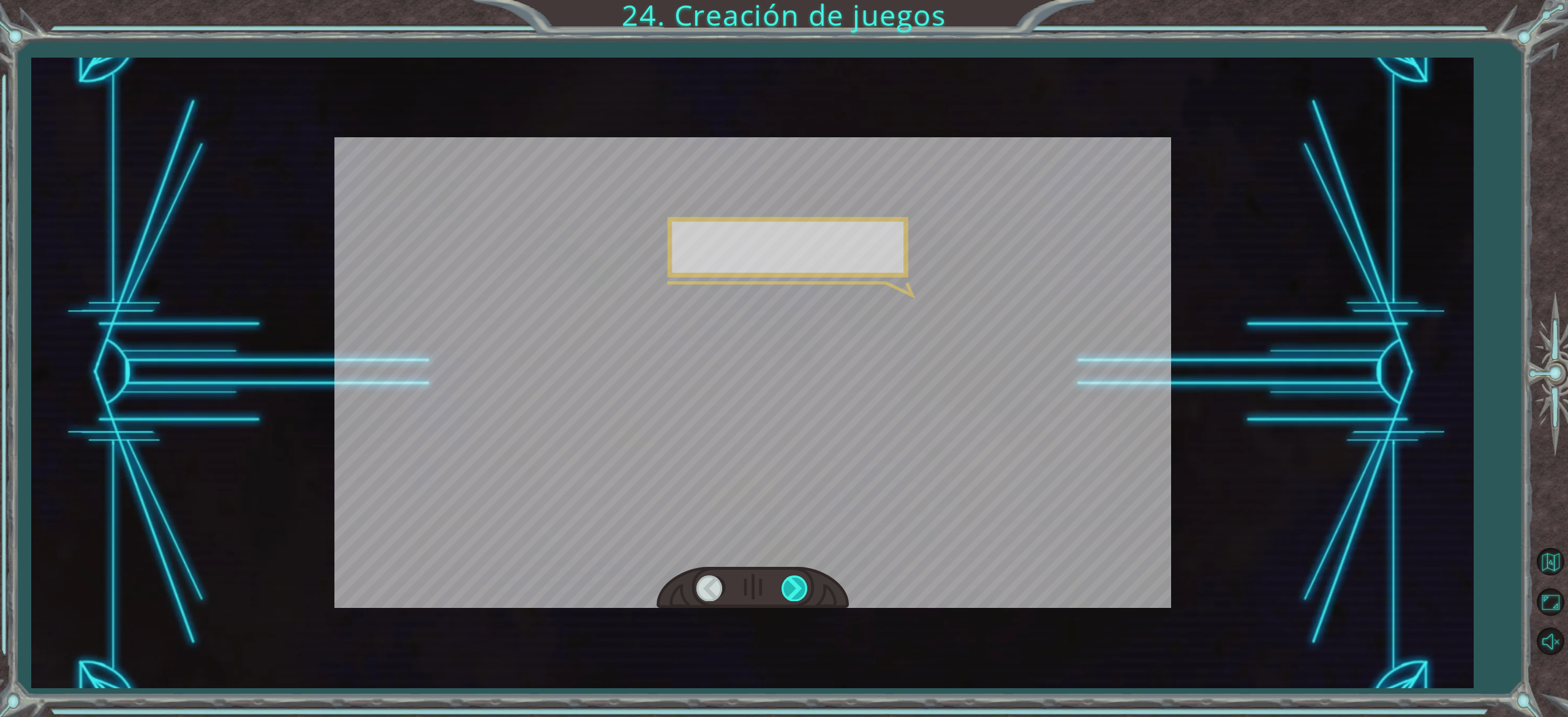
click at [799, 588] on div at bounding box center [796, 588] width 28 height 25
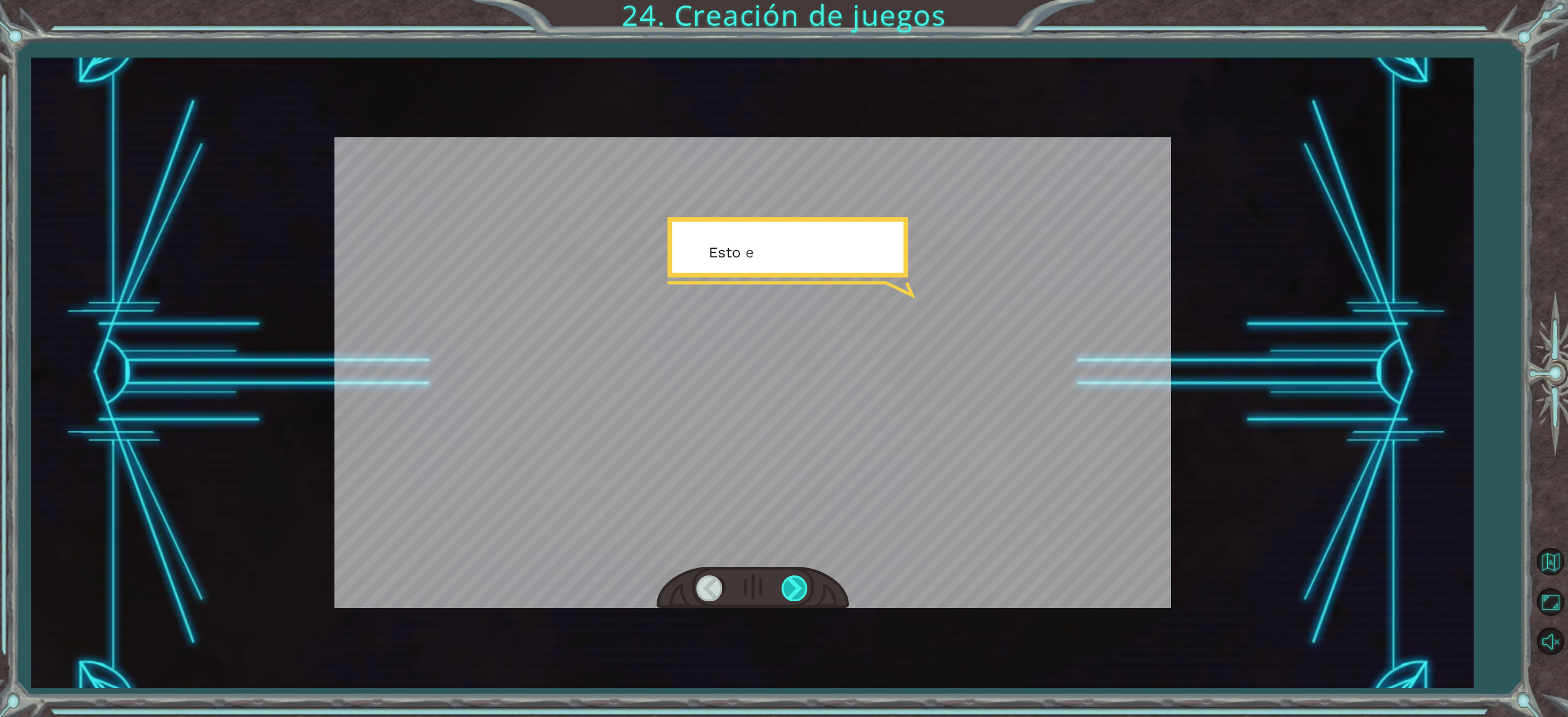
click at [799, 588] on div at bounding box center [796, 588] width 28 height 25
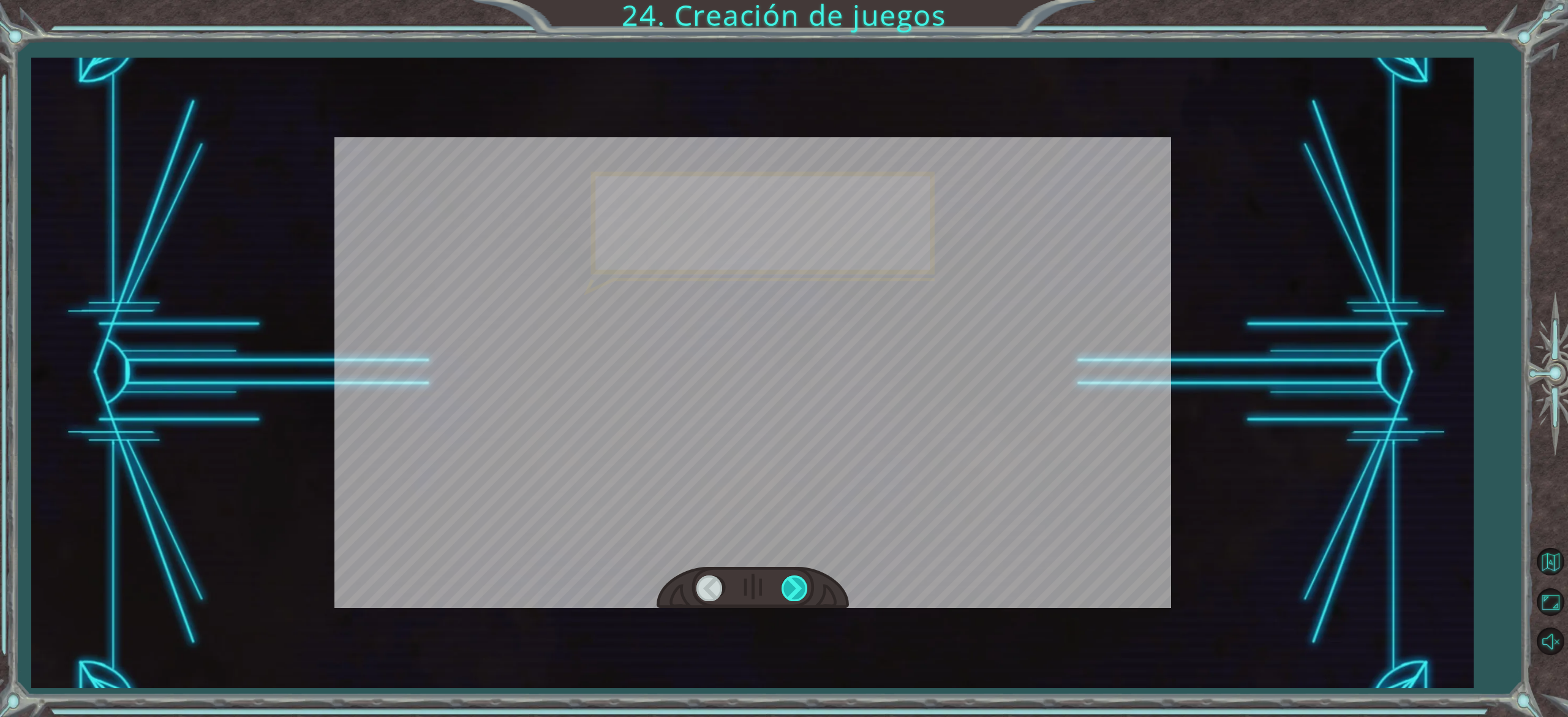
click at [799, 588] on div at bounding box center [796, 588] width 28 height 25
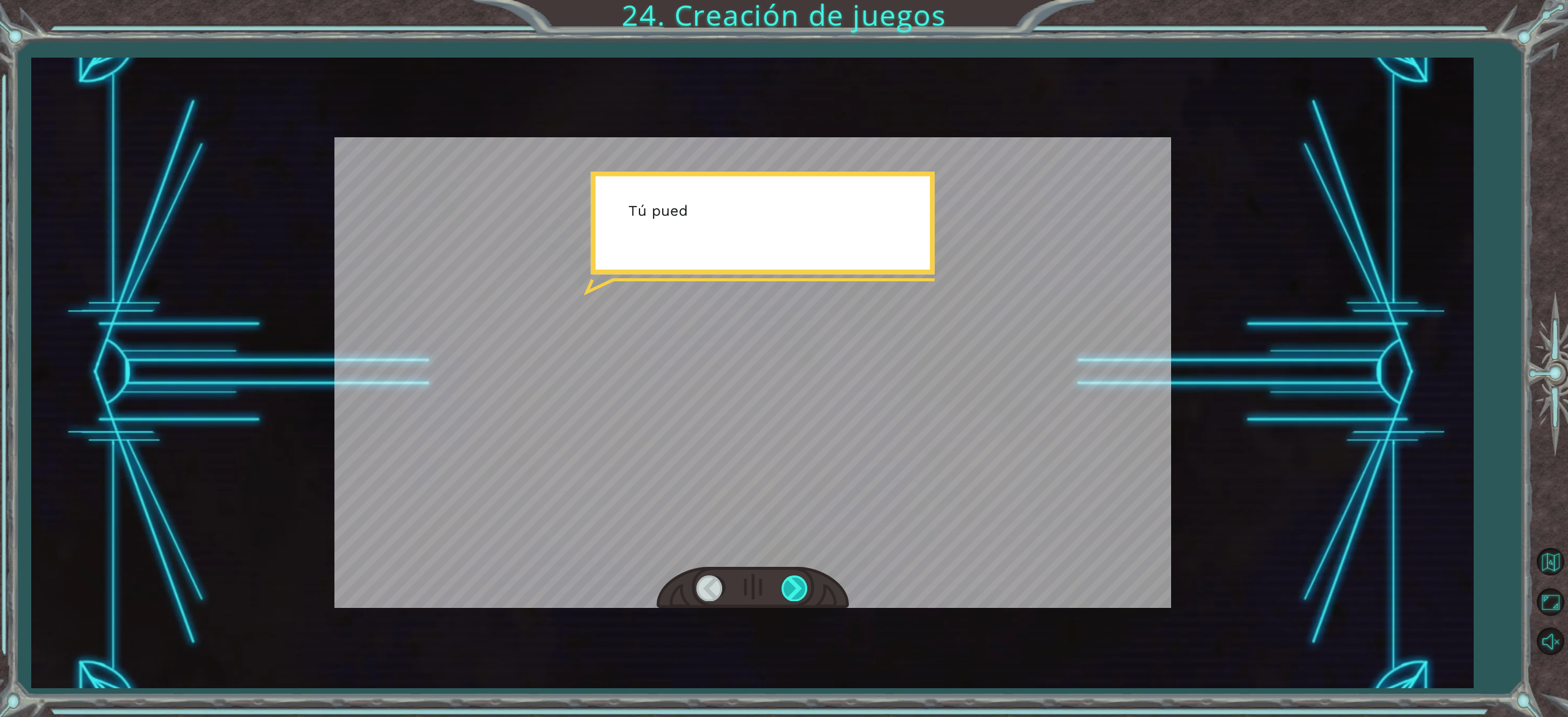
click at [799, 588] on div at bounding box center [796, 588] width 28 height 25
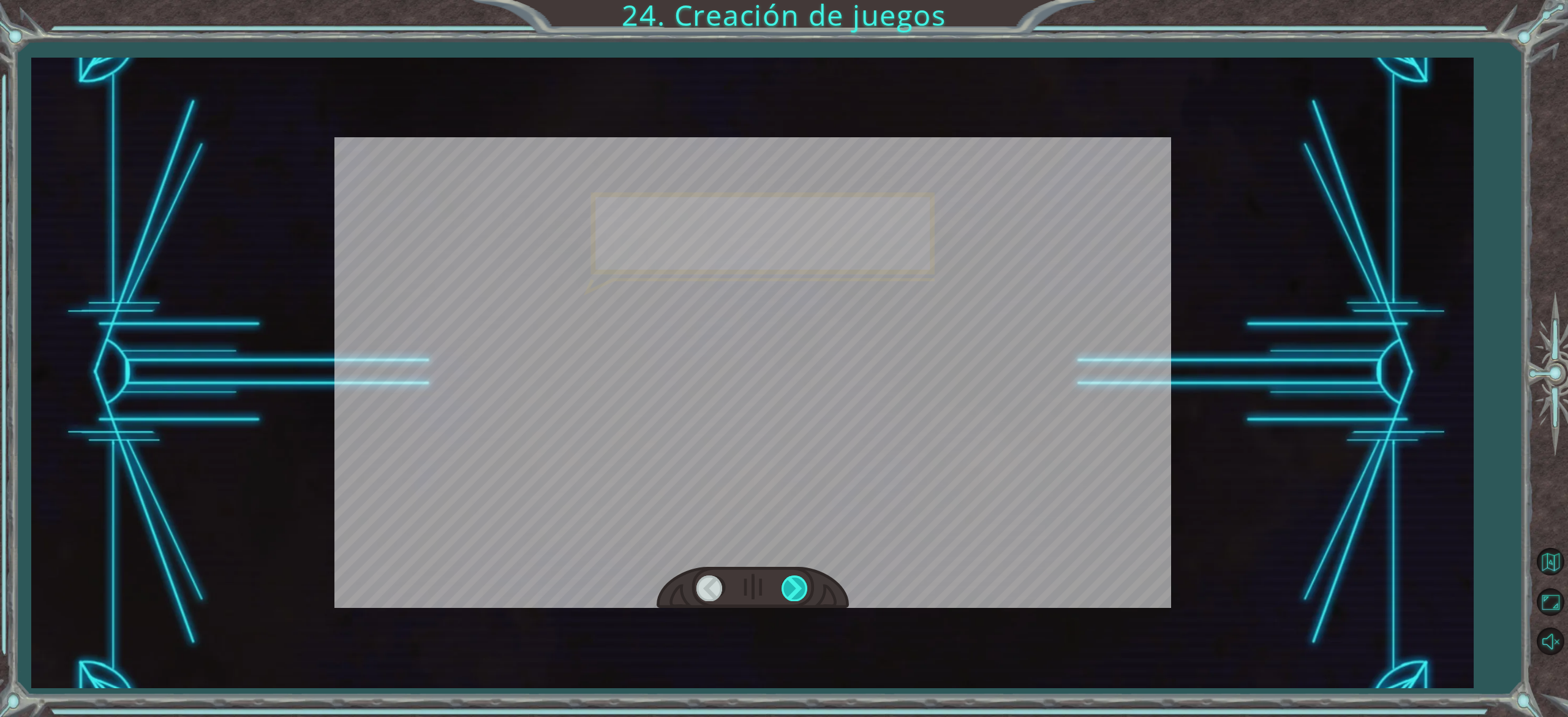
click at [799, 588] on div at bounding box center [796, 588] width 28 height 25
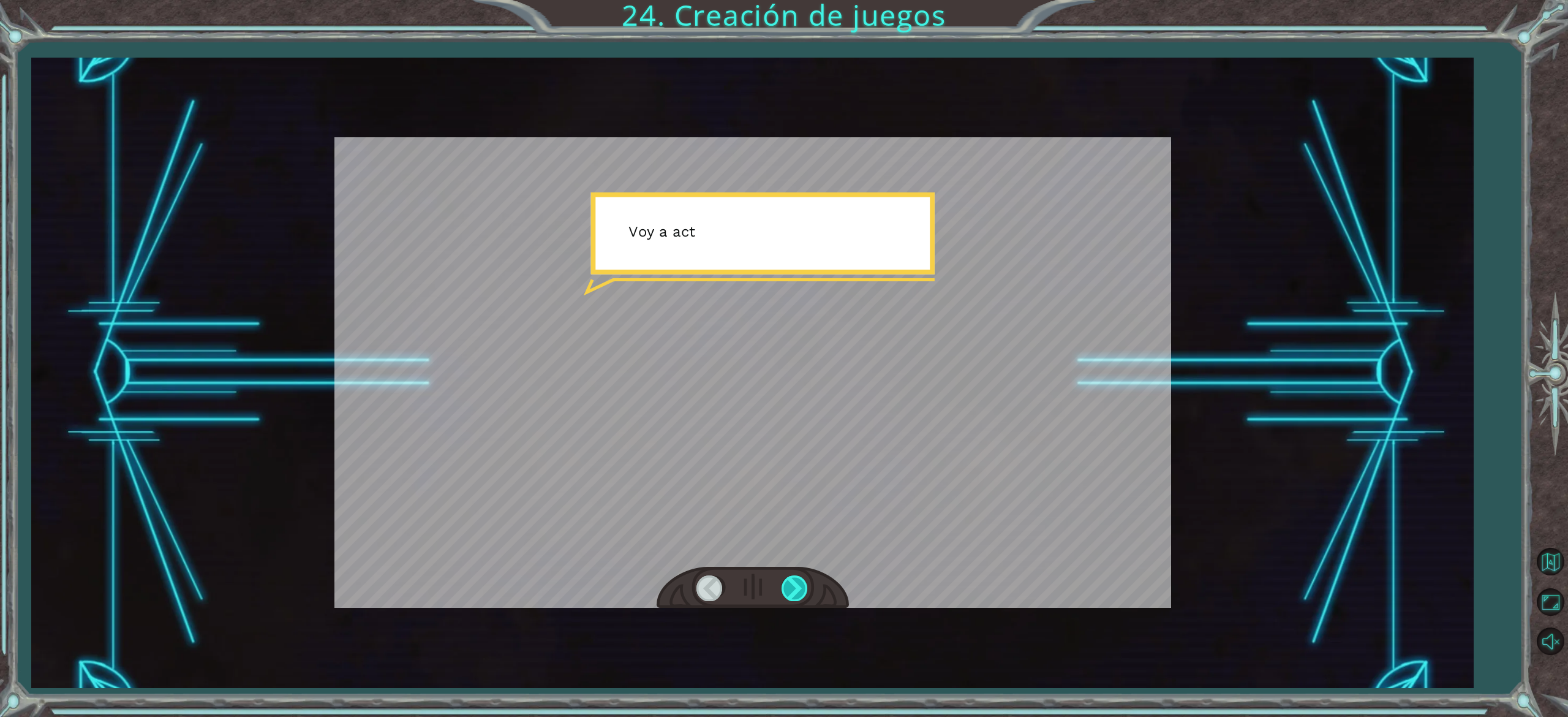
click at [799, 588] on div at bounding box center [796, 588] width 28 height 25
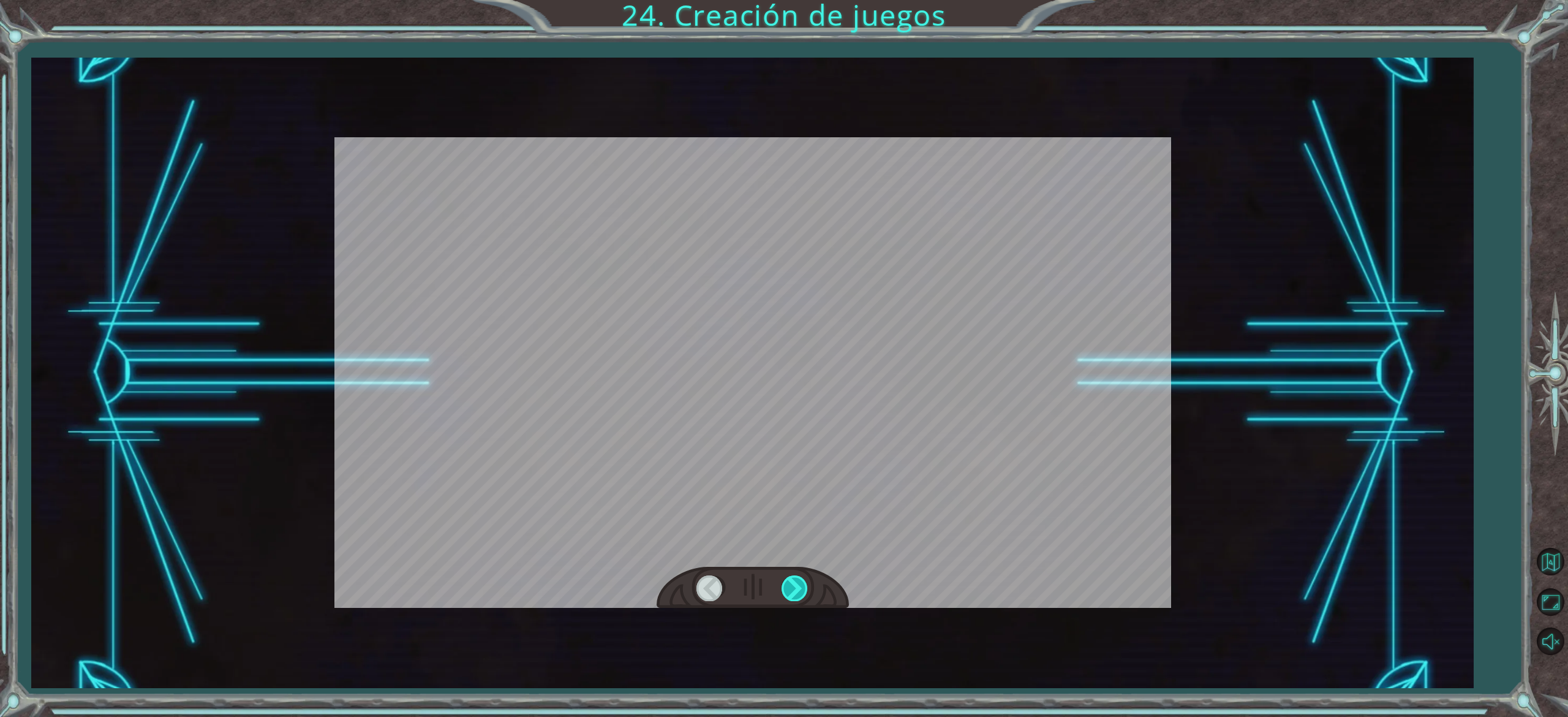
click at [799, 588] on div at bounding box center [796, 588] width 28 height 25
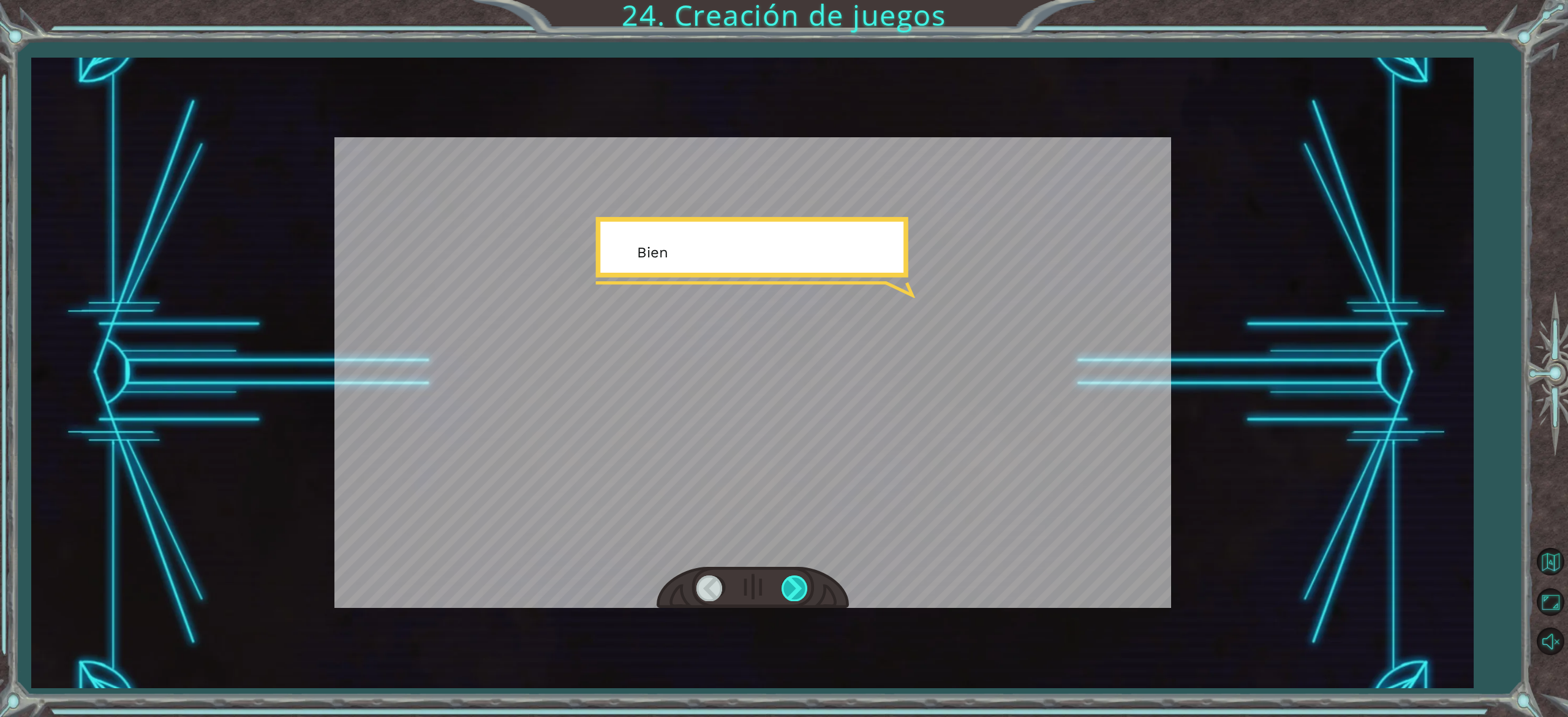
click at [799, 588] on div at bounding box center [796, 588] width 28 height 25
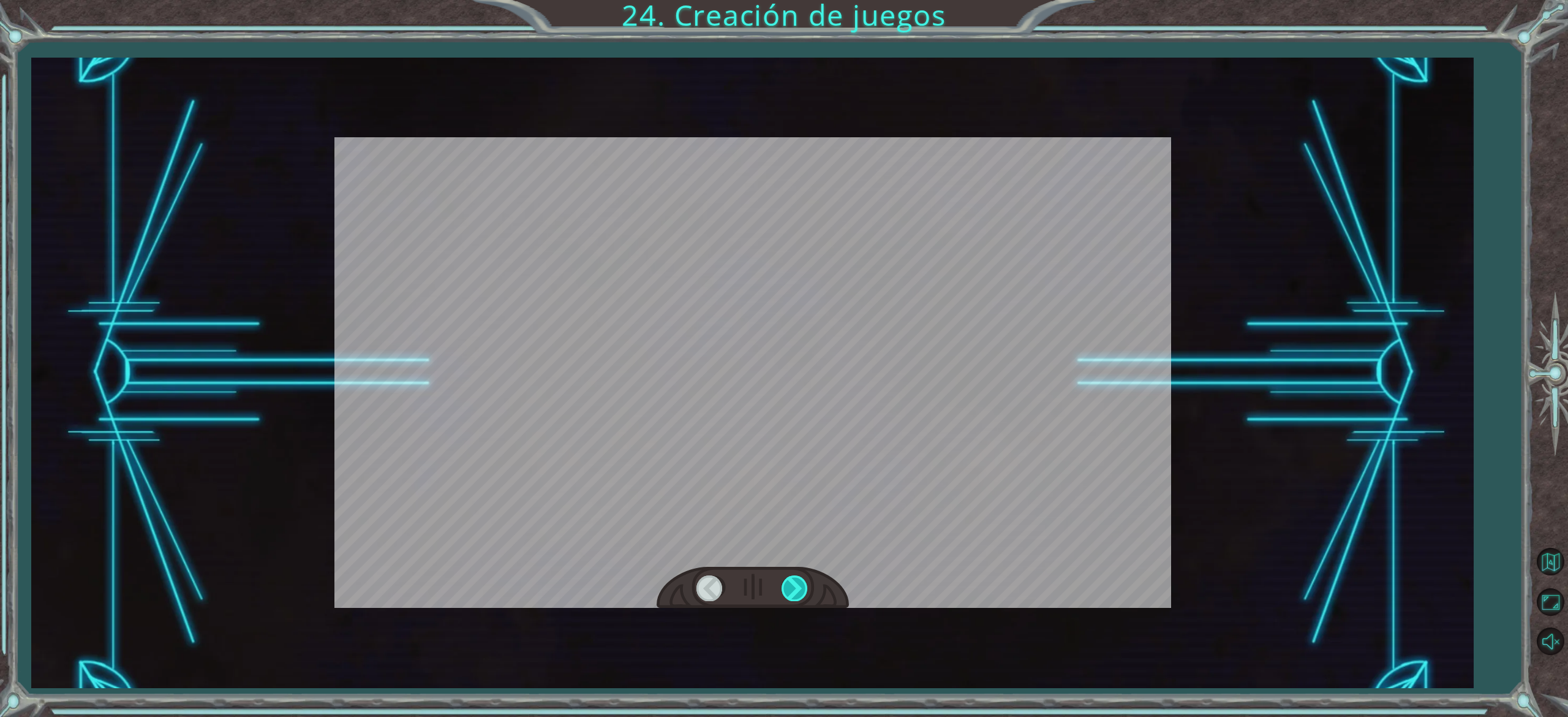
click at [799, 588] on div at bounding box center [796, 588] width 28 height 25
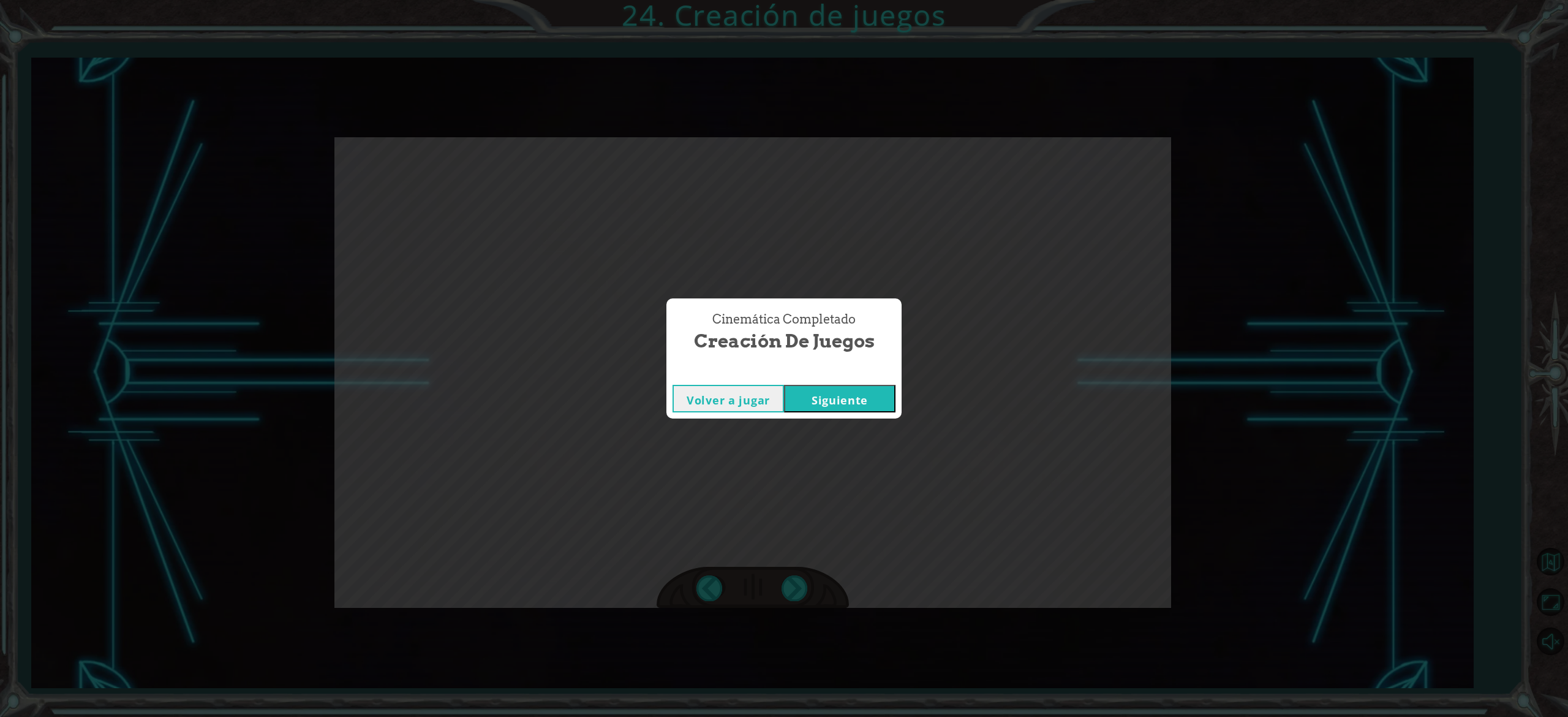
click at [816, 396] on button "Siguiente" at bounding box center [839, 399] width 111 height 28
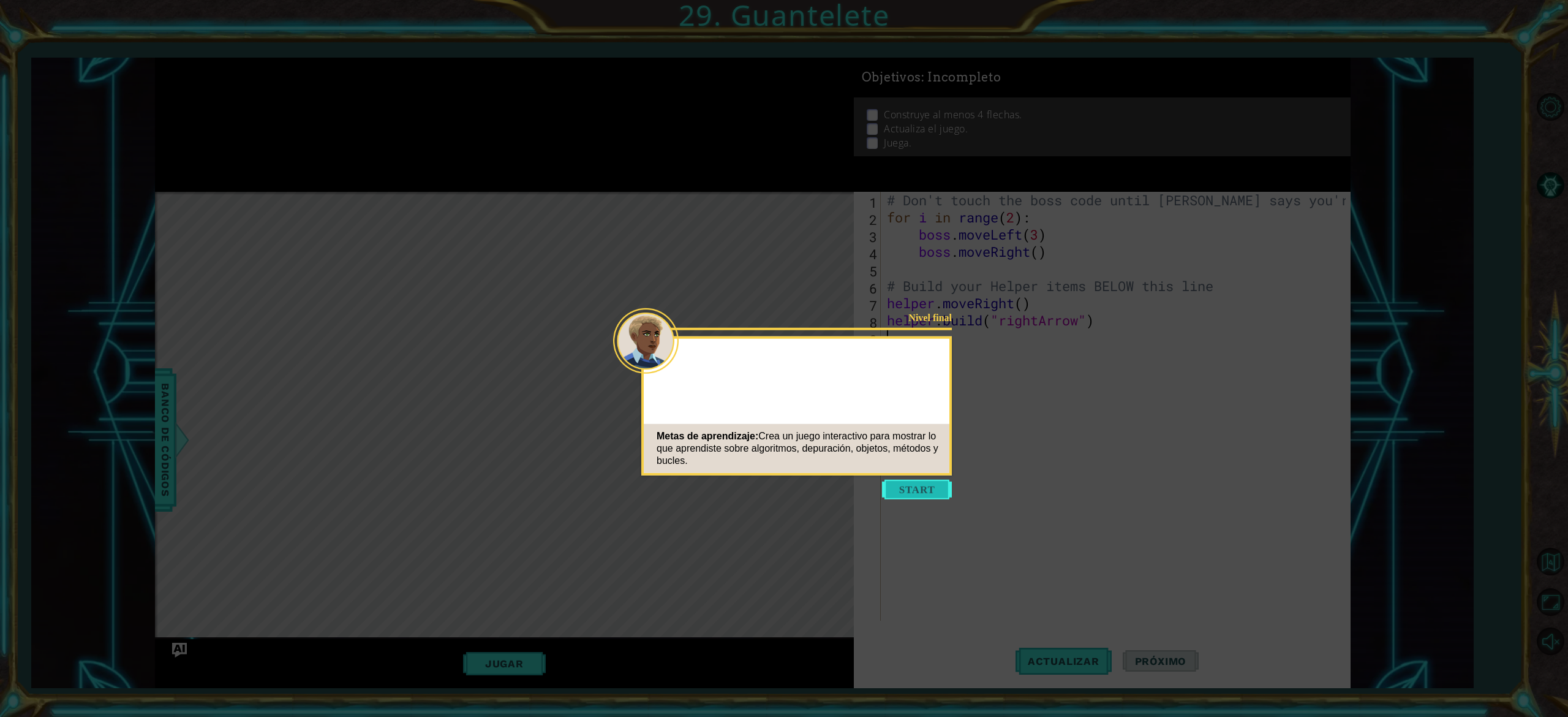
click at [915, 493] on button "Start" at bounding box center [917, 489] width 70 height 19
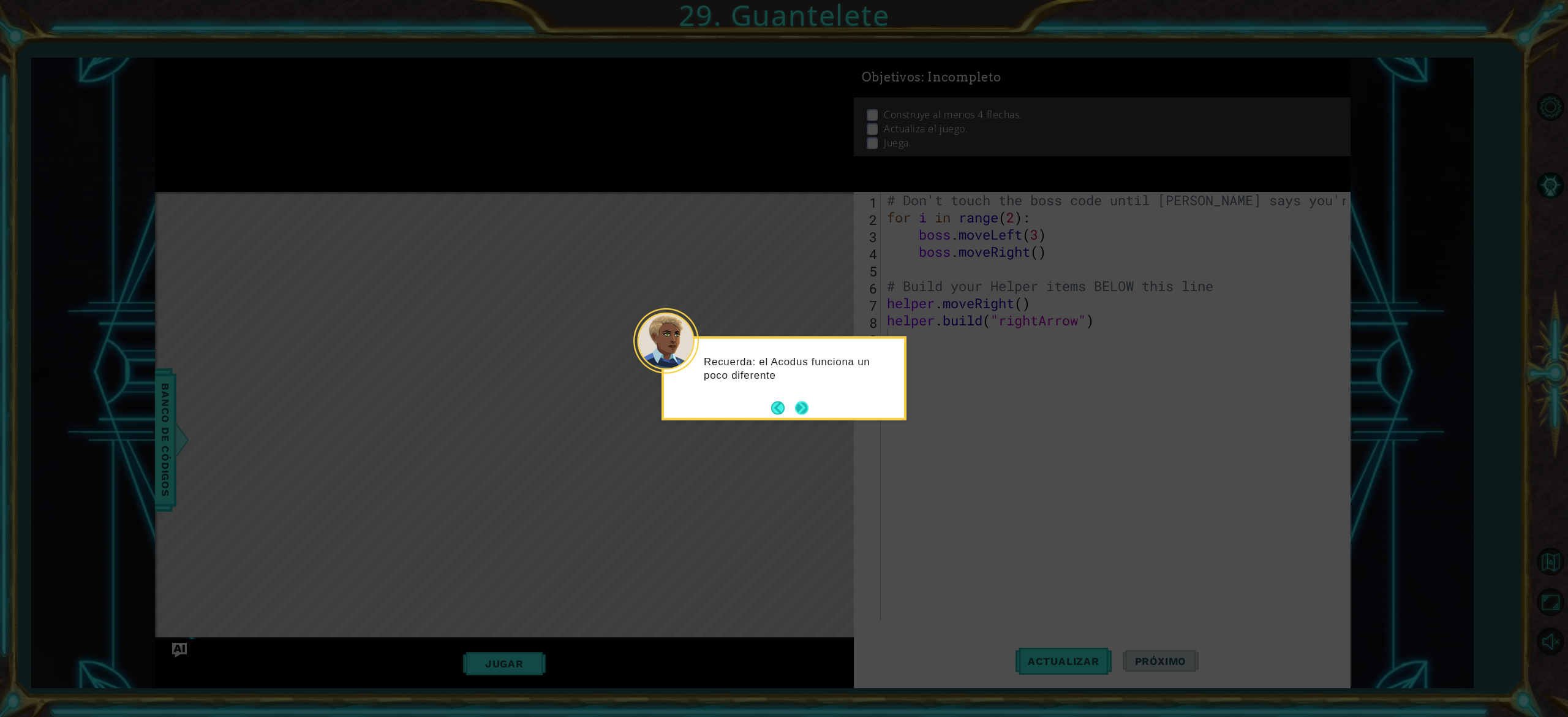
click at [805, 408] on button "Next" at bounding box center [801, 407] width 13 height 13
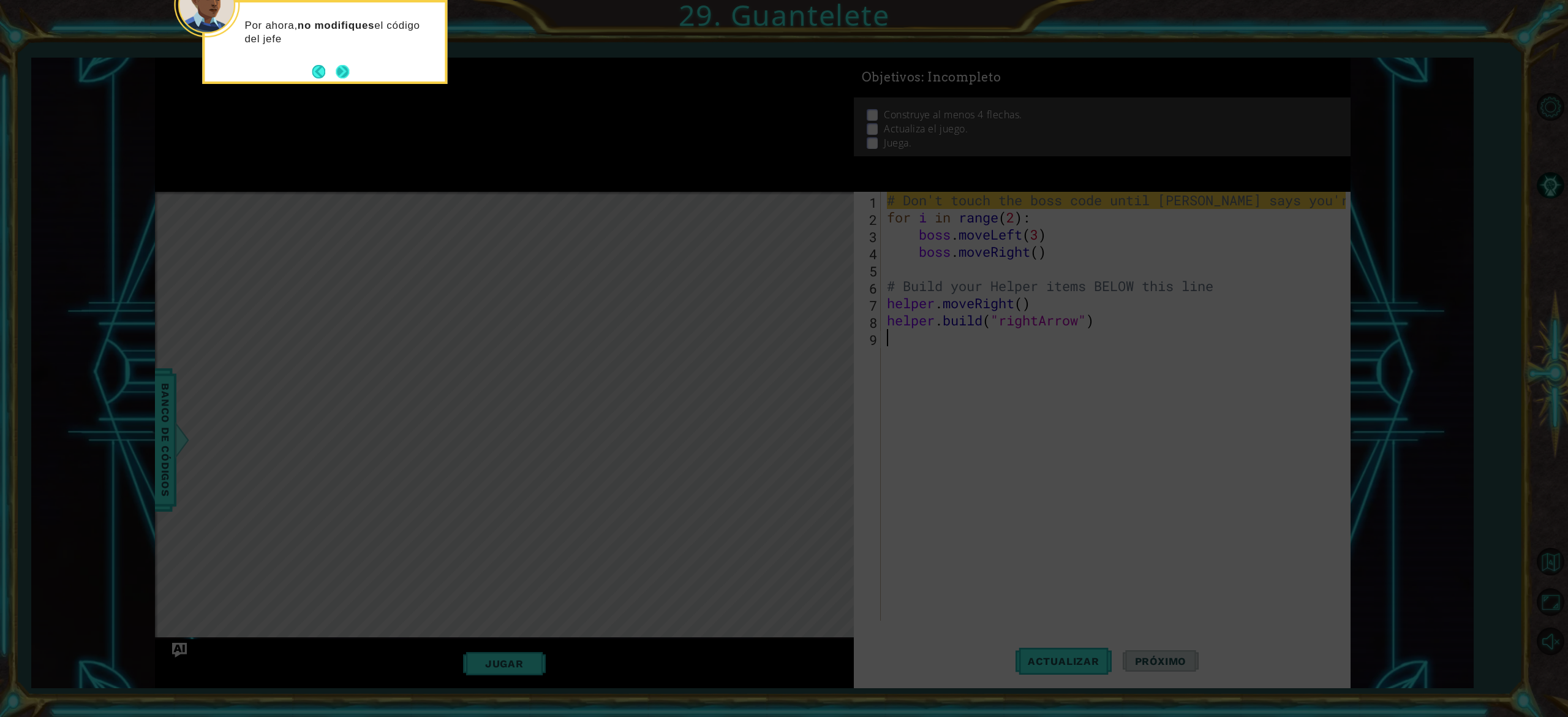
click at [347, 65] on button "Next" at bounding box center [342, 71] width 13 height 13
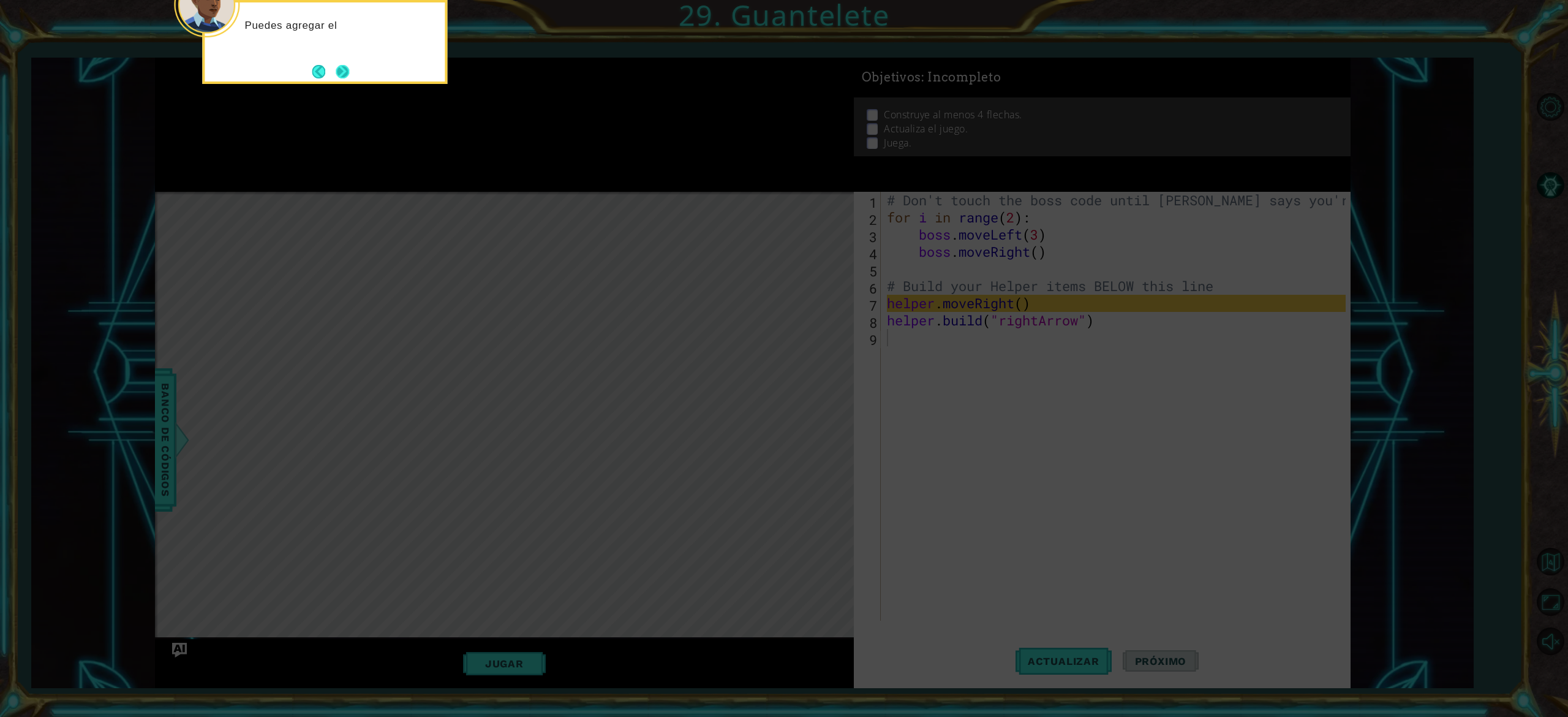
click at [349, 75] on button "Next" at bounding box center [342, 71] width 13 height 13
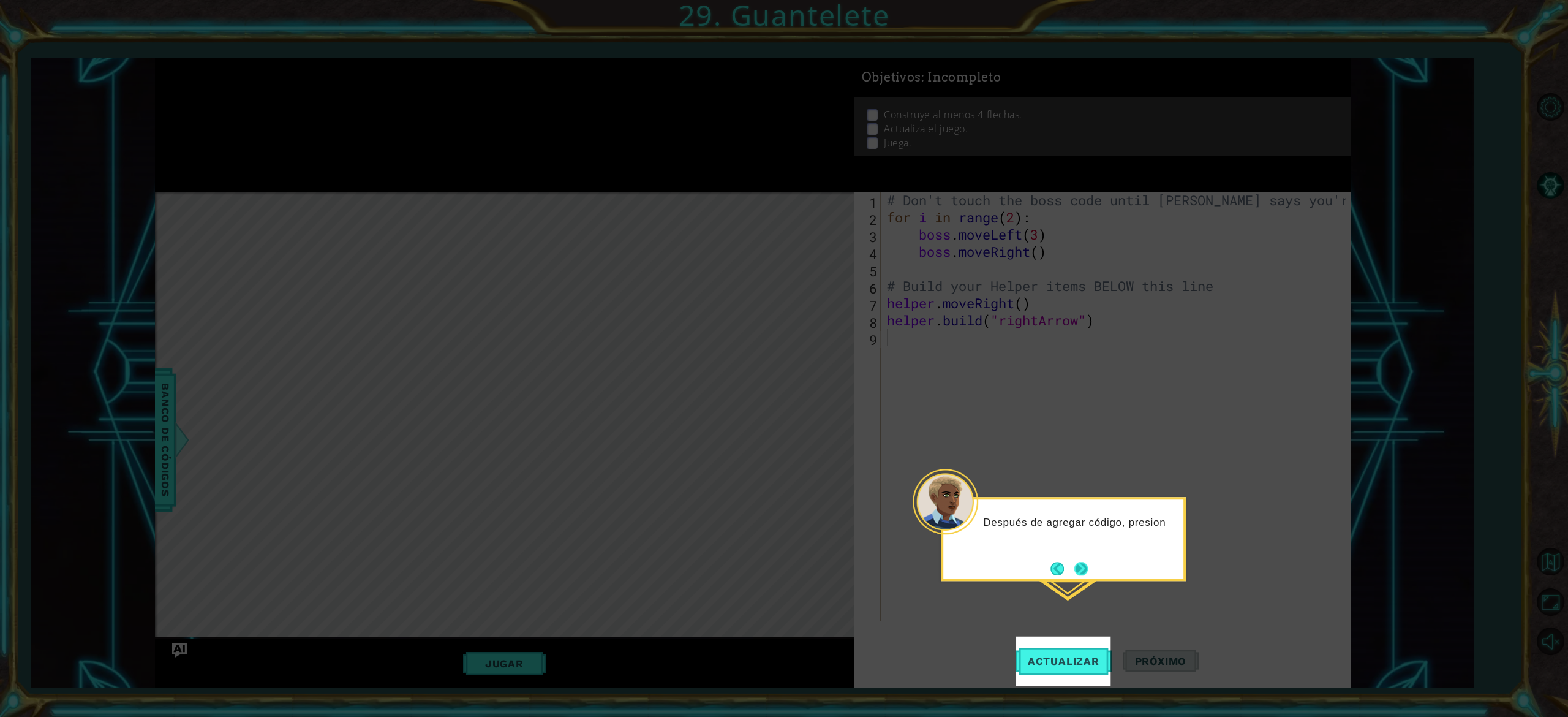
click at [1088, 568] on button "Next" at bounding box center [1081, 568] width 13 height 13
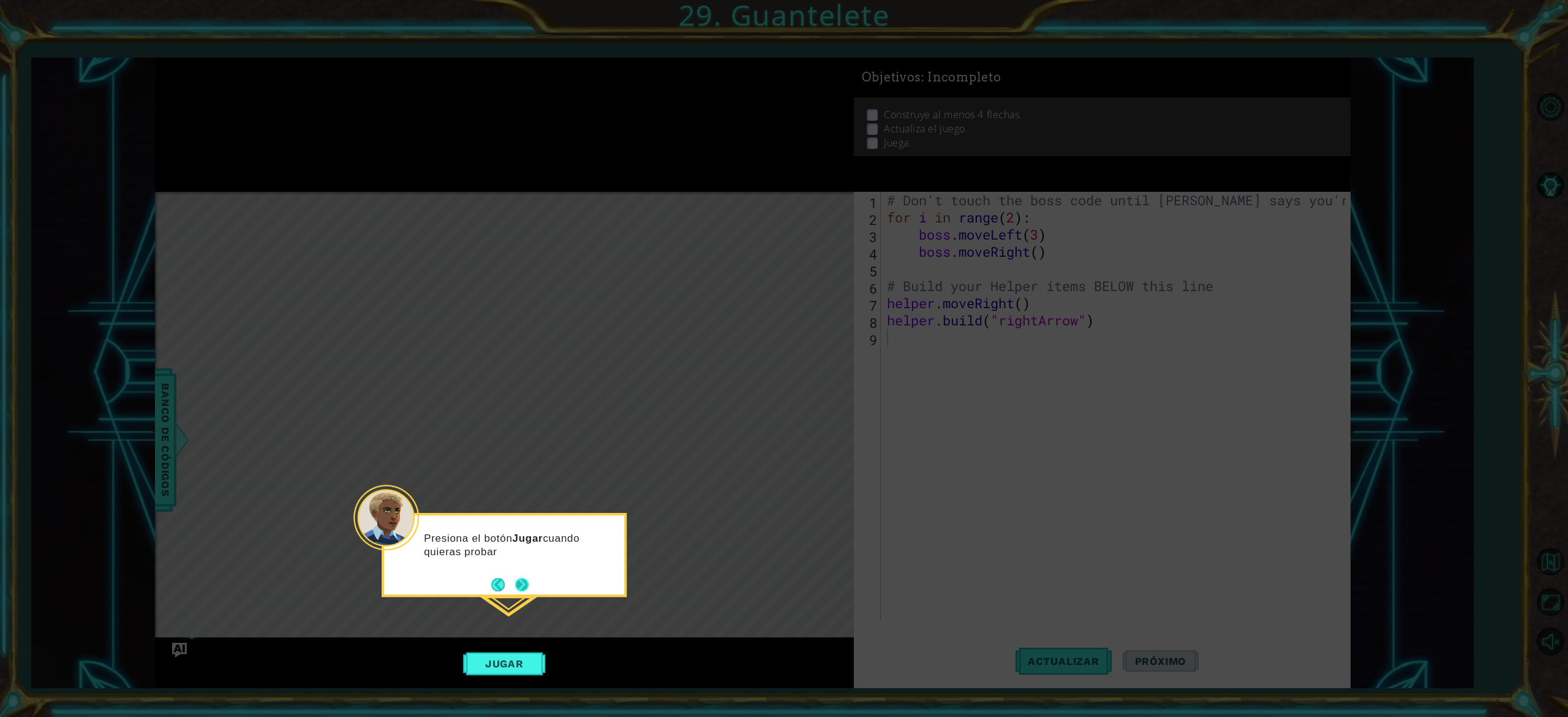
click at [523, 585] on button "Next" at bounding box center [521, 584] width 13 height 13
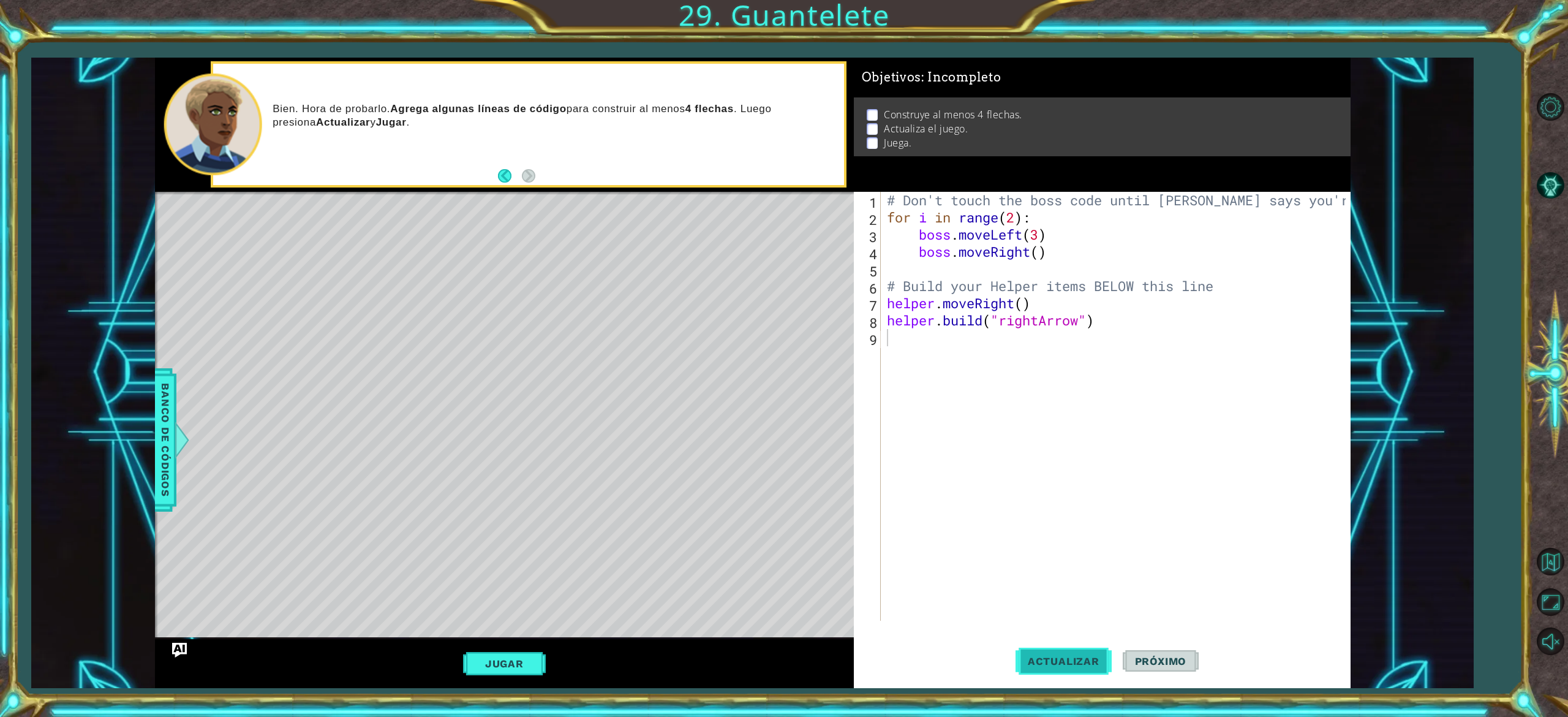
click at [1044, 671] on button "Actualizar" at bounding box center [1064, 661] width 96 height 50
click at [495, 664] on button "Jugar" at bounding box center [504, 664] width 83 height 24
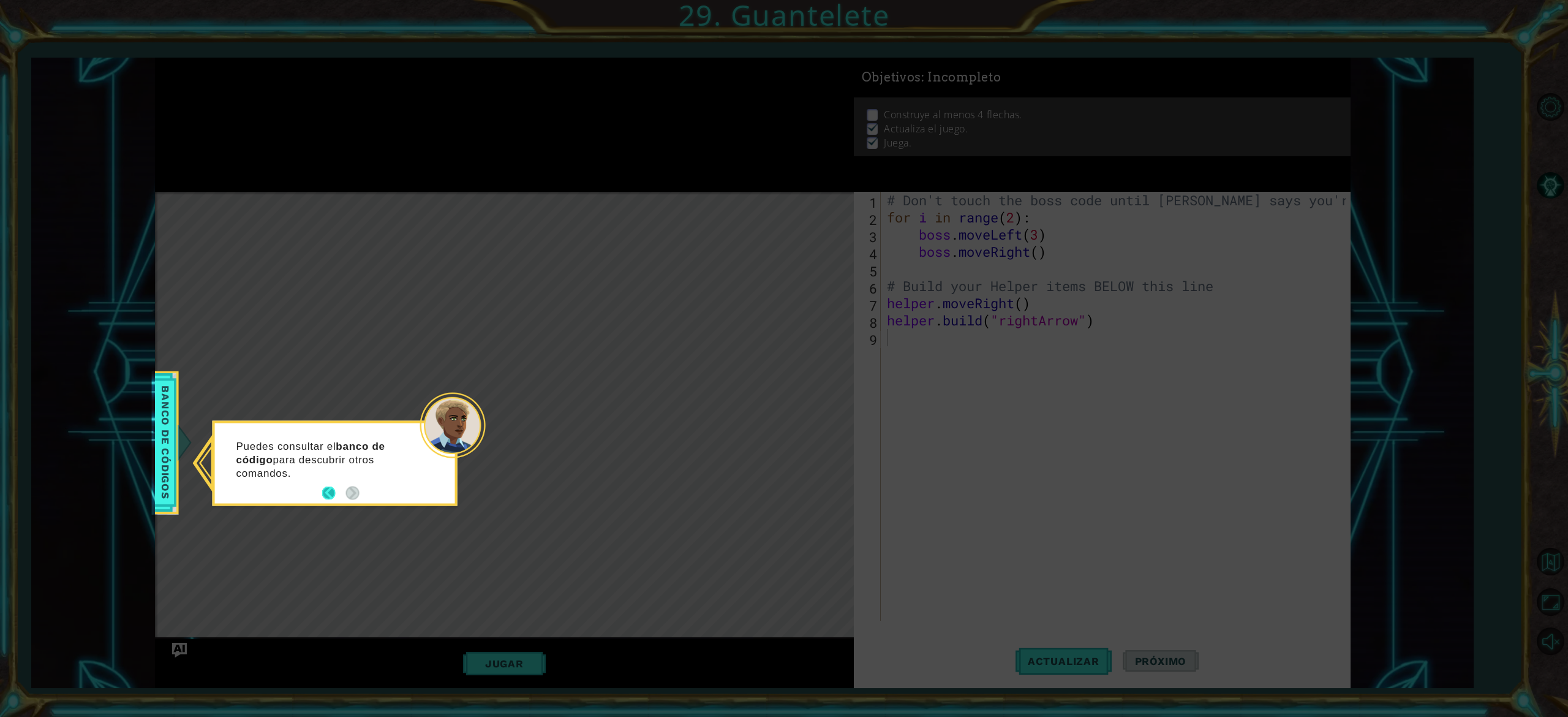
click at [329, 489] on button "Back" at bounding box center [334, 493] width 24 height 13
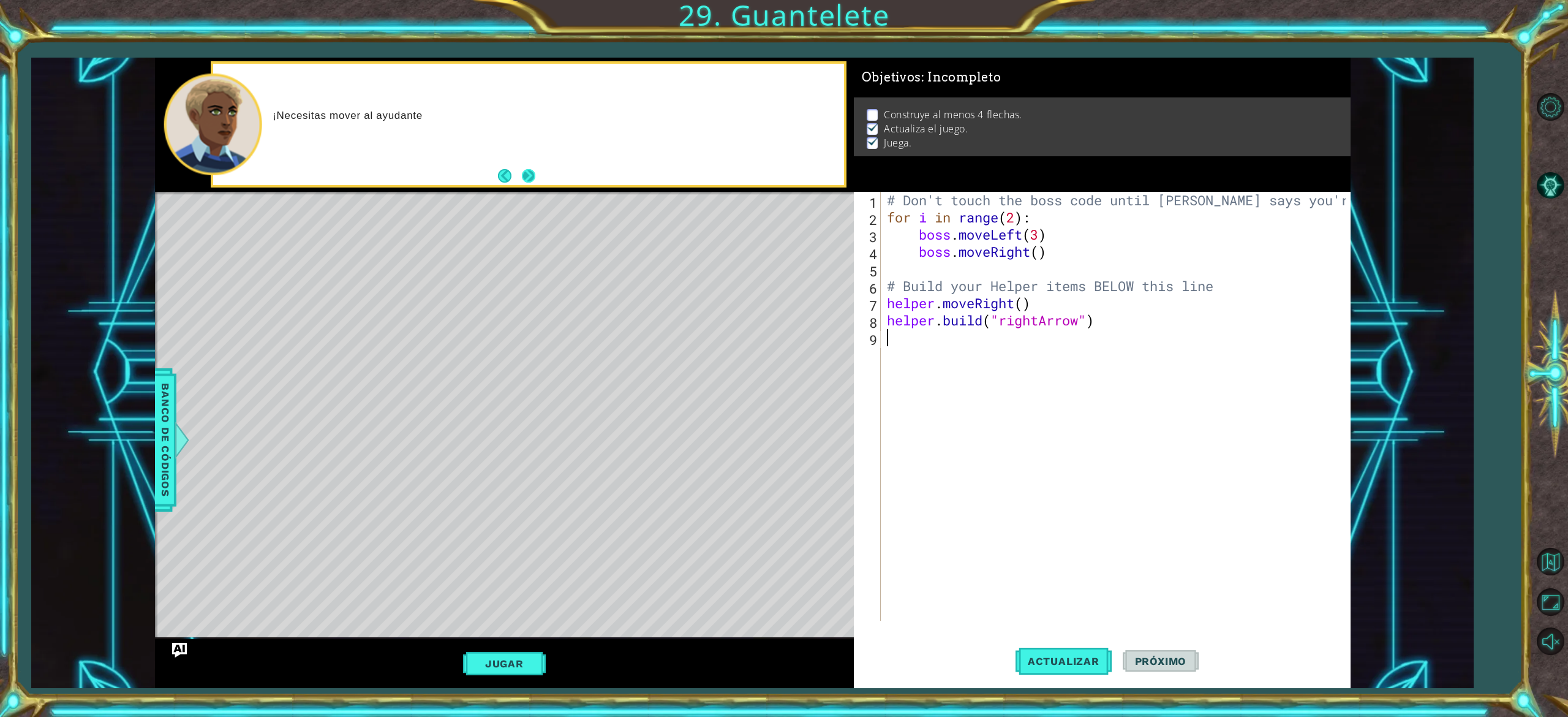
click at [533, 178] on button "Next" at bounding box center [528, 175] width 13 height 13
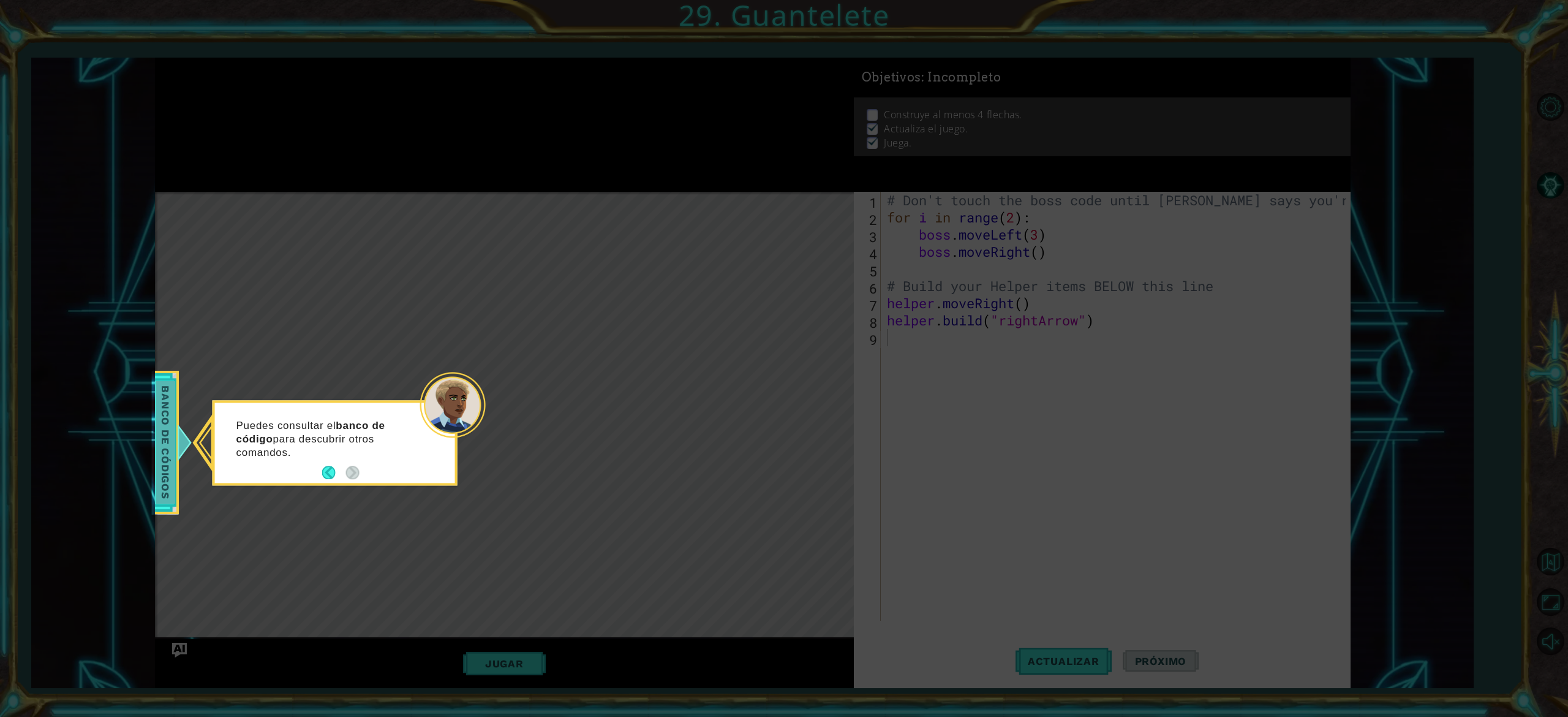
click at [168, 480] on span "Banco de códigos" at bounding box center [165, 442] width 19 height 122
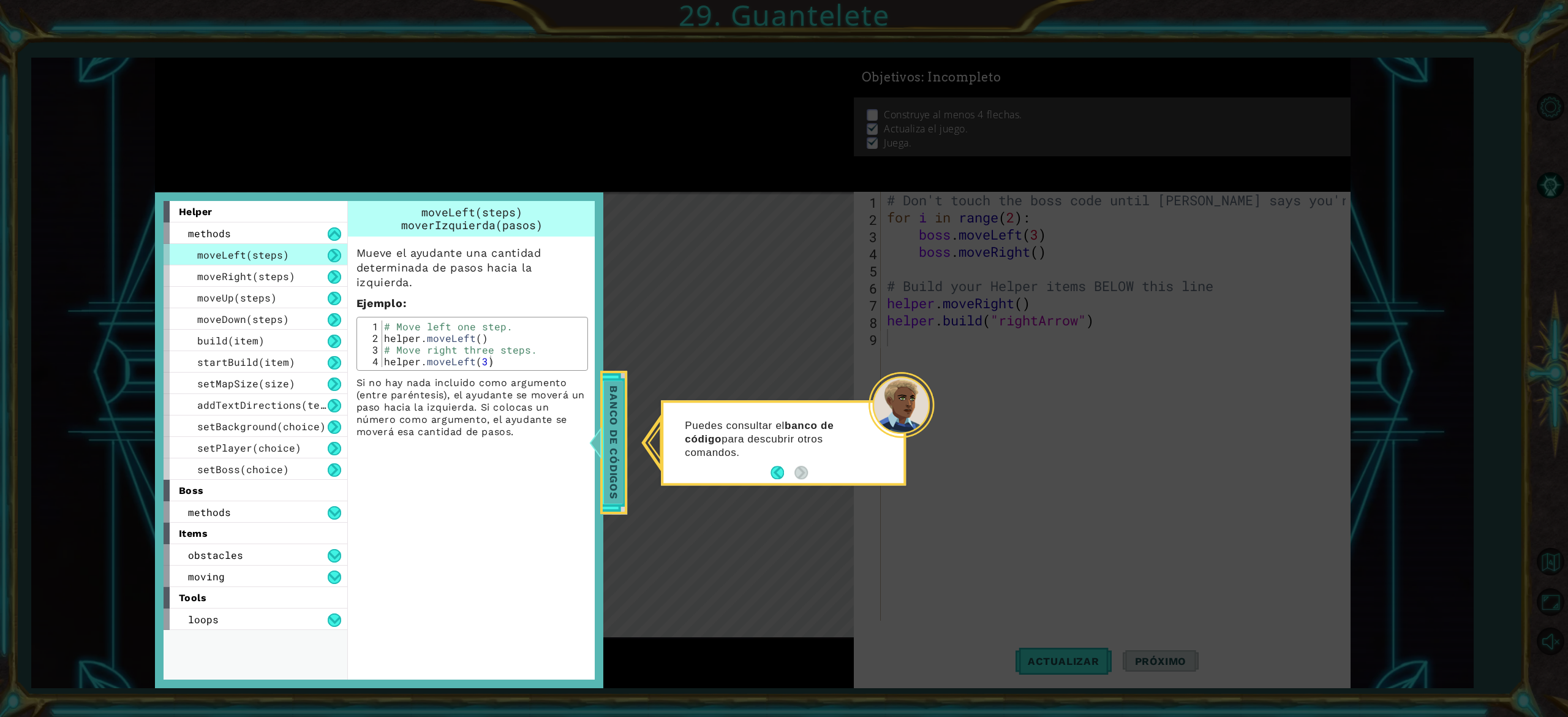
click at [599, 455] on div at bounding box center [595, 442] width 15 height 37
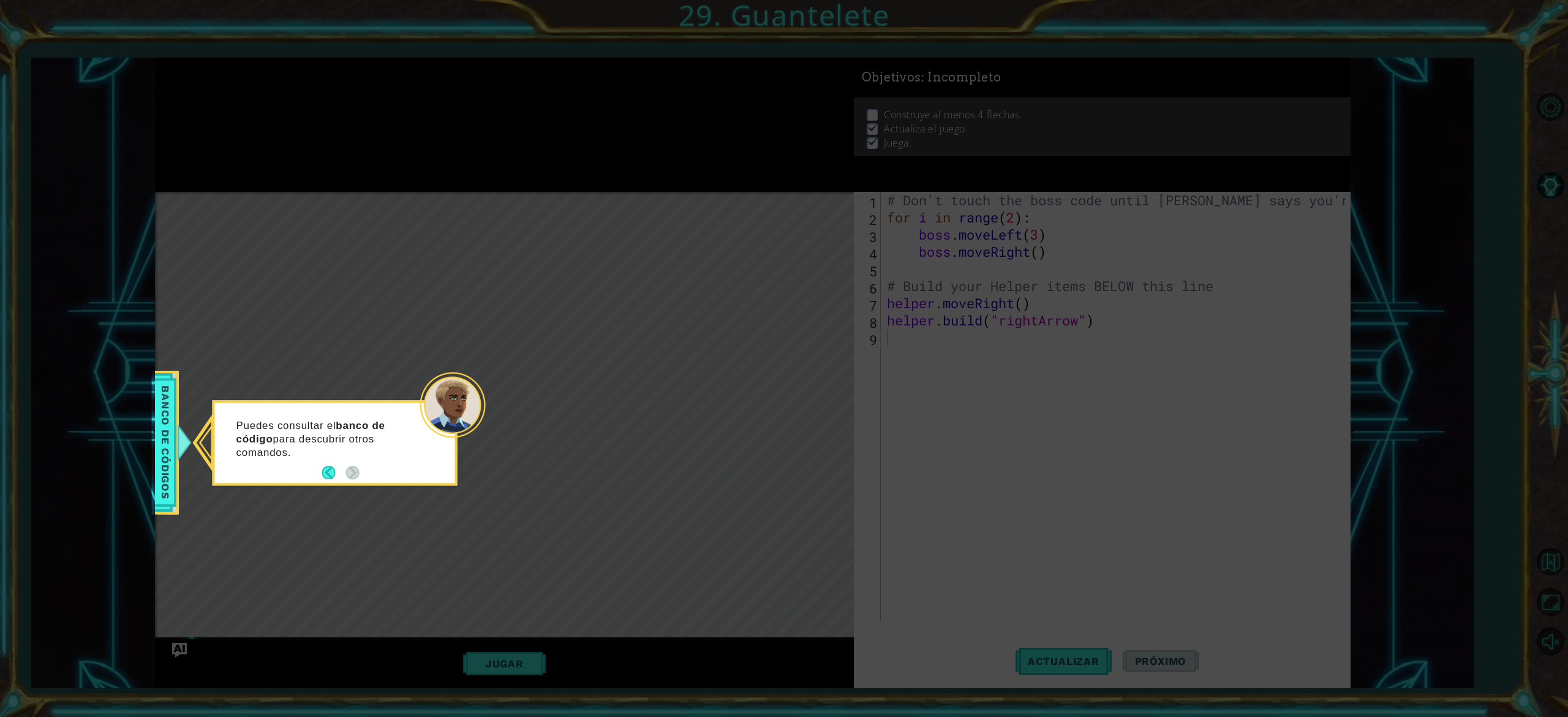
click at [635, 463] on icon at bounding box center [784, 358] width 1568 height 717
click at [371, 350] on icon at bounding box center [784, 358] width 1568 height 717
click at [336, 478] on button "Back" at bounding box center [334, 473] width 24 height 13
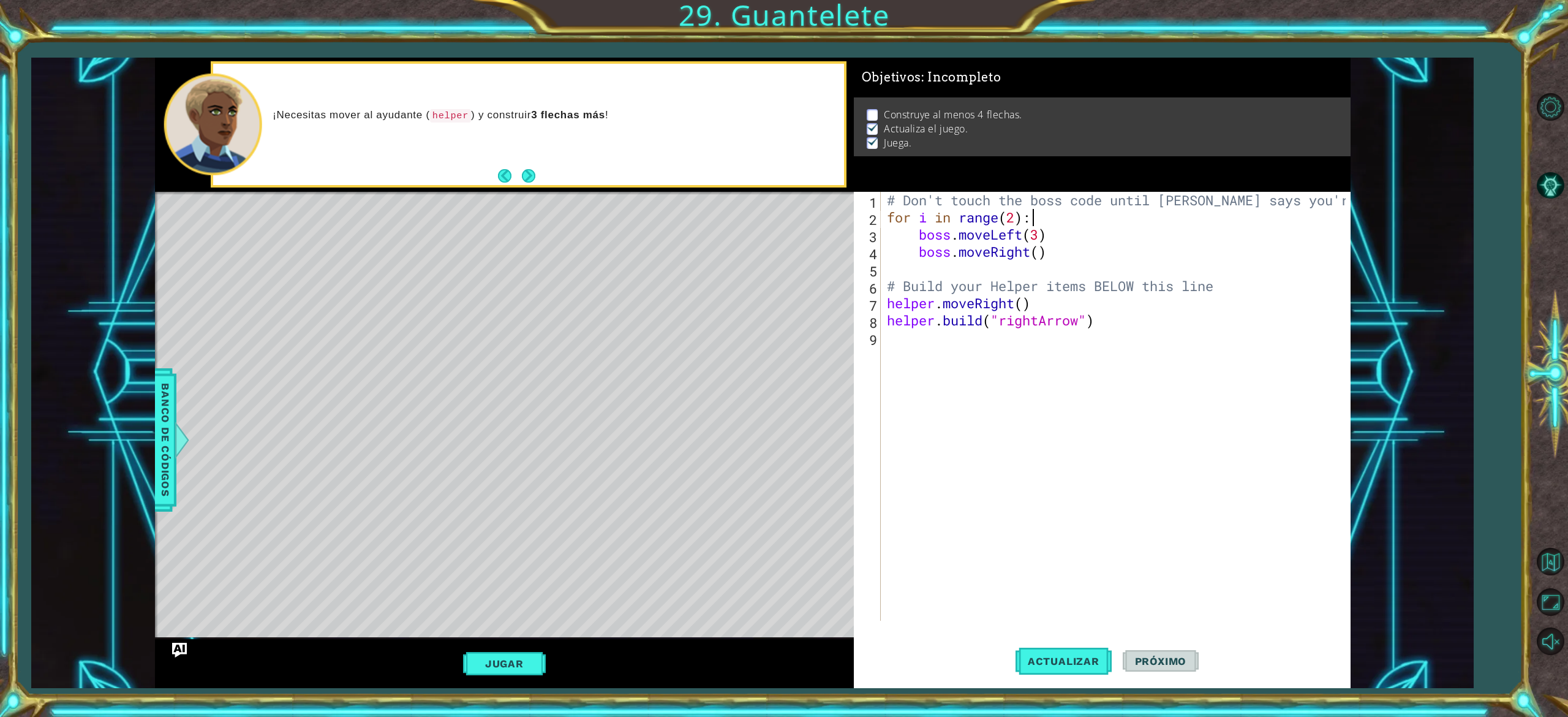
click at [1108, 225] on div "# Don't touch the boss code until [PERSON_NAME] says you're ready! for i in ran…" at bounding box center [1118, 423] width 467 height 463
type textarea "for i in range(2):"
click at [1033, 362] on div "# Don't touch the boss code until [PERSON_NAME] says you're ready! for i in ran…" at bounding box center [1118, 423] width 467 height 463
click at [1049, 206] on div "# Don't touch the boss code until [PERSON_NAME] says you're ready! for i in ran…" at bounding box center [1118, 423] width 467 height 463
click at [1049, 219] on div "# Don't touch the boss code until [PERSON_NAME] says you're ready! for i in ran…" at bounding box center [1118, 423] width 467 height 463
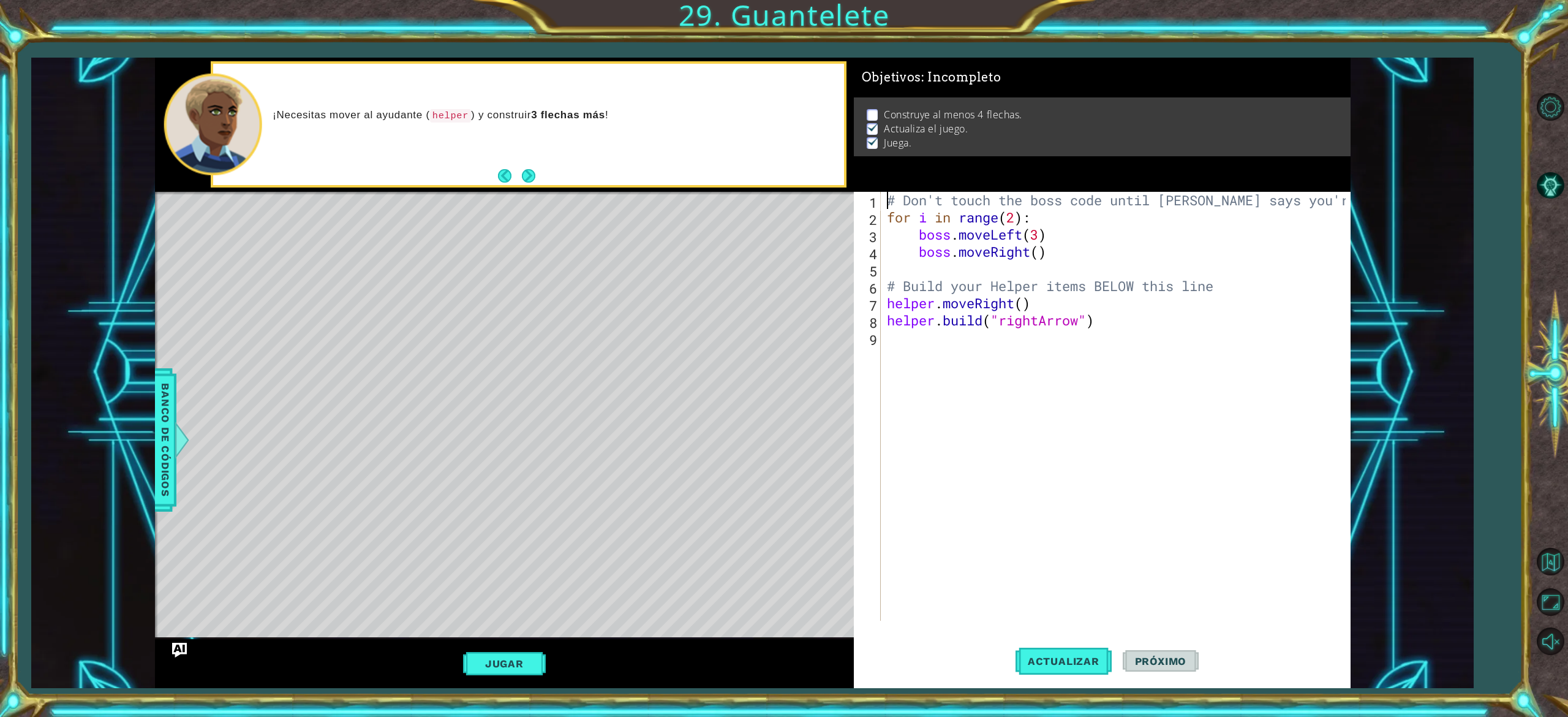
click at [884, 200] on div "# Don't touch the boss code until [PERSON_NAME] says you're ready! for i in ran…" at bounding box center [1115, 406] width 462 height 429
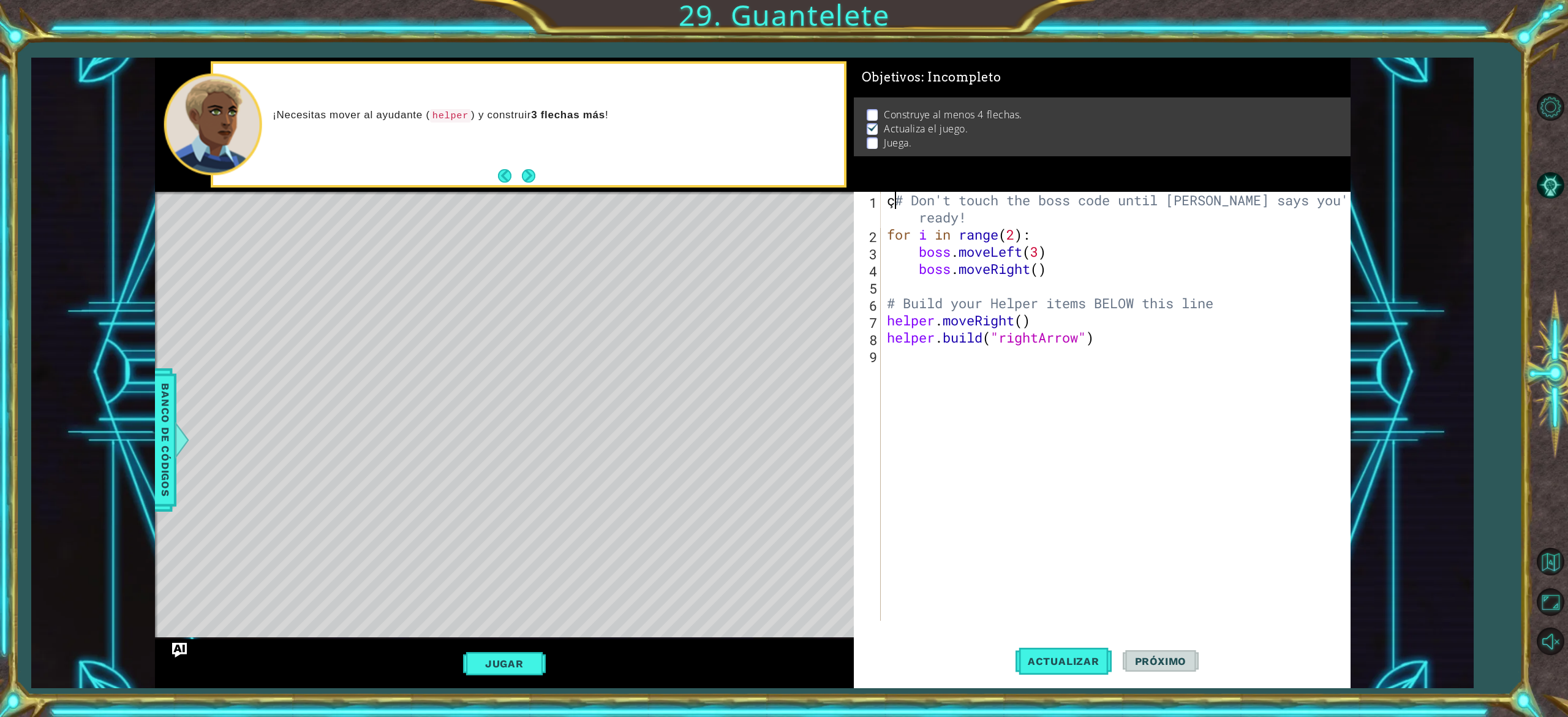
type textarea "# Don't touch the boss code until [PERSON_NAME] says you're ready!"
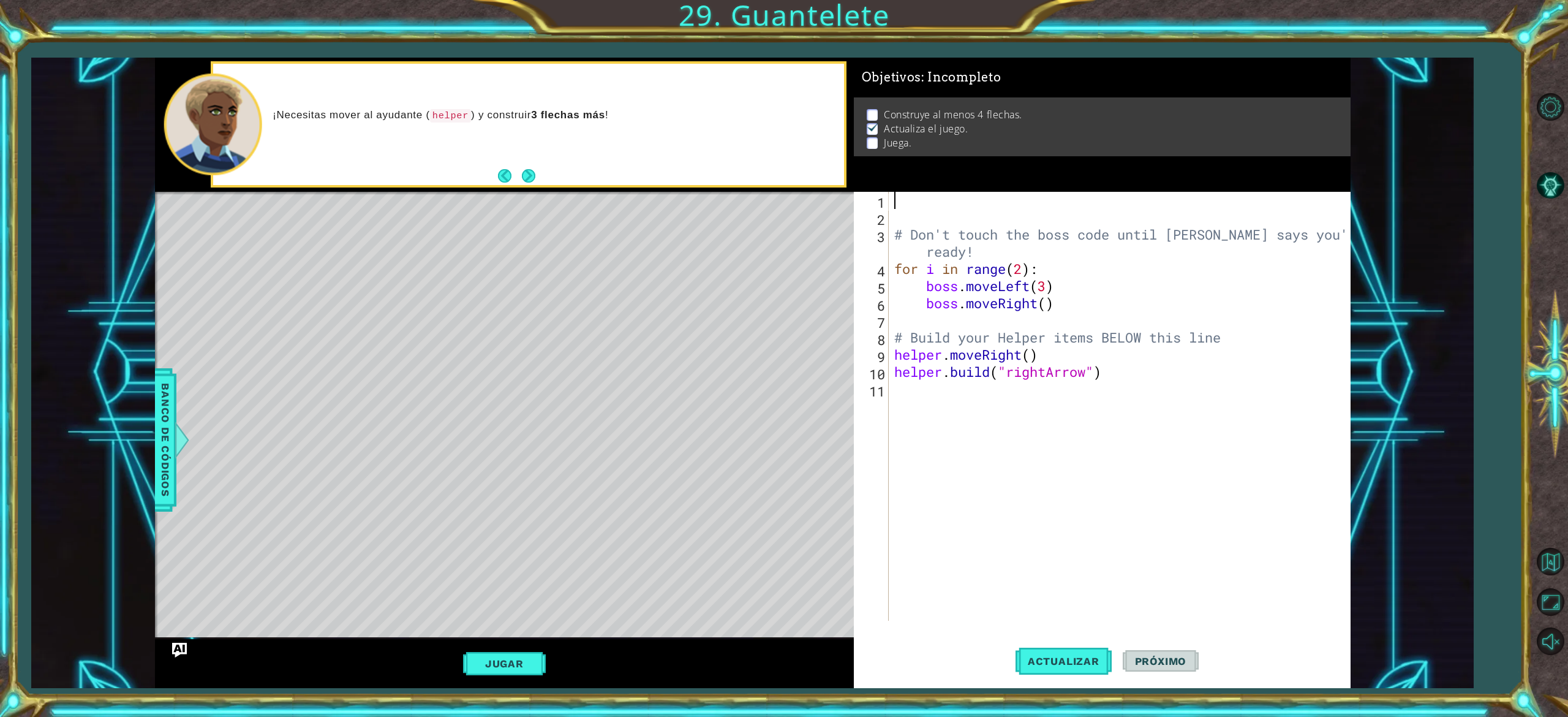
click at [911, 202] on div "# Don't touch the boss code until [PERSON_NAME] says you're ready! for i in ran…" at bounding box center [1122, 423] width 460 height 463
type textarea "·"
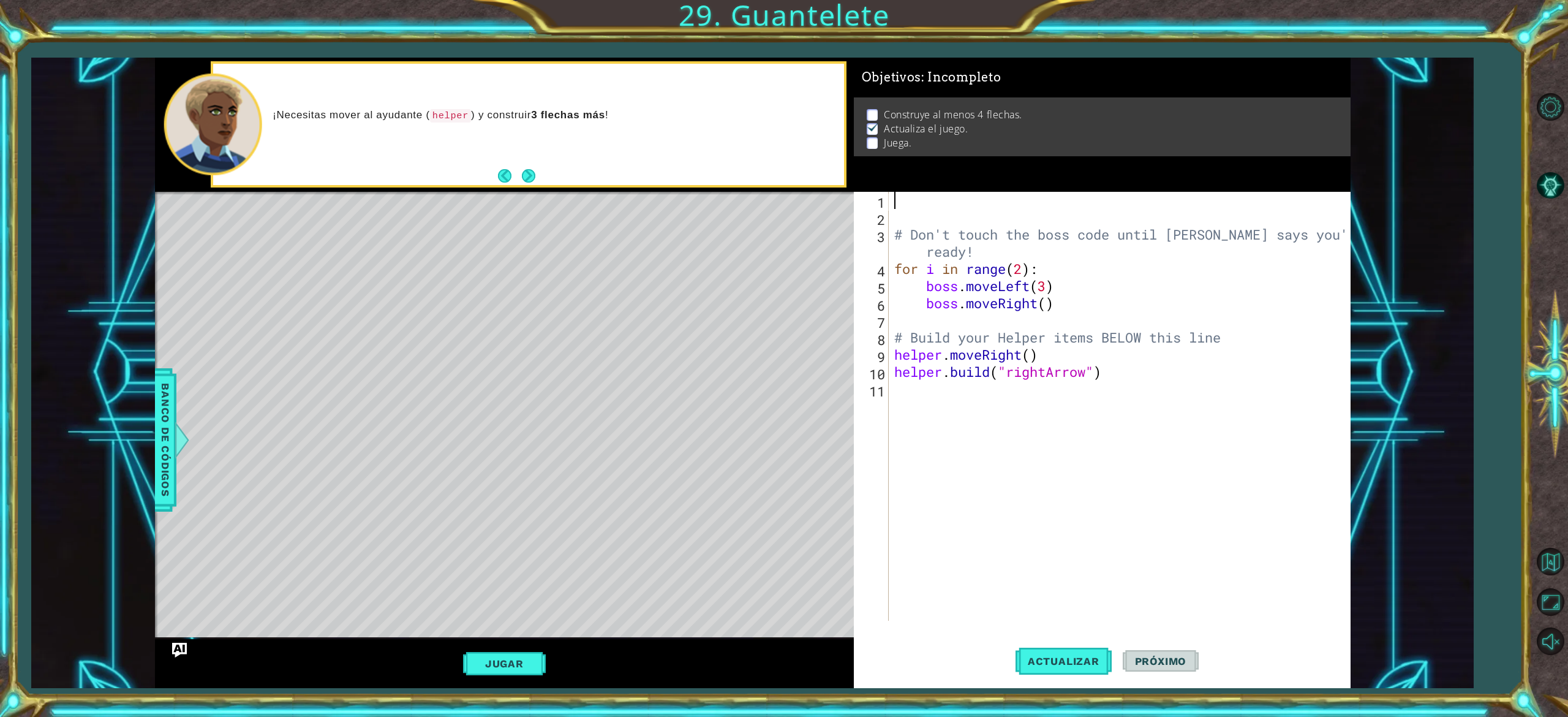
type textarea """
type textarea "·"
type textarea "$"
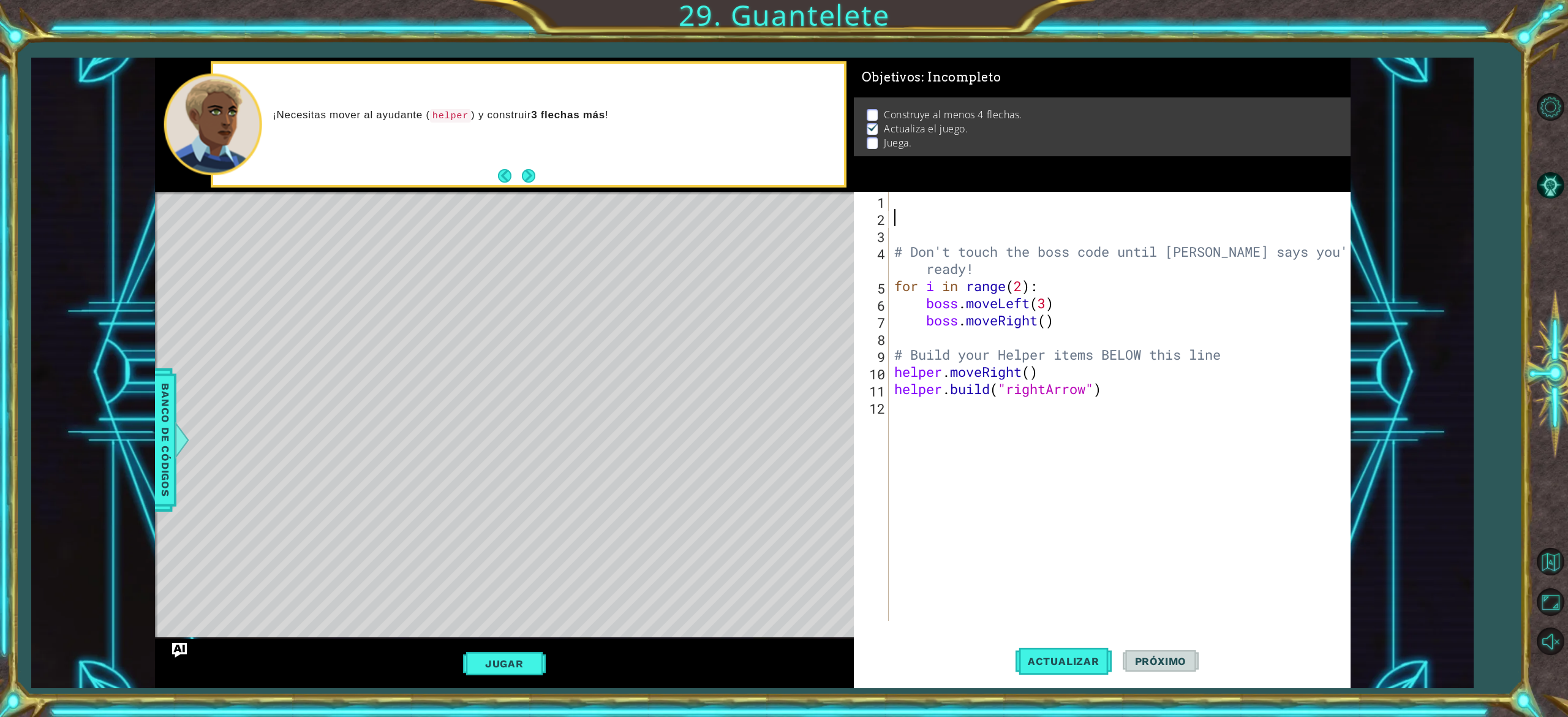
type textarea """
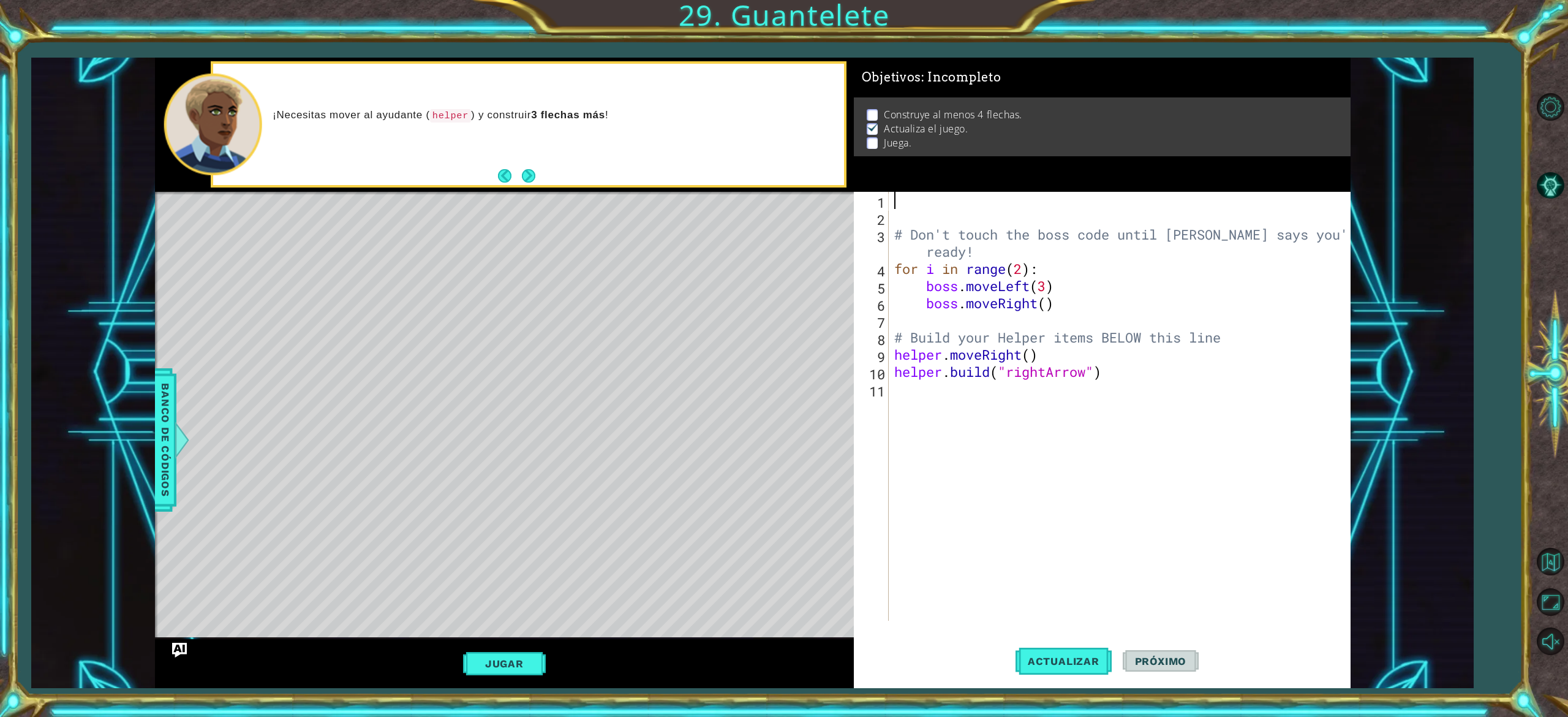
click at [894, 237] on div "# Don't touch the boss code until [PERSON_NAME] says you're ready! for i in ran…" at bounding box center [1122, 423] width 460 height 463
type textarea "# Don't touch the boss code until [PERSON_NAME] says you're ready!"
click at [894, 237] on div "# Don't touch the boss code until [PERSON_NAME] says you're ready! for i in ran…" at bounding box center [1122, 423] width 460 height 463
click at [915, 201] on div "# Don't touch the boss code until [PERSON_NAME] says you're ready! for i in ran…" at bounding box center [1122, 423] width 460 height 463
paste textarea "#"
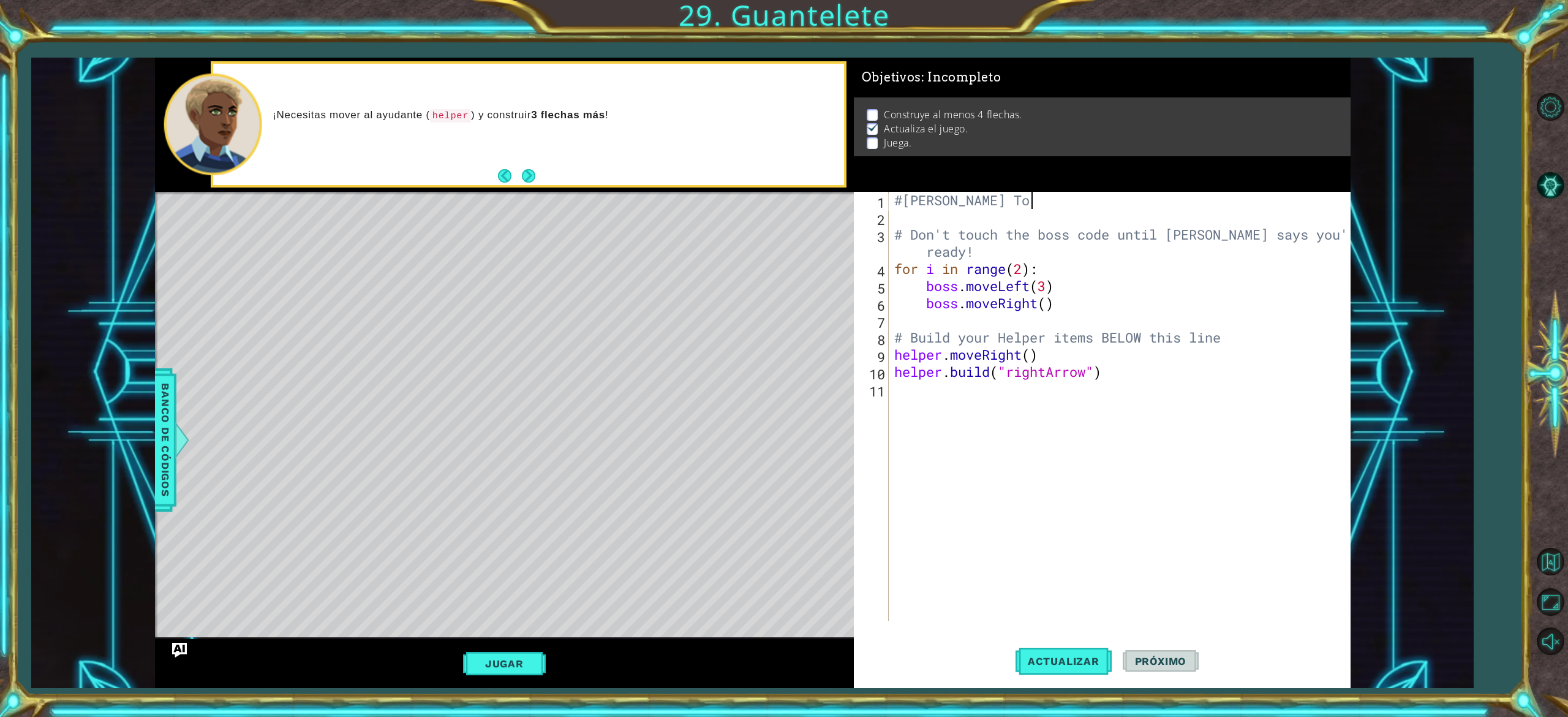
scroll to position [0, 6]
click at [1042, 262] on div "#[PERSON_NAME] # Don't touch the boss code until [PERSON_NAME] says you're read…" at bounding box center [1122, 423] width 460 height 463
type textarea "for i in range(2):"
